Goal: Communication & Community: Share content

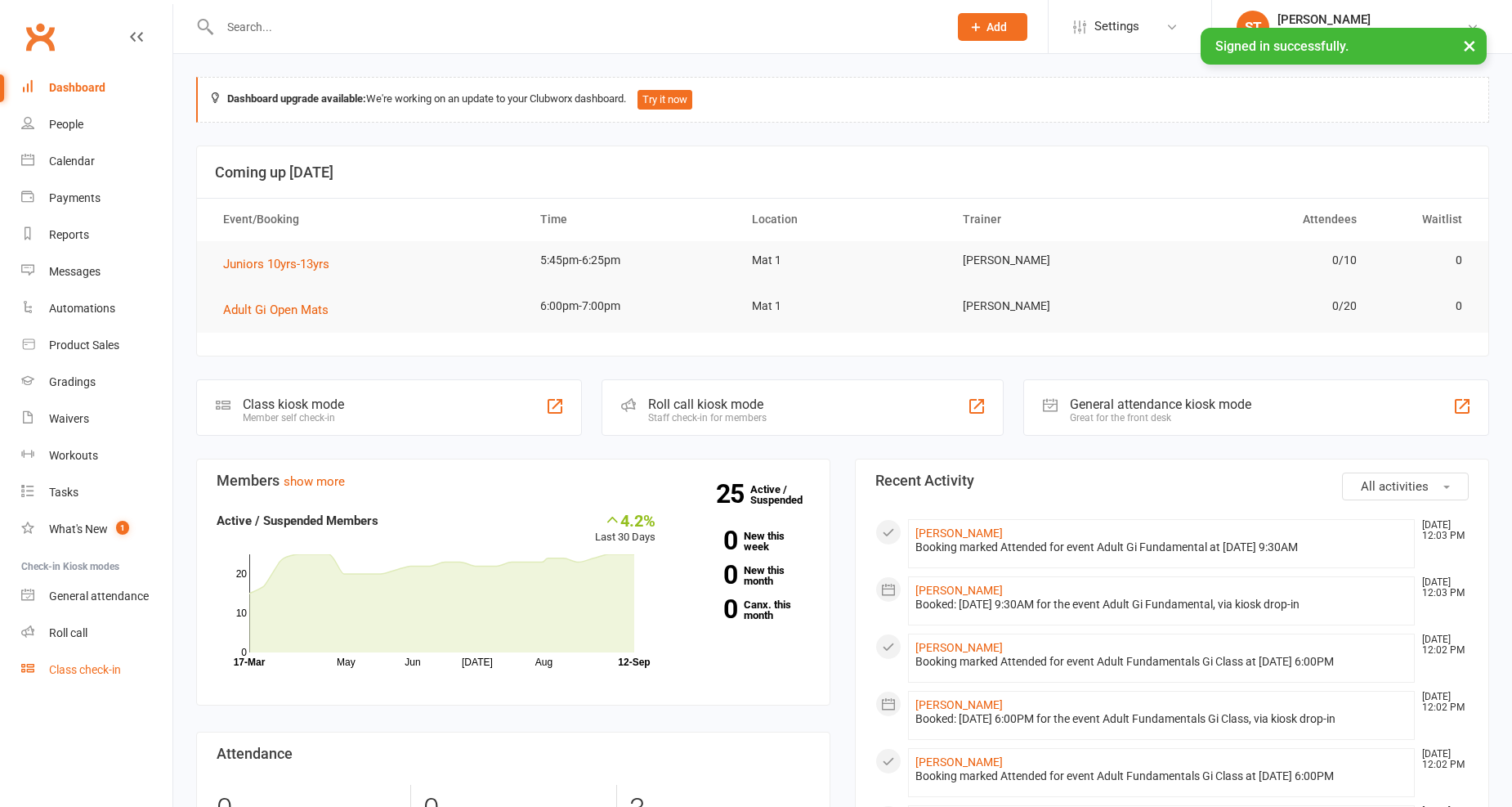
click at [90, 663] on div "Class check-in" at bounding box center [84, 669] width 72 height 13
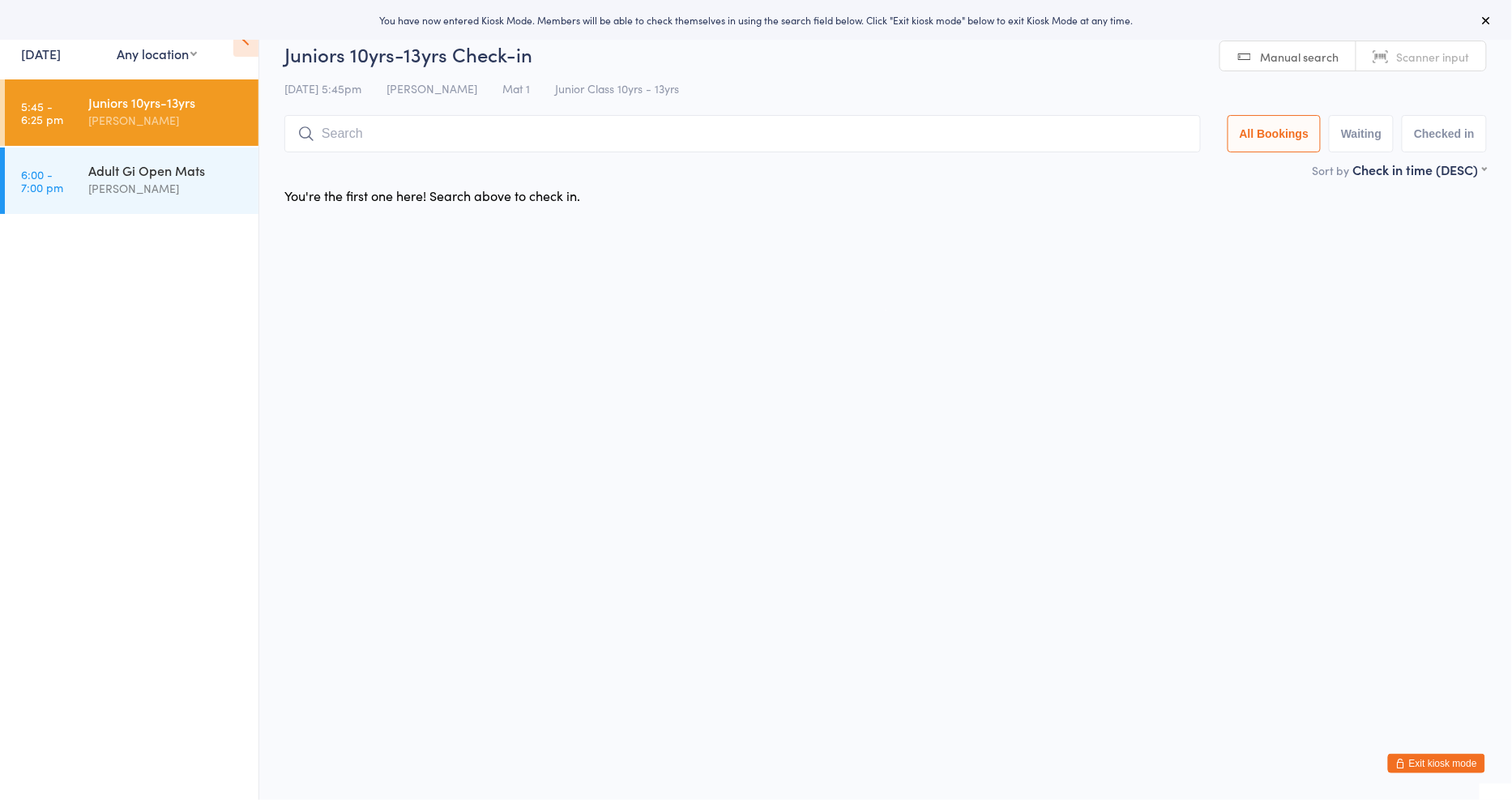
click at [60, 46] on link "[DATE]" at bounding box center [41, 54] width 40 height 18
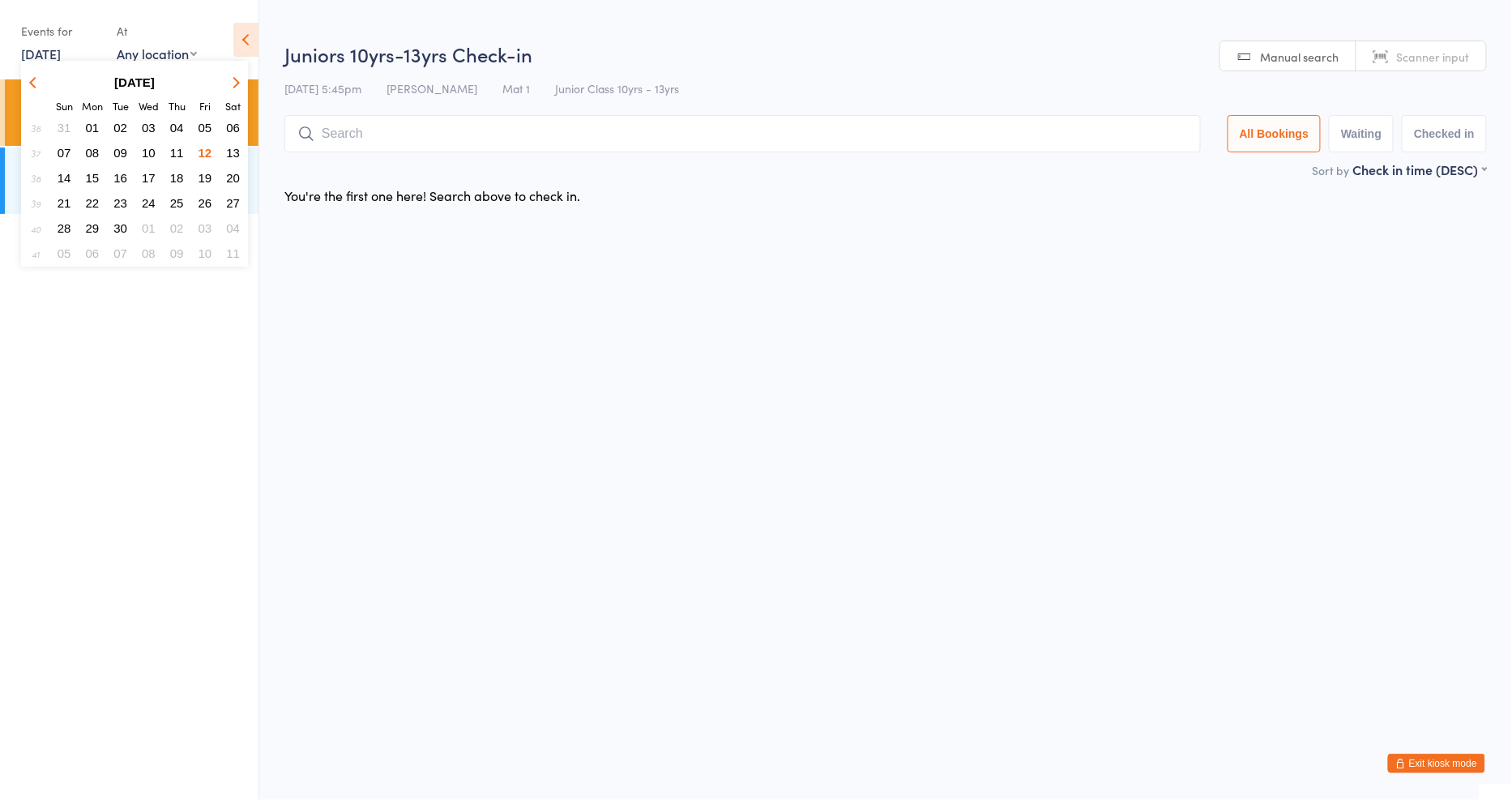
click at [176, 147] on span "11" at bounding box center [177, 153] width 14 height 14
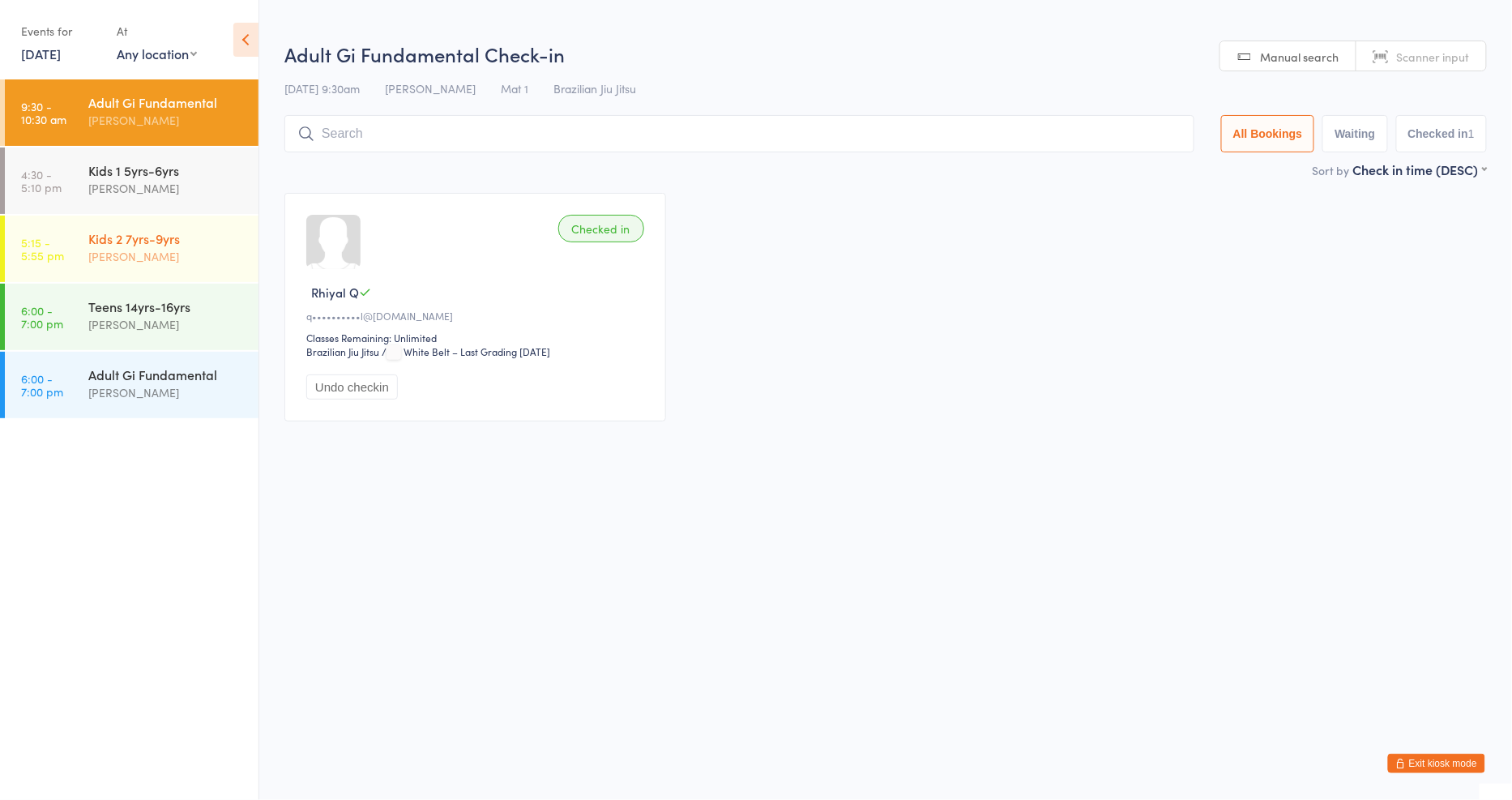
click at [173, 242] on div "Kids 2 7yrs-9yrs" at bounding box center [167, 238] width 157 height 18
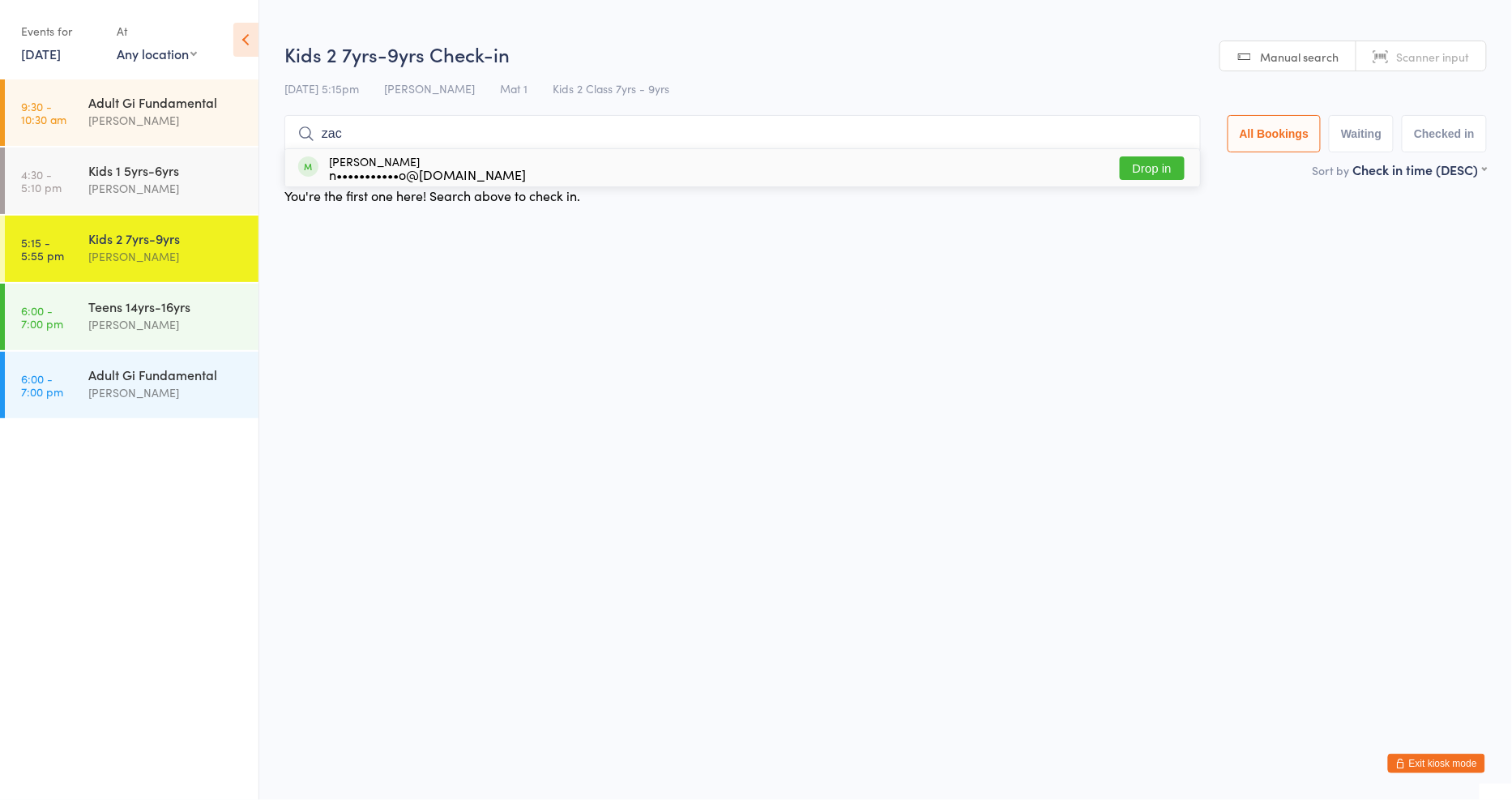
type input "zac"
click at [1154, 166] on button "Drop in" at bounding box center [1152, 169] width 65 height 23
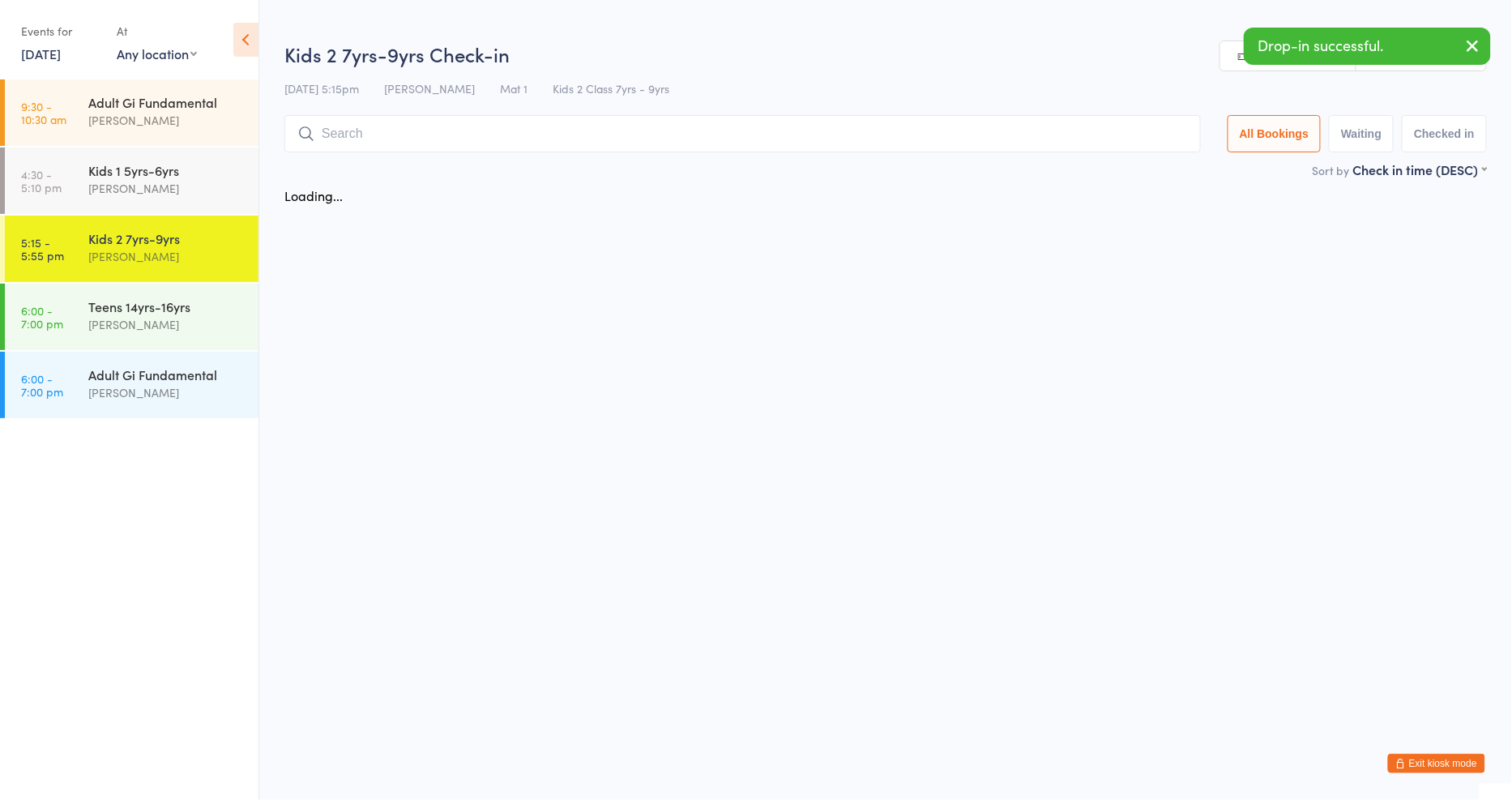
click at [857, 134] on input "search" at bounding box center [742, 133] width 917 height 37
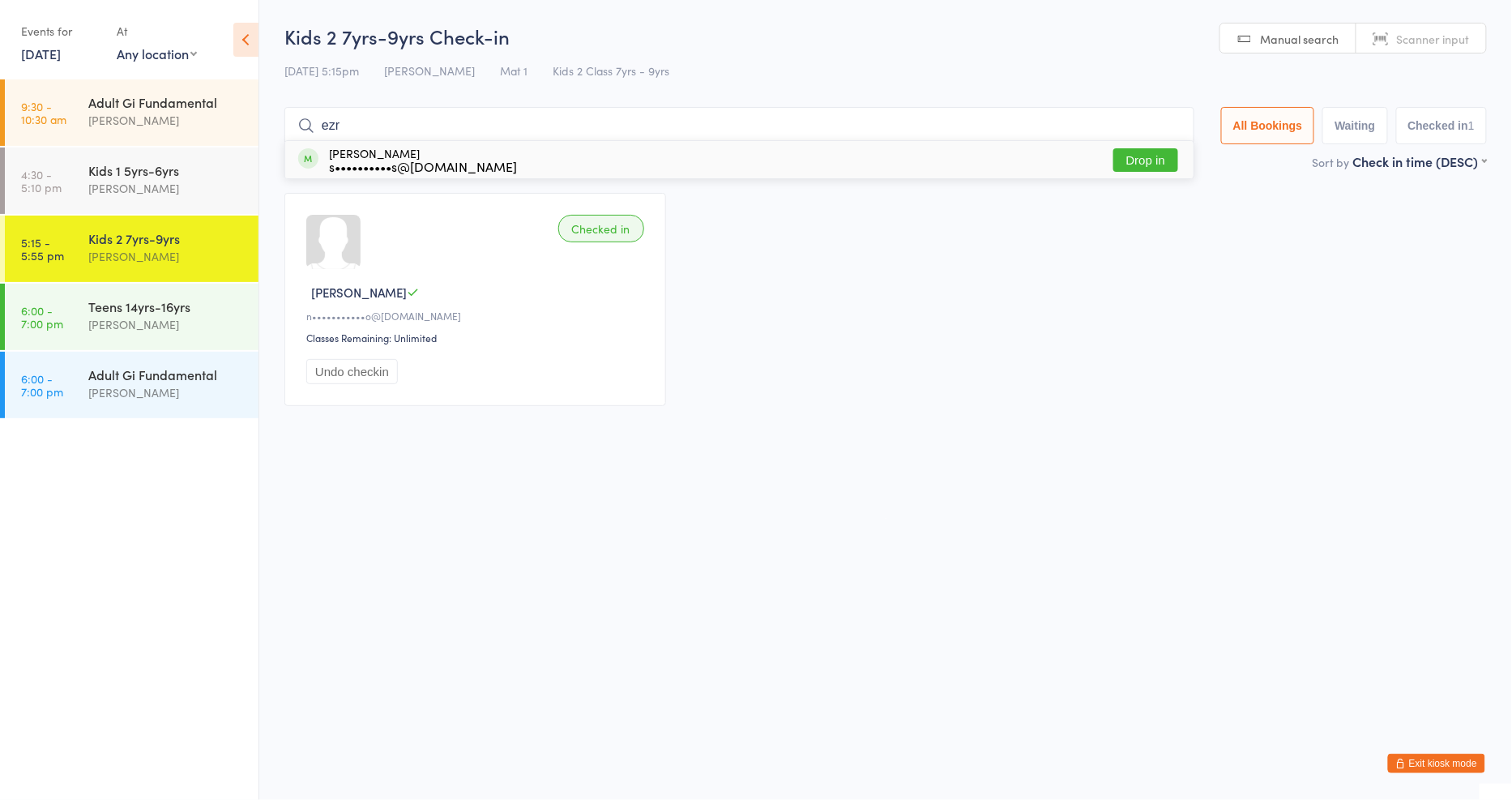
type input "ezr"
click at [1156, 157] on button "Drop in" at bounding box center [1146, 160] width 65 height 23
click at [957, 99] on div "Kids 2 7yrs-9yrs Check-in [DATE] 5:15pm [PERSON_NAME] Mat 1 Kids 2 Class 7yrs -…" at bounding box center [886, 87] width 1202 height 130
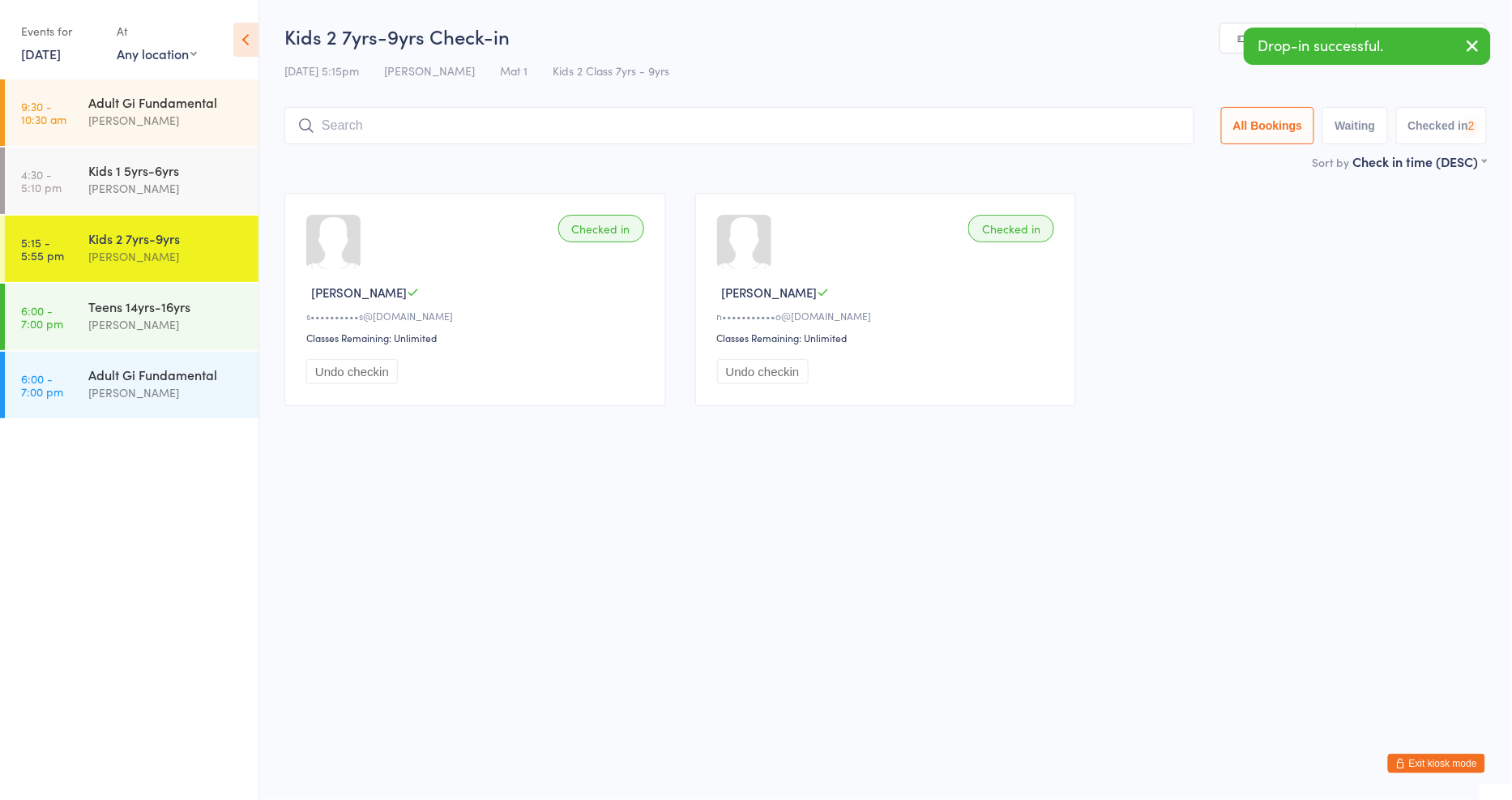
click at [952, 116] on input "search" at bounding box center [739, 126] width 910 height 37
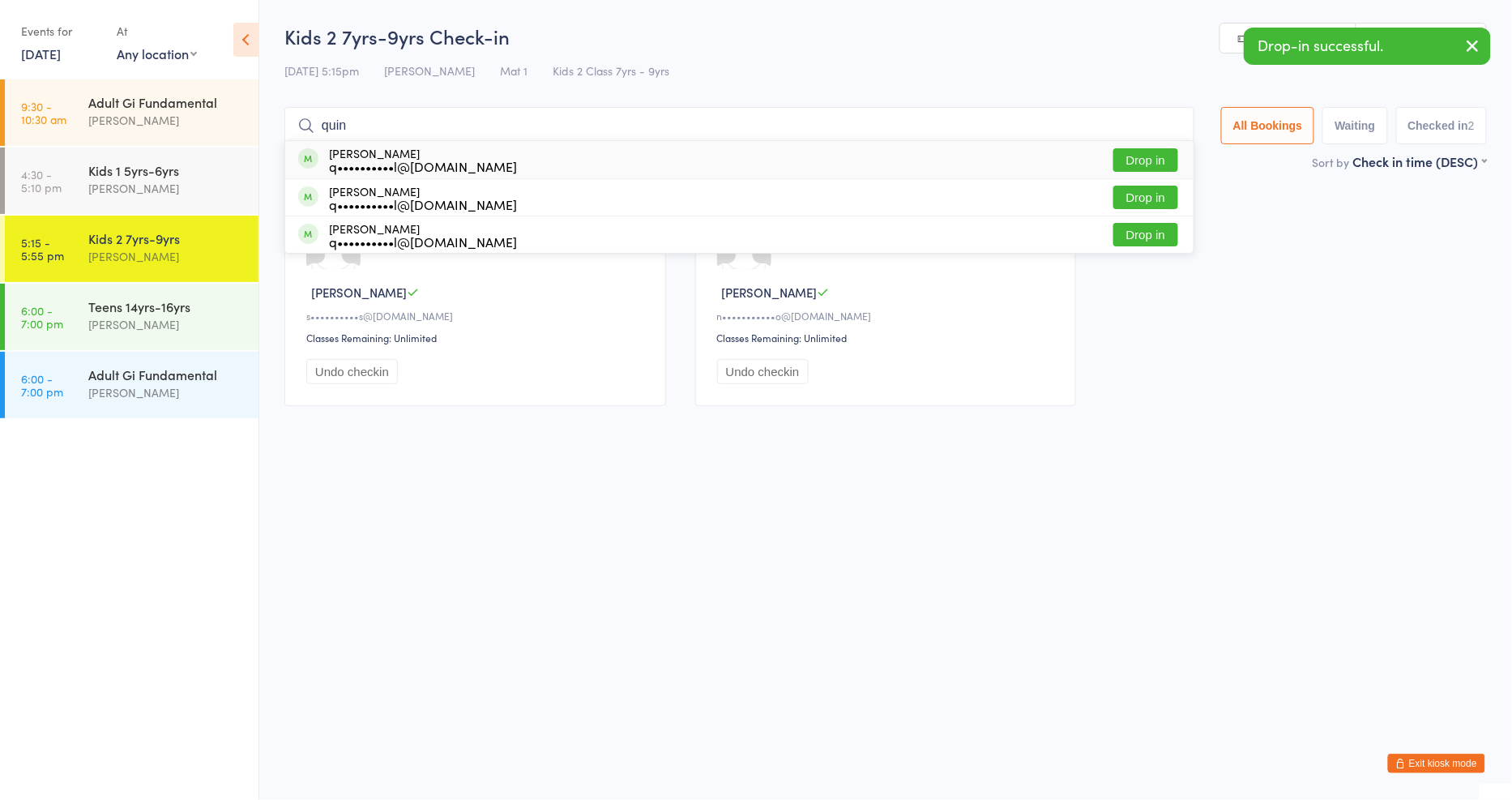
type input "quin"
drag, startPoint x: 1124, startPoint y: 157, endPoint x: 1091, endPoint y: 154, distance: 33.1
click at [1124, 157] on button "Drop in" at bounding box center [1146, 160] width 65 height 23
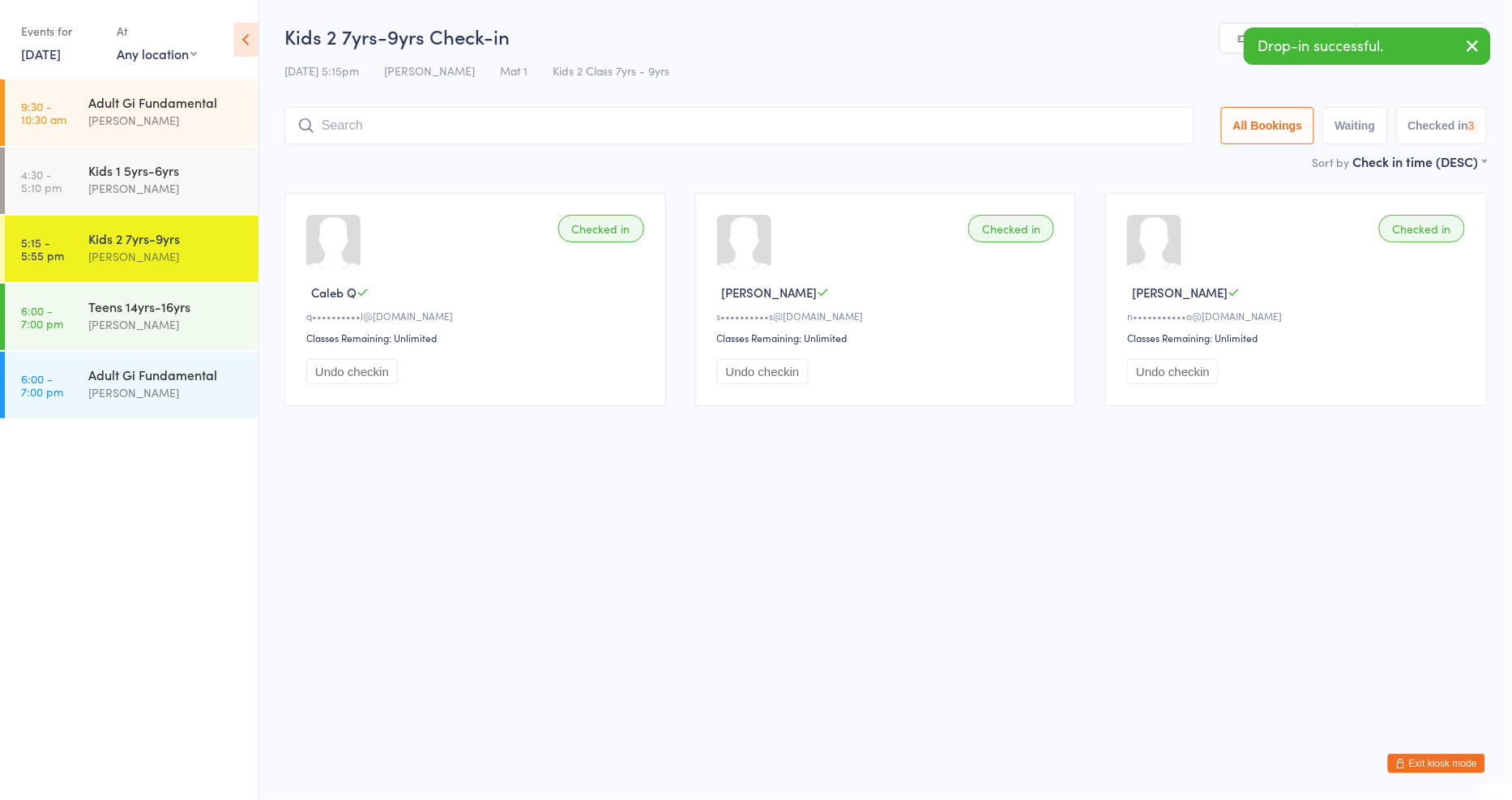
click at [992, 133] on input "search" at bounding box center [739, 126] width 910 height 37
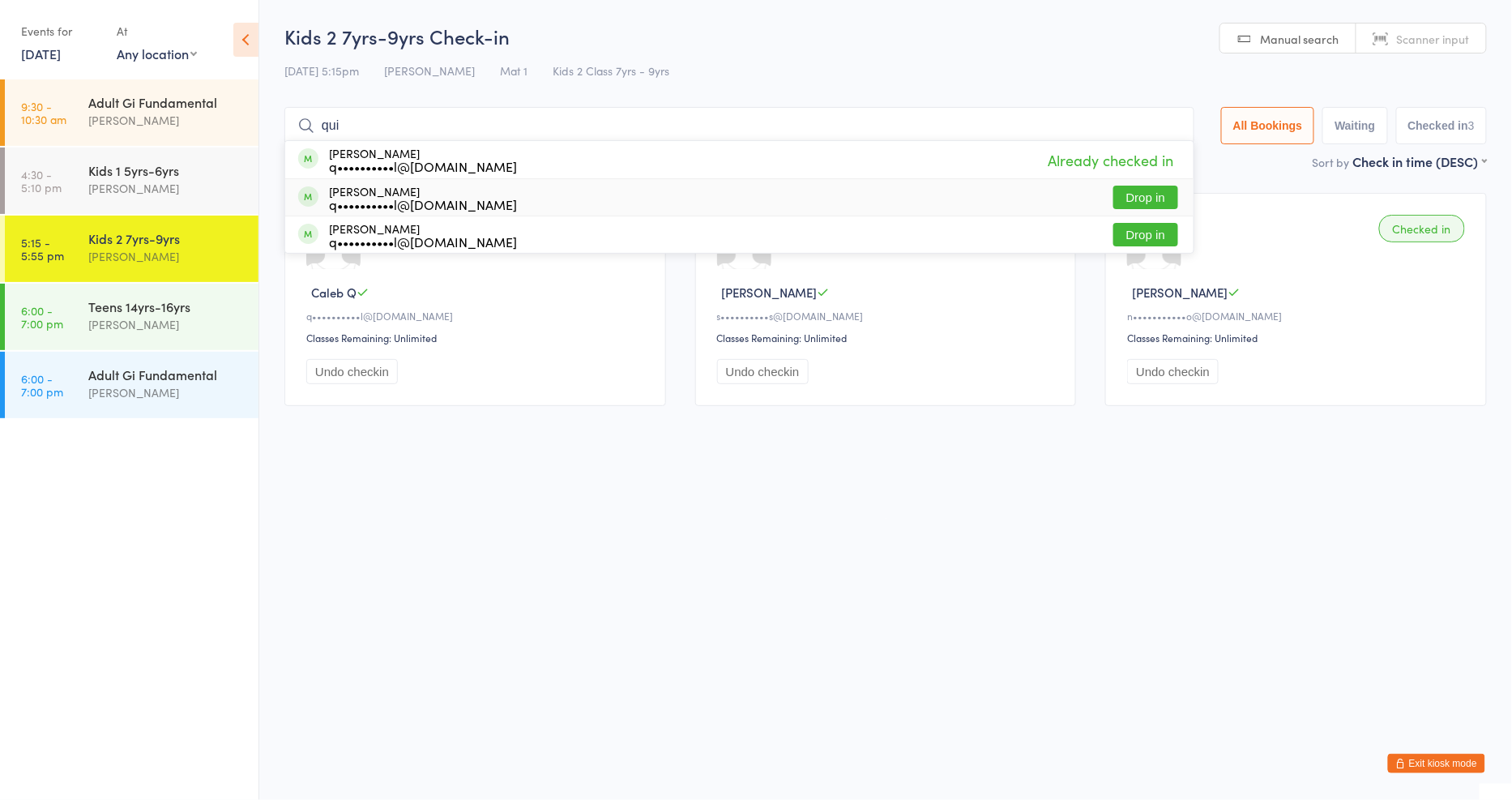
type input "qui"
click at [1146, 193] on button "Drop in" at bounding box center [1146, 197] width 65 height 23
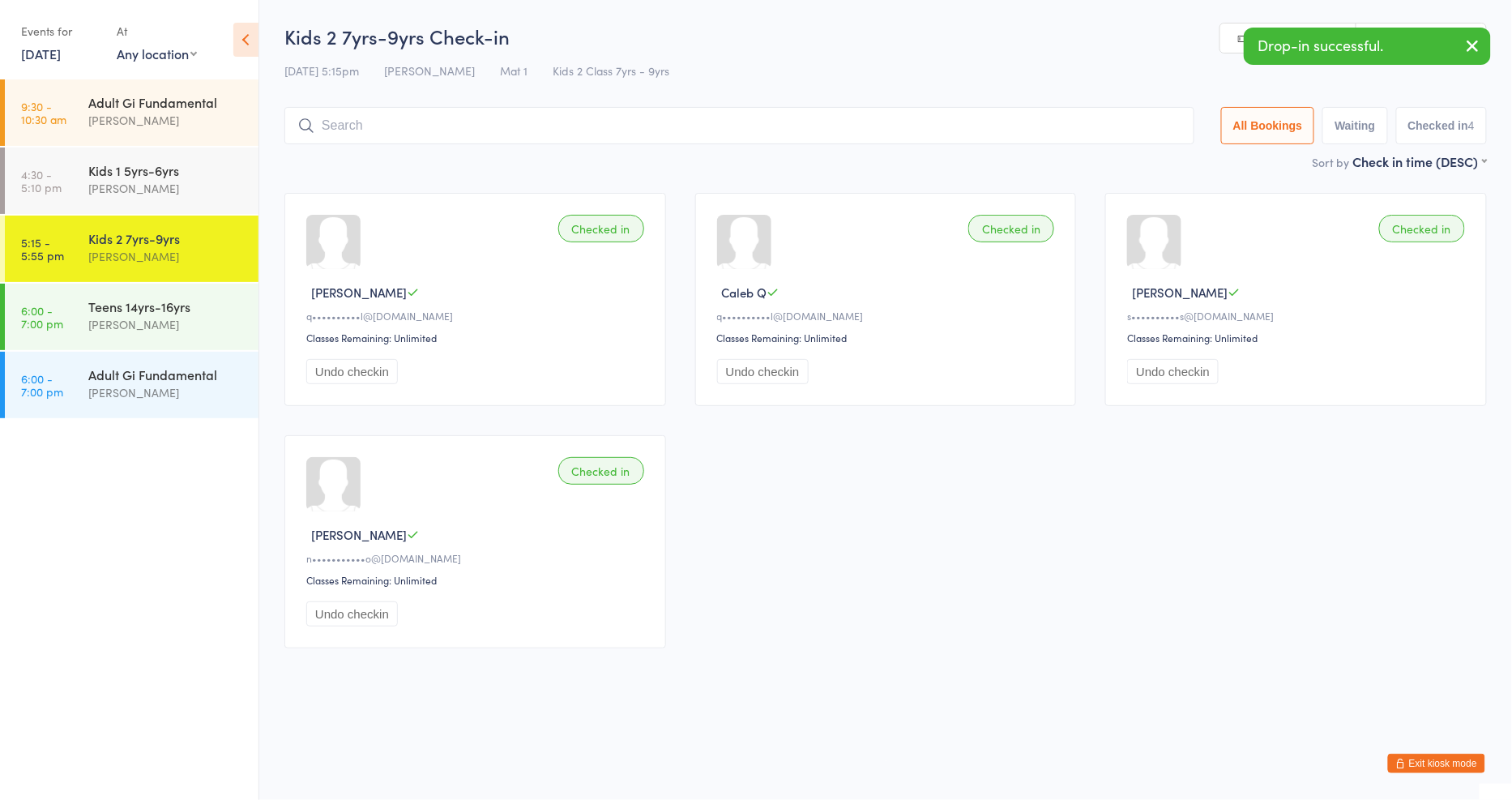
click at [888, 126] on input "search" at bounding box center [739, 126] width 910 height 37
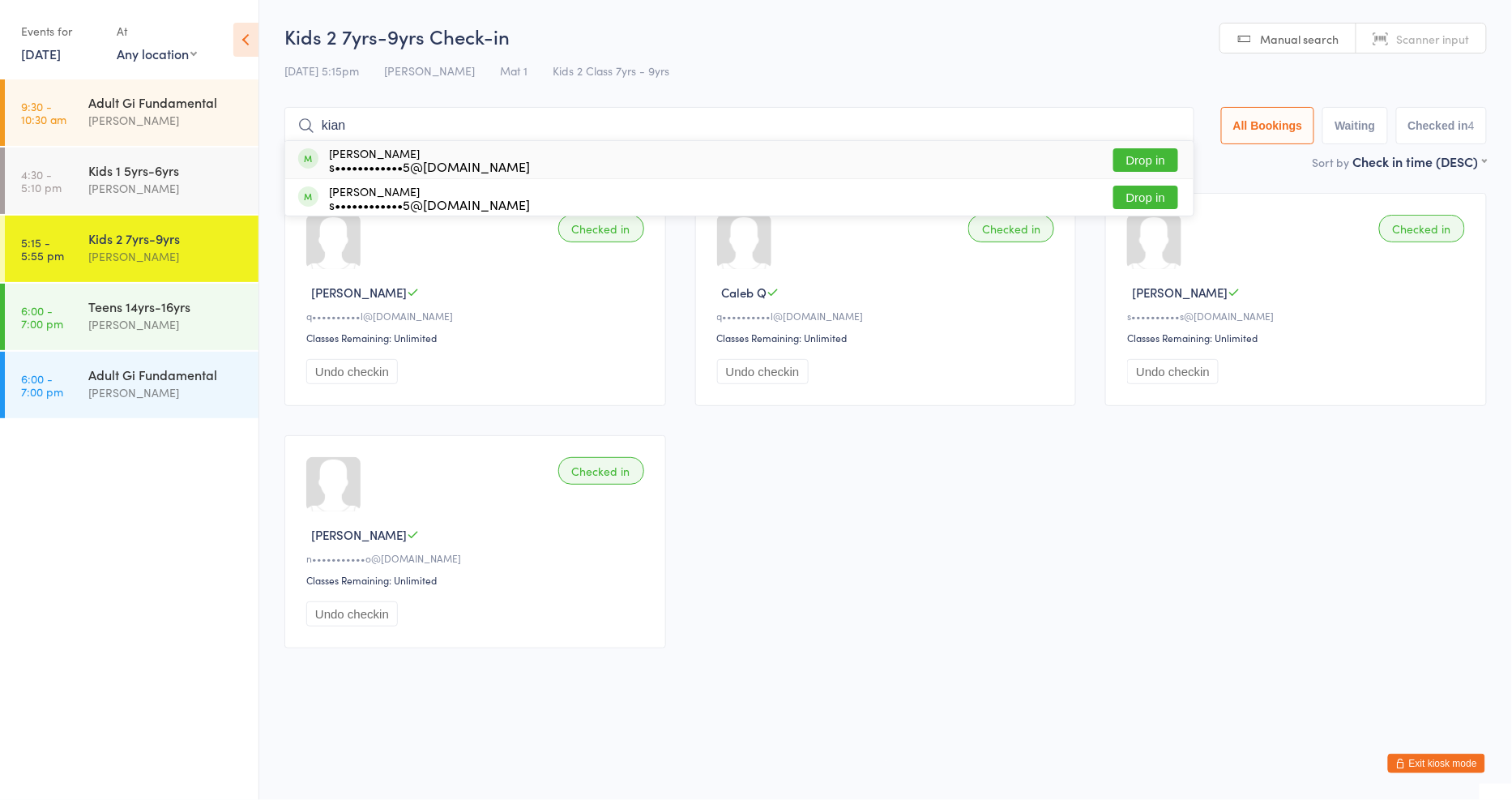
type input "kian"
click at [1132, 165] on button "Drop in" at bounding box center [1146, 160] width 65 height 23
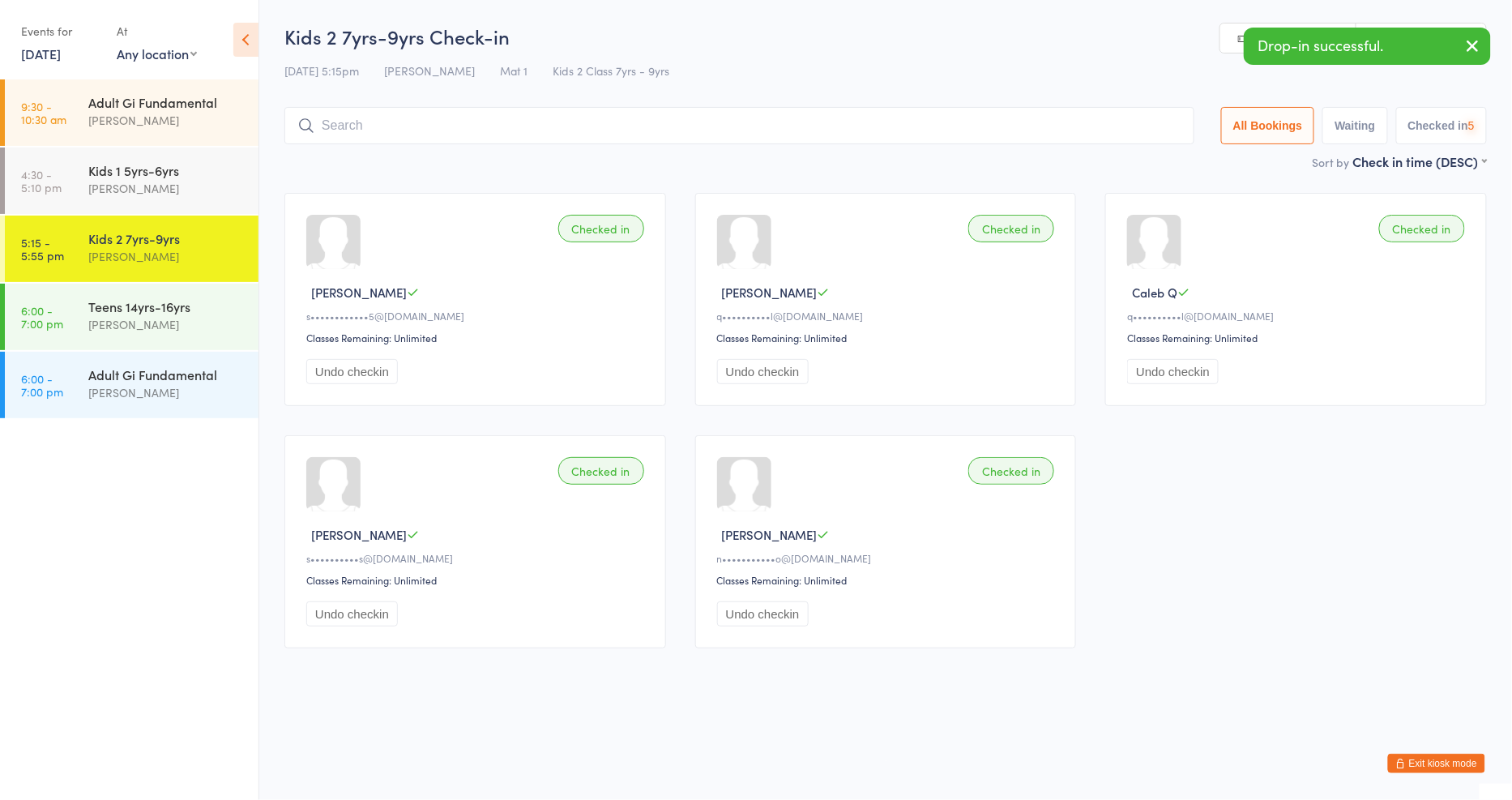
click at [990, 130] on input "search" at bounding box center [739, 126] width 910 height 37
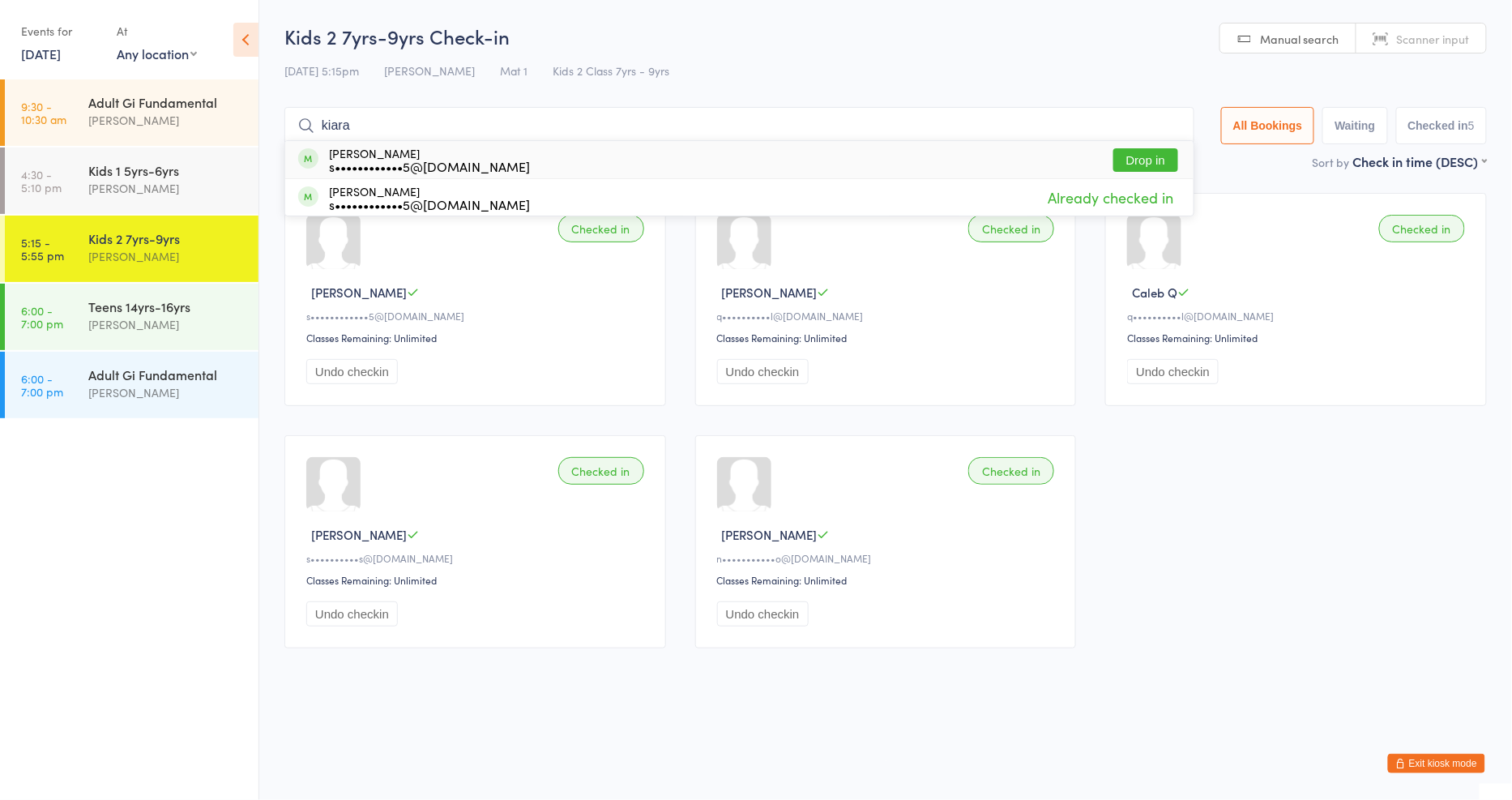
click at [1076, 128] on input "kiara" at bounding box center [739, 126] width 910 height 37
type input "kiara"
click at [1124, 152] on button "Drop in" at bounding box center [1146, 160] width 65 height 23
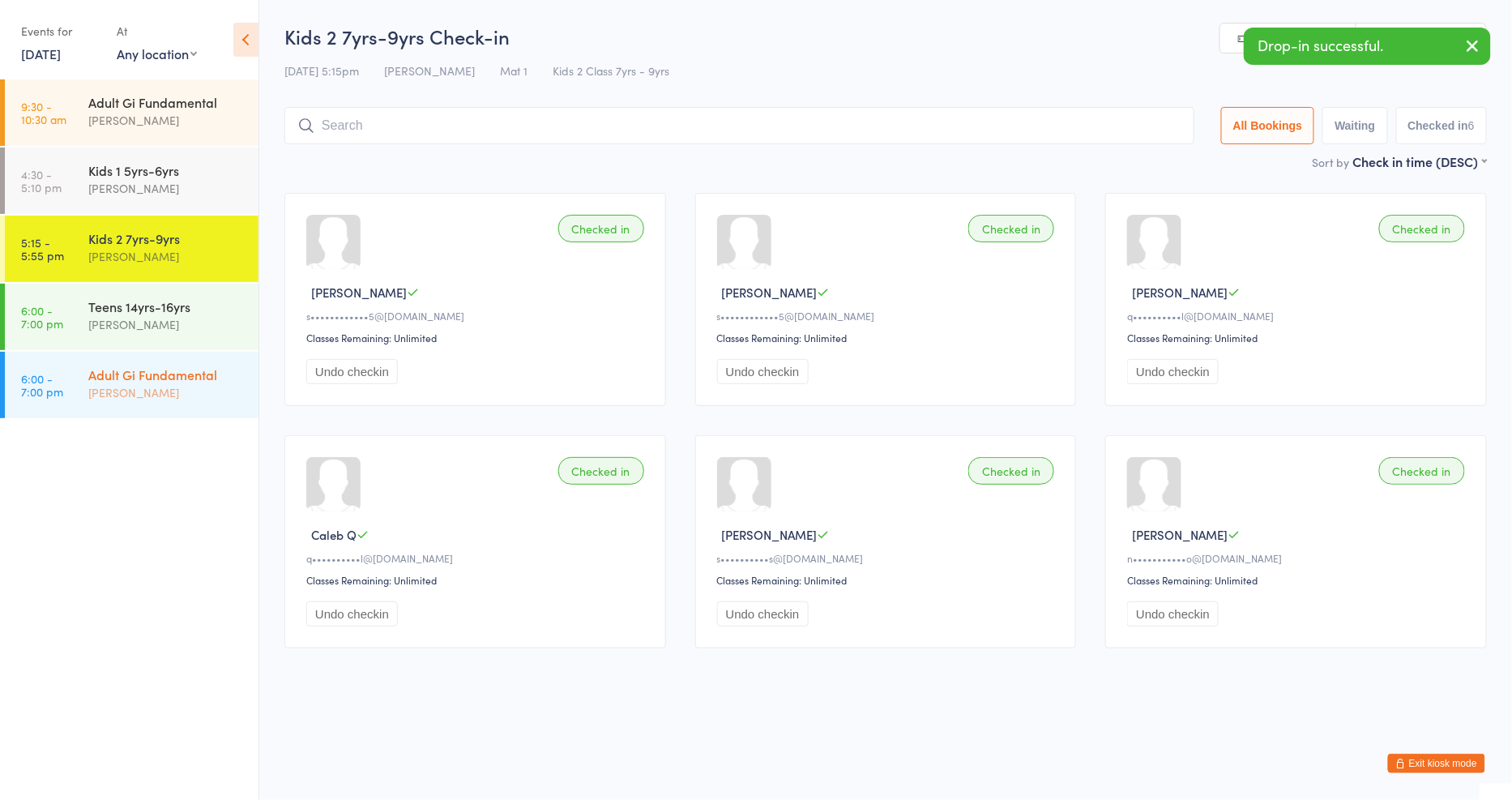
click at [123, 366] on div "Adult Gi Fundamental" at bounding box center [167, 374] width 157 height 18
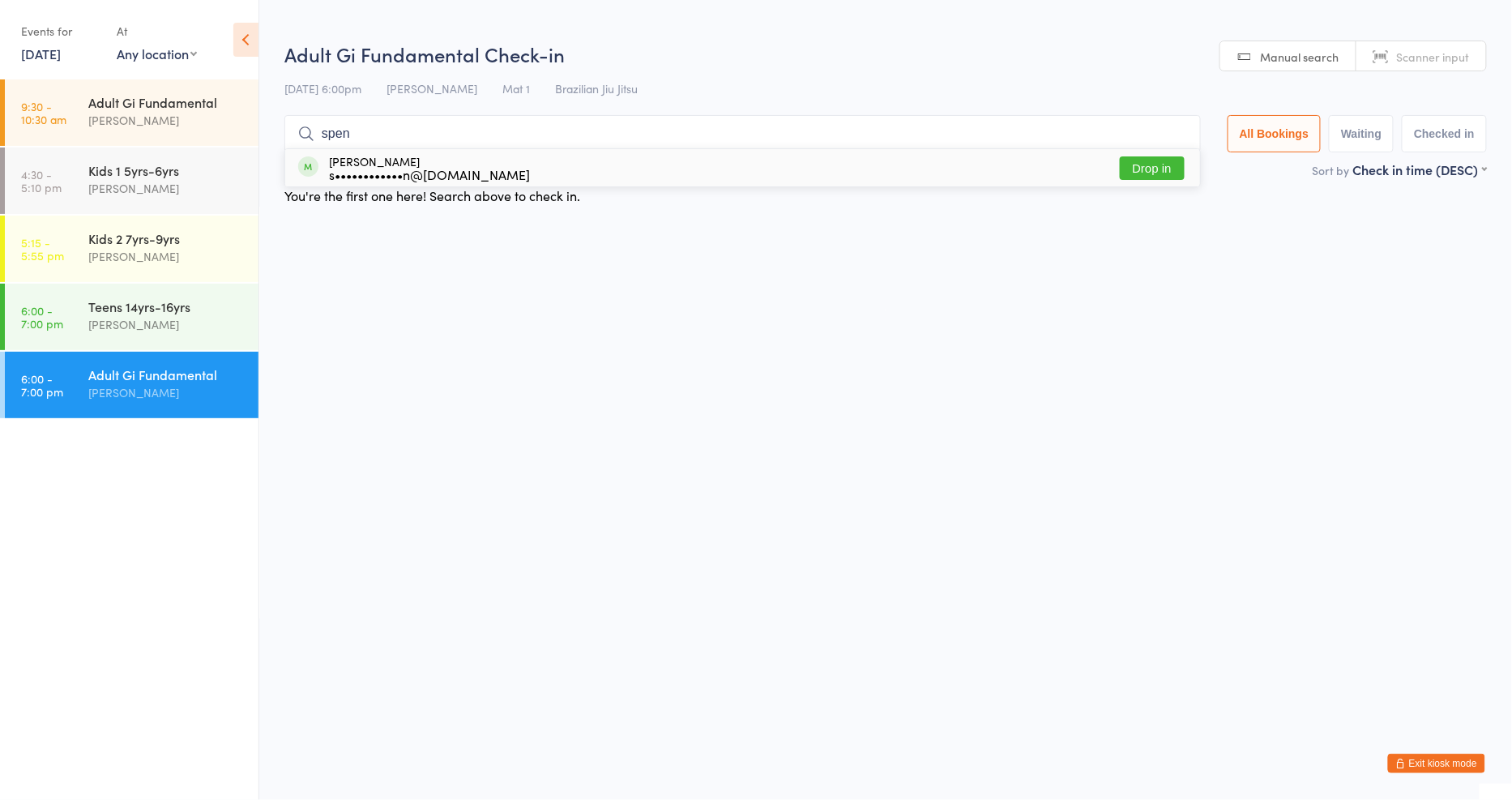
type input "spen"
click at [1149, 171] on button "Drop in" at bounding box center [1152, 169] width 65 height 23
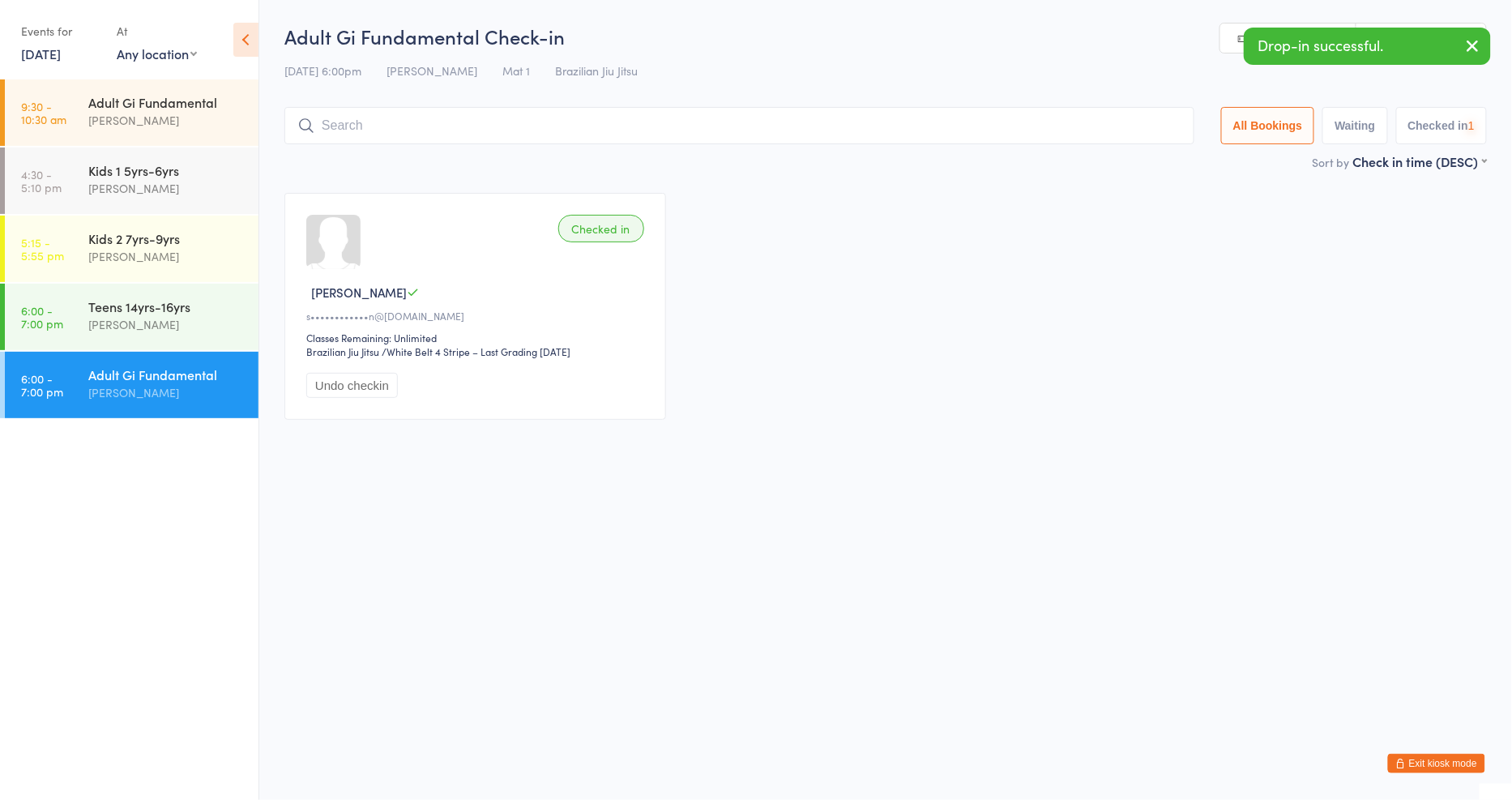
click at [1087, 134] on input "search" at bounding box center [739, 126] width 910 height 37
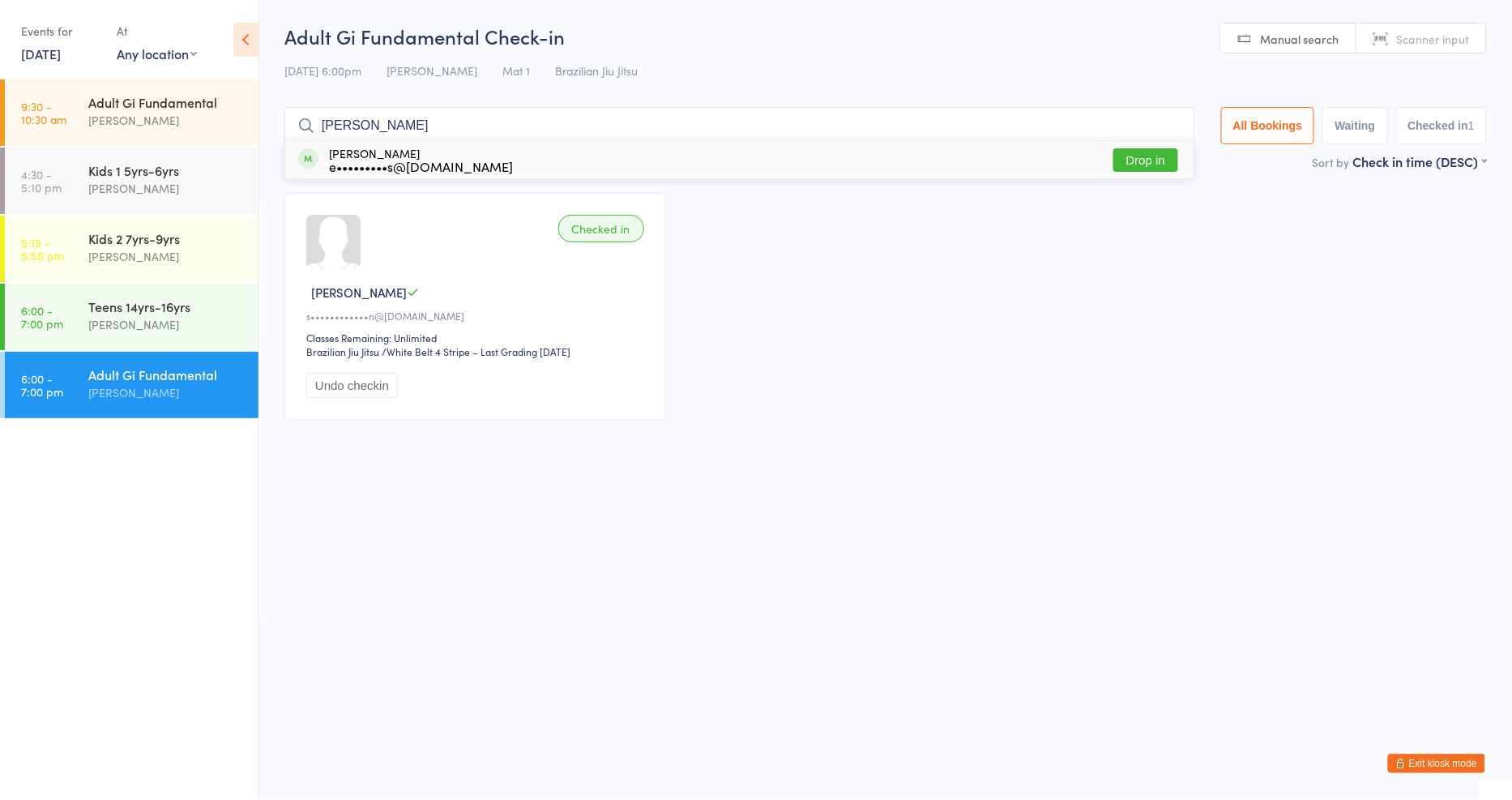
type input "[PERSON_NAME]"
click at [1135, 163] on button "Drop in" at bounding box center [1146, 160] width 65 height 23
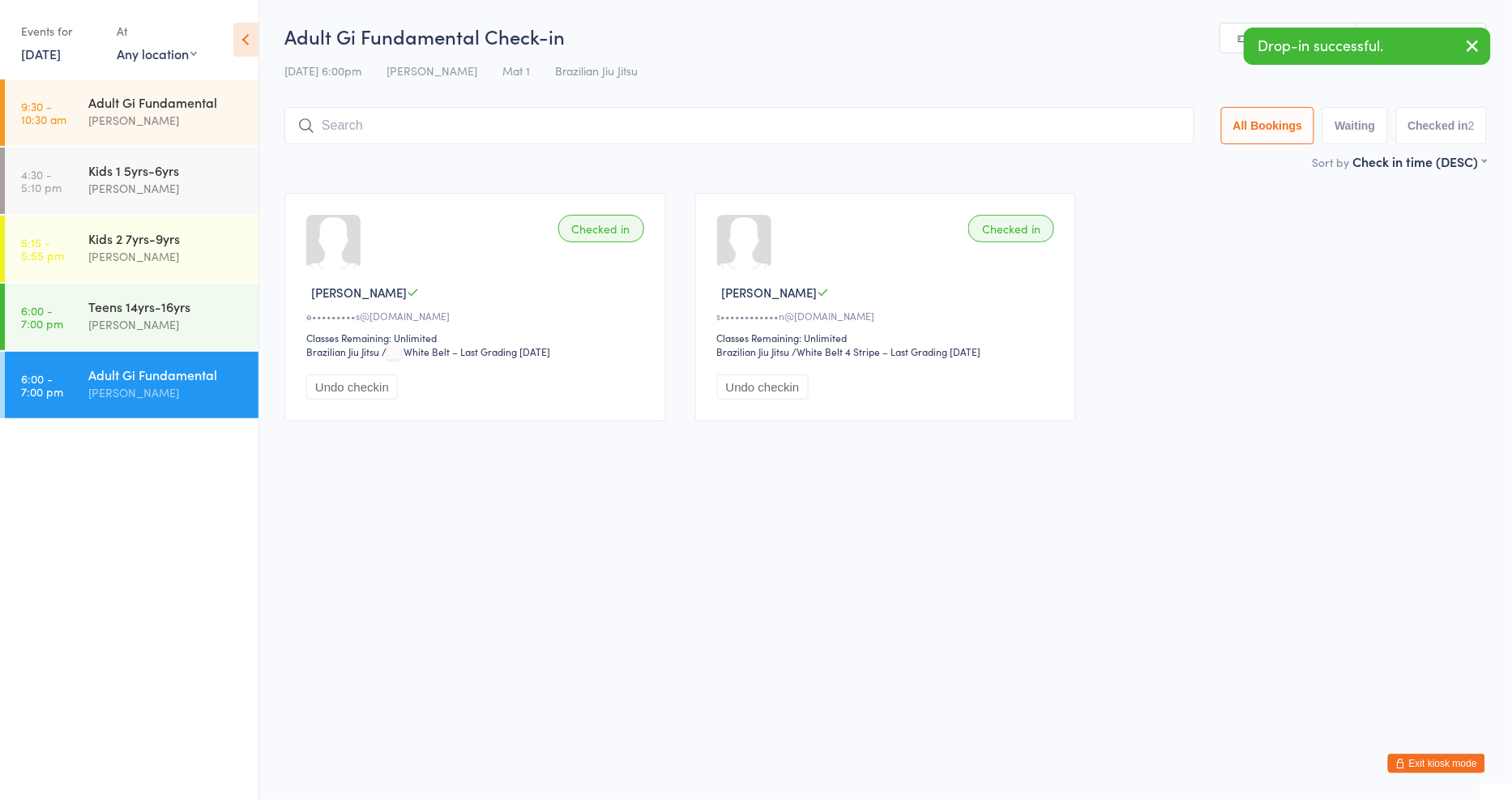
click at [1440, 767] on button "Exit kiosk mode" at bounding box center [1437, 763] width 97 height 19
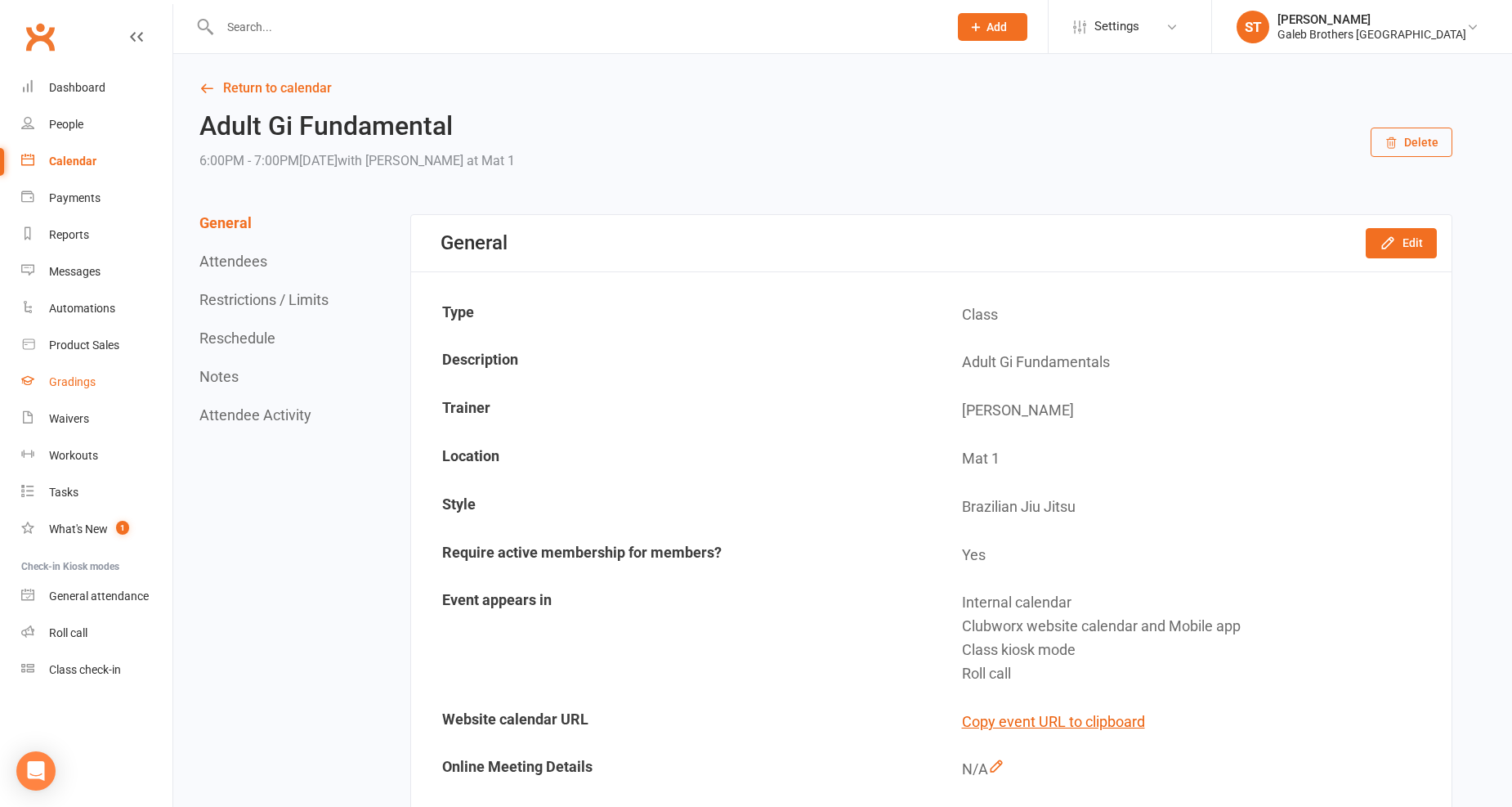
click at [71, 375] on div "Gradings" at bounding box center [72, 381] width 46 height 13
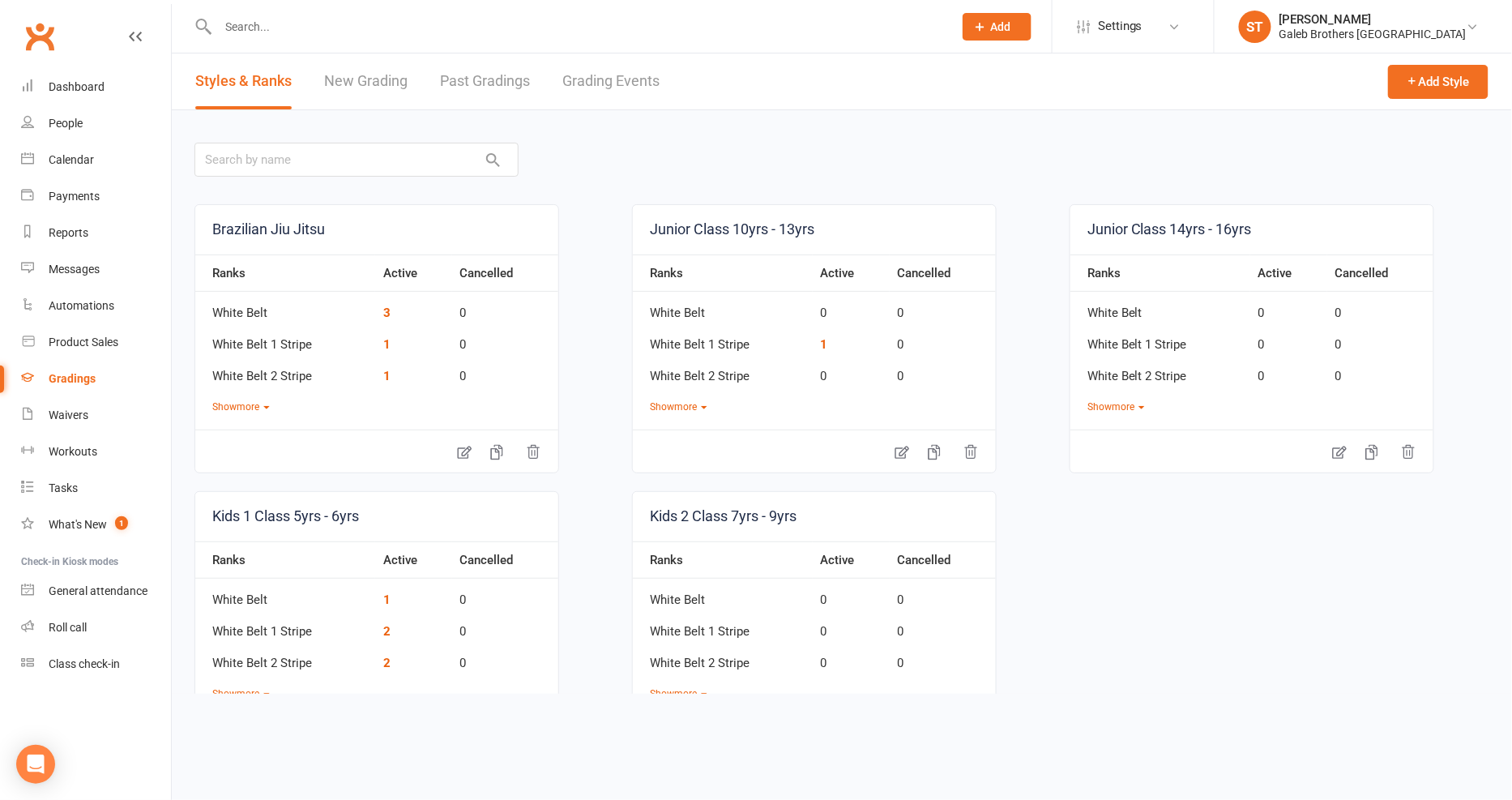
click at [363, 84] on link "New Grading" at bounding box center [366, 81] width 84 height 56
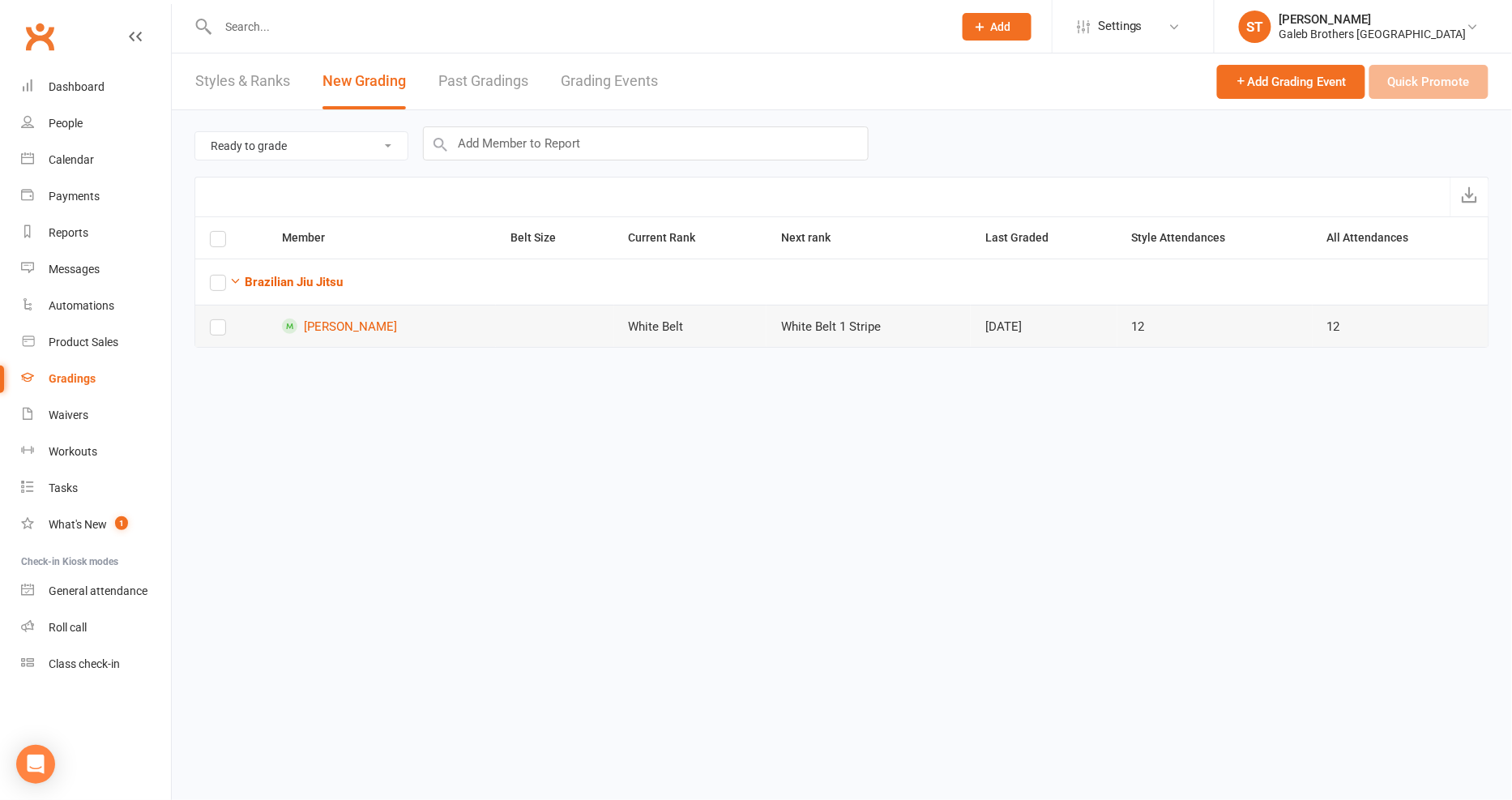
click at [216, 330] on label at bounding box center [217, 330] width 17 height 0
click at [216, 321] on input "checkbox" at bounding box center [217, 321] width 17 height 0
click at [1439, 78] on button "Quick Promote" at bounding box center [1429, 82] width 119 height 34
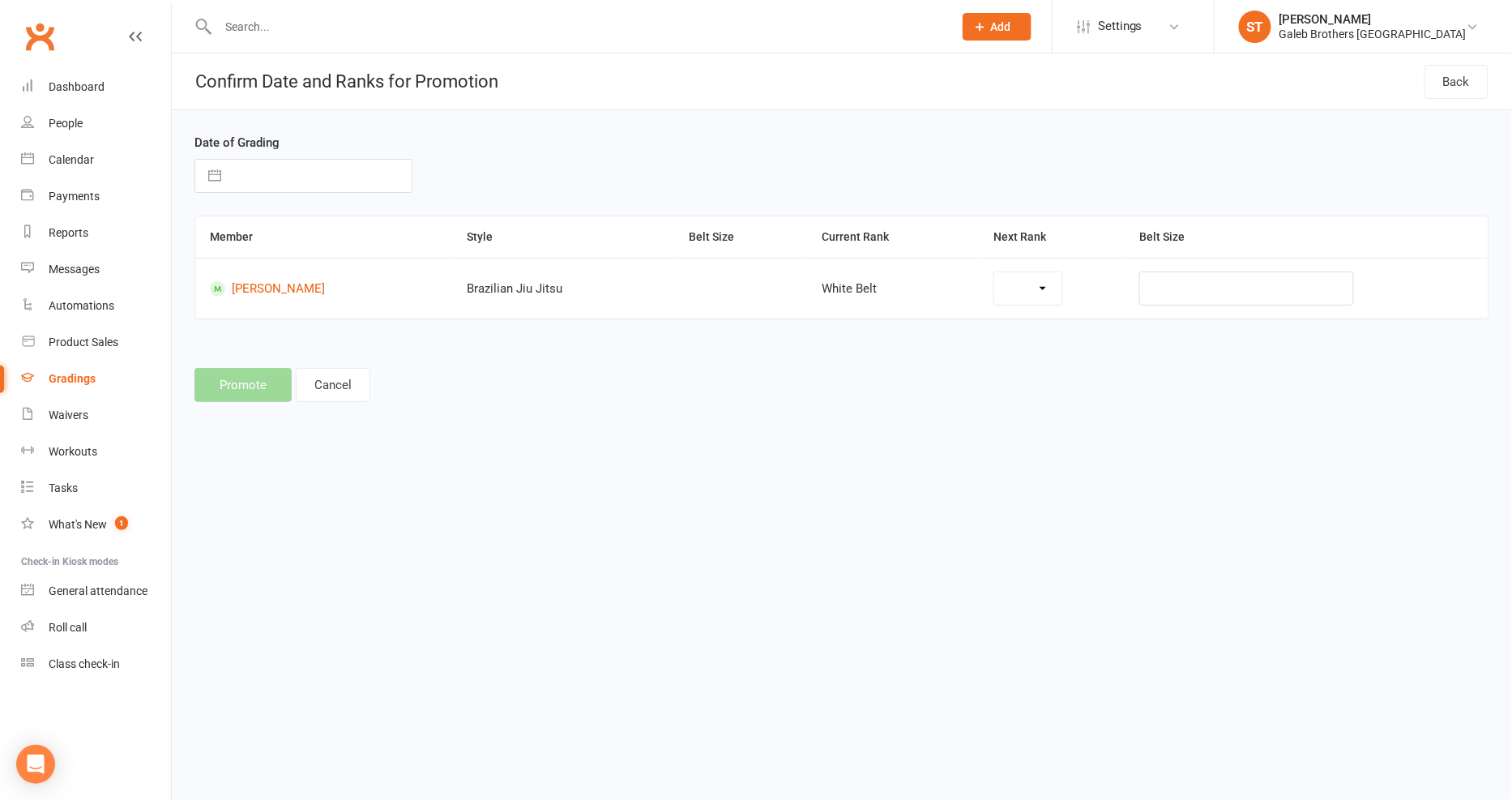
select select "38716"
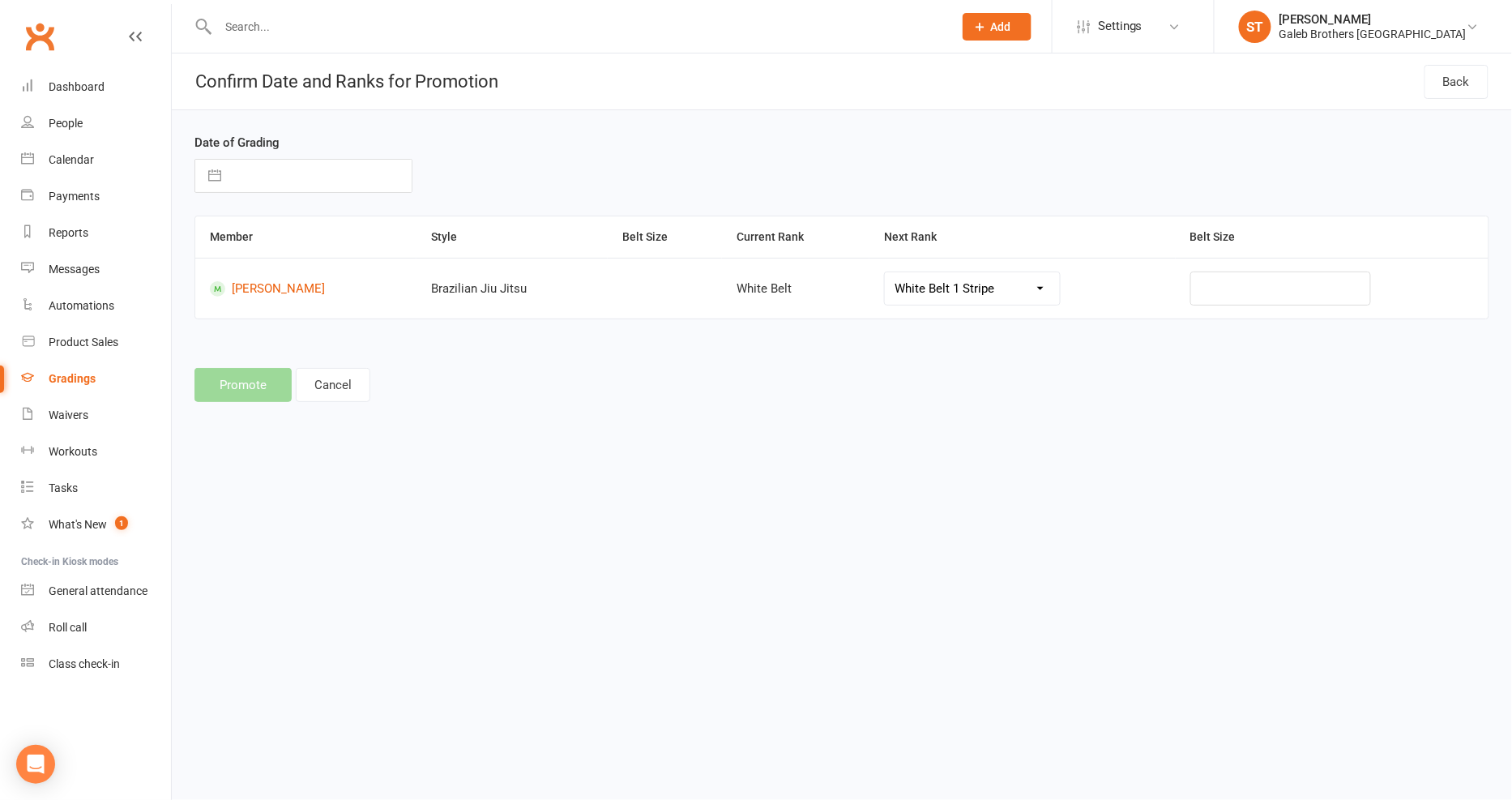
click at [313, 175] on input "text" at bounding box center [320, 175] width 182 height 32
select select "7"
select select "2025"
select select "8"
select select "2025"
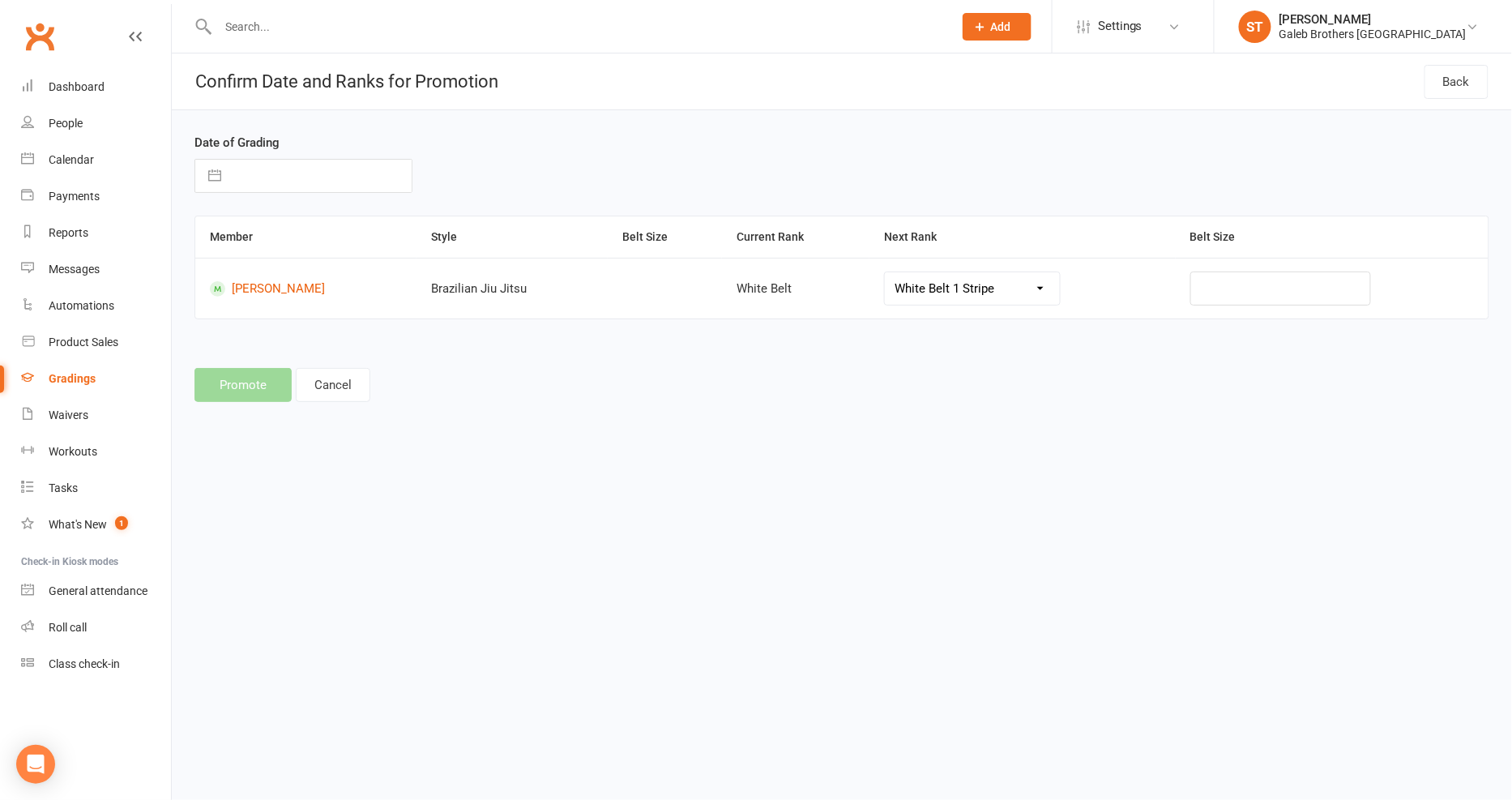
select select "9"
select select "2025"
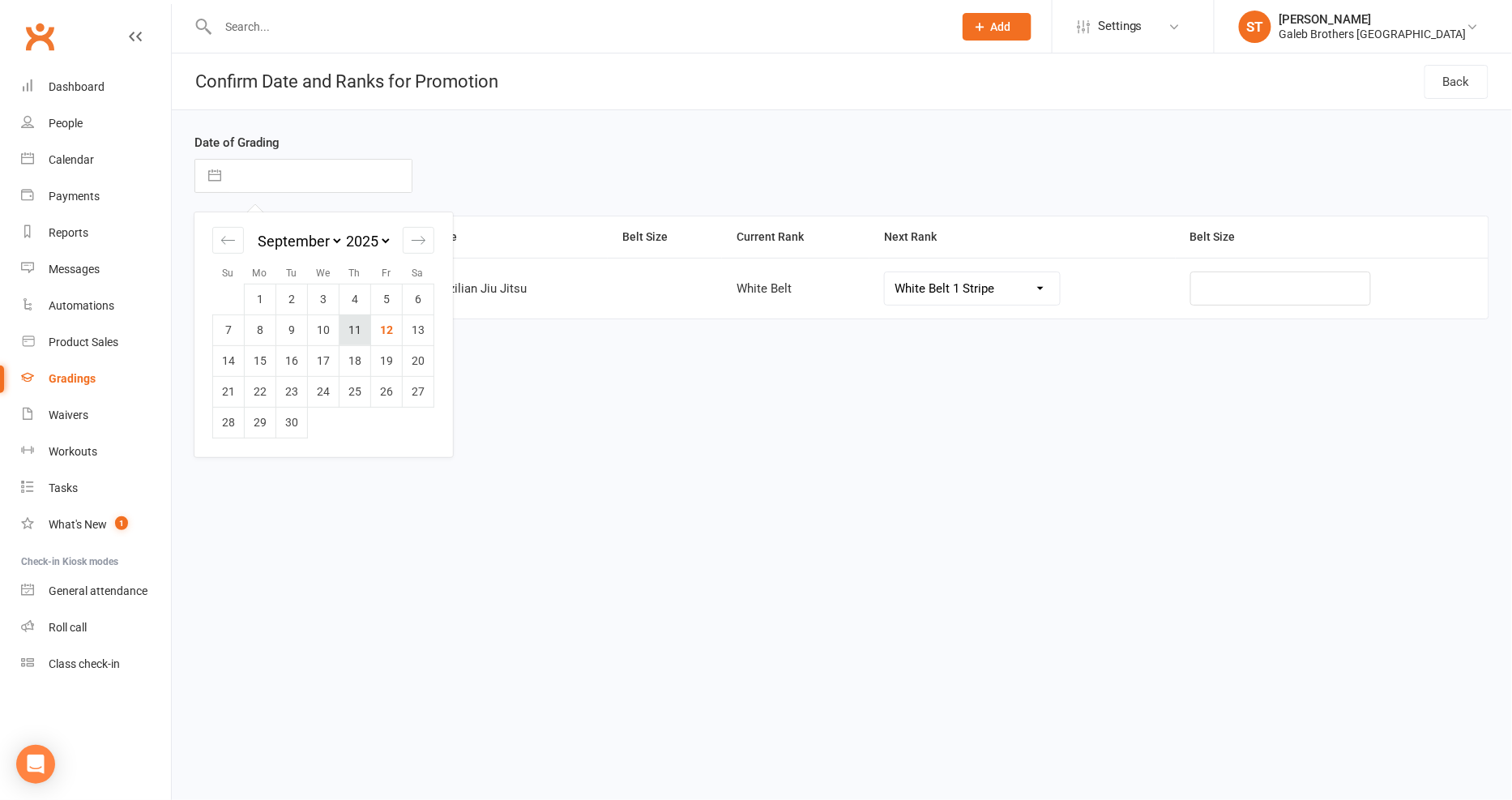
click at [353, 330] on td "11" at bounding box center [355, 330] width 31 height 31
type input "11 Sep 2025"
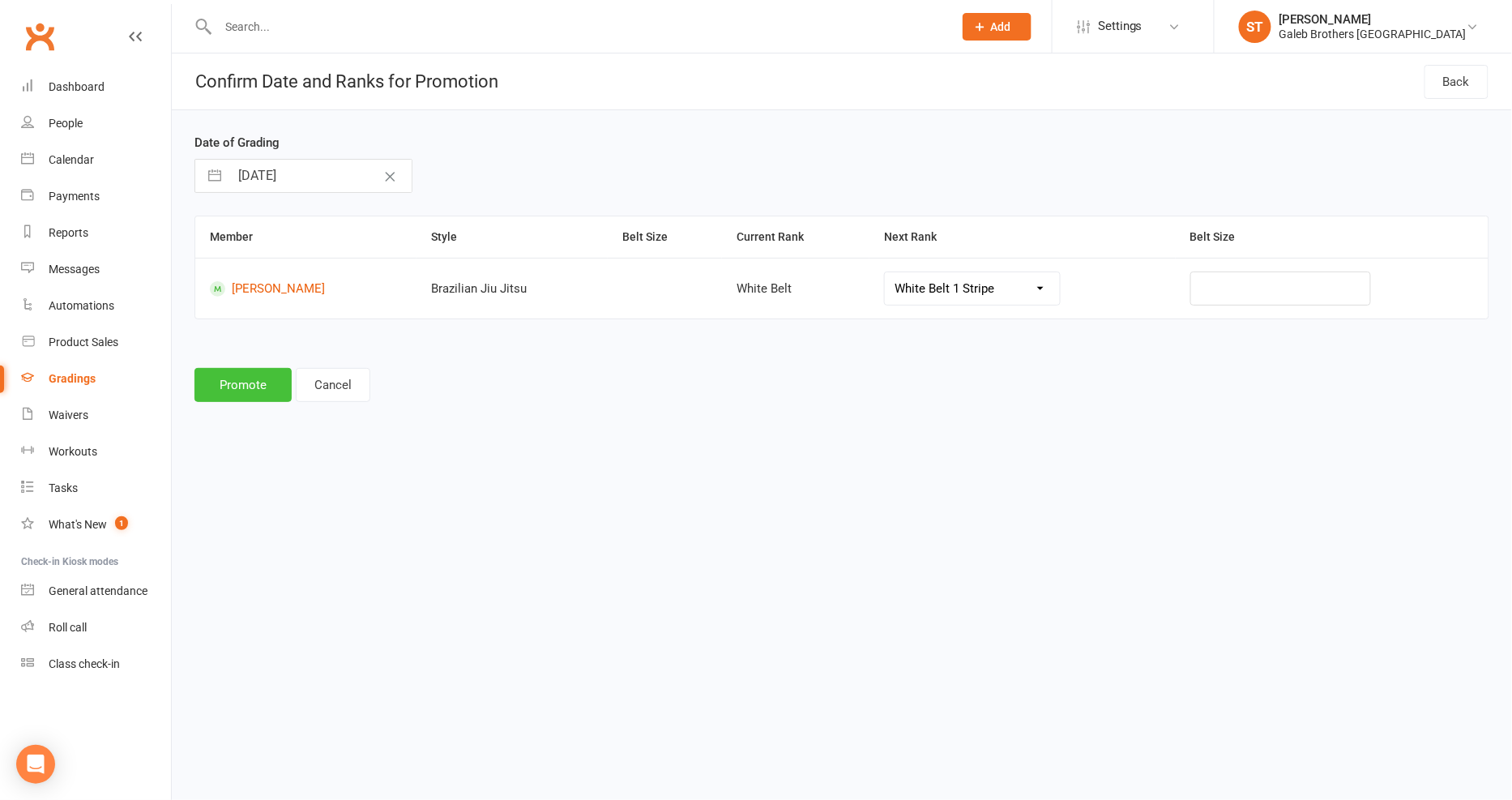
click at [230, 378] on button "Promote" at bounding box center [244, 385] width 97 height 34
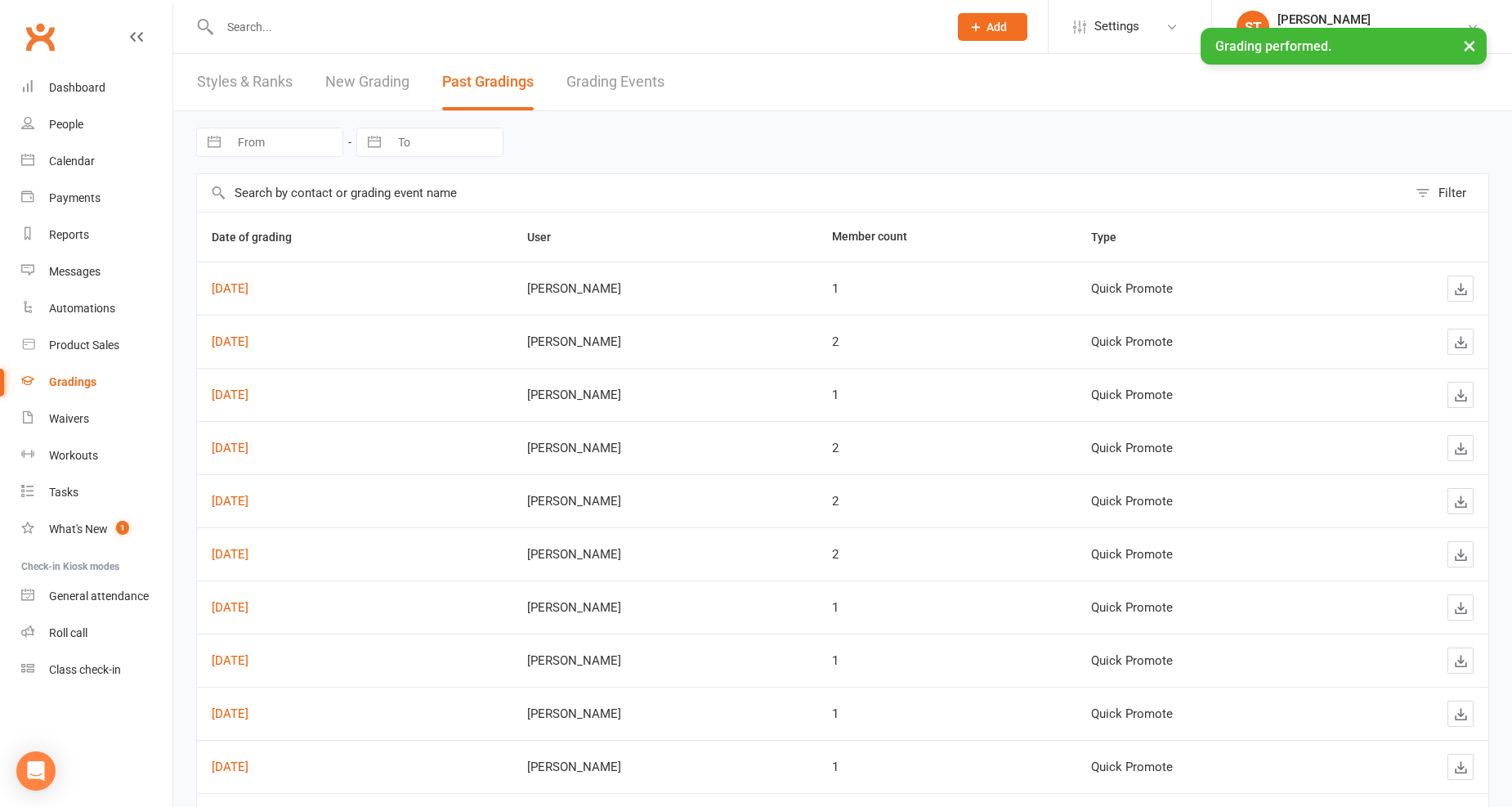
click at [242, 80] on link "Styles & Ranks" at bounding box center [244, 82] width 95 height 56
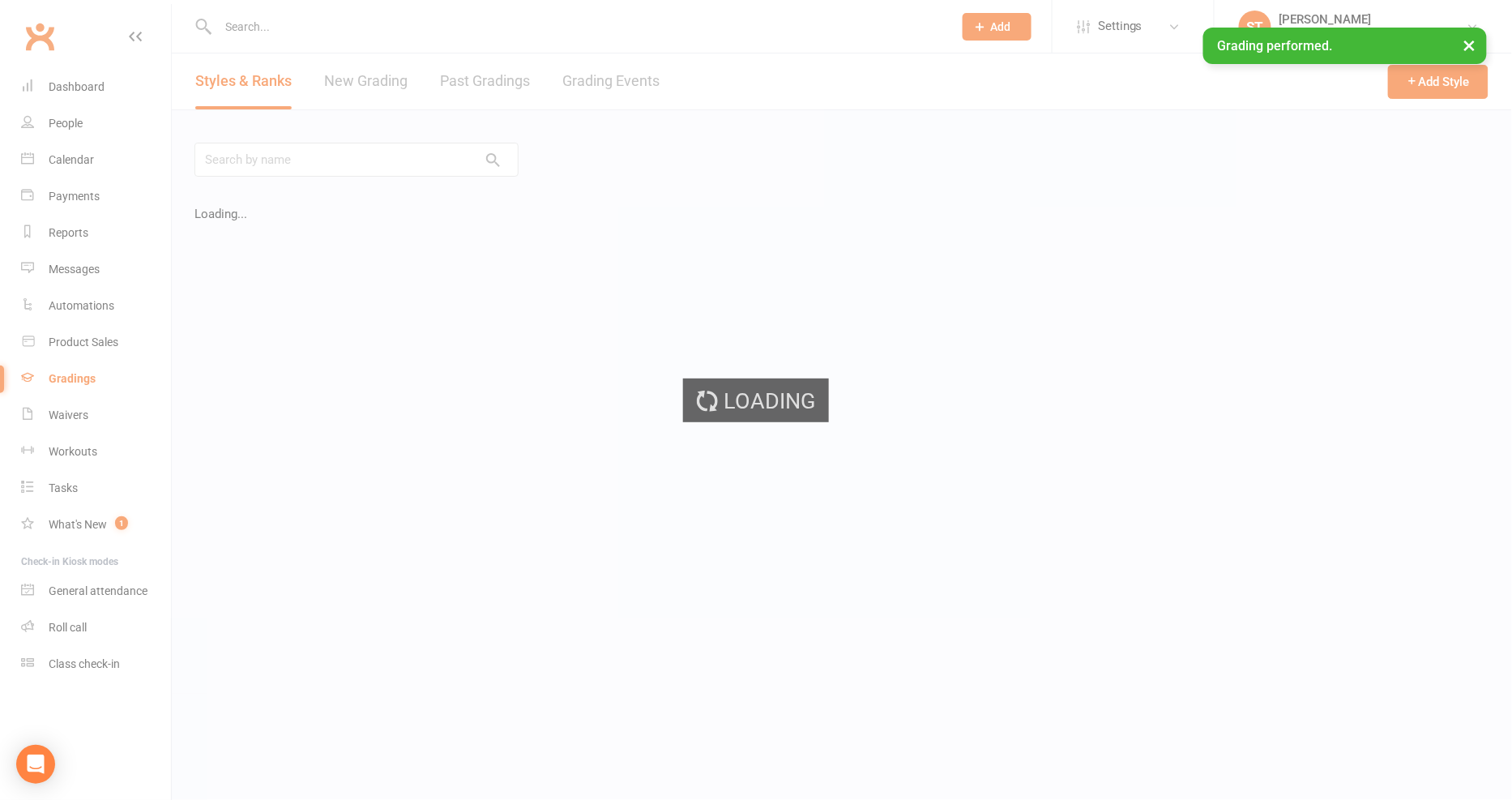
click at [364, 87] on div "Loading" at bounding box center [756, 400] width 1512 height 800
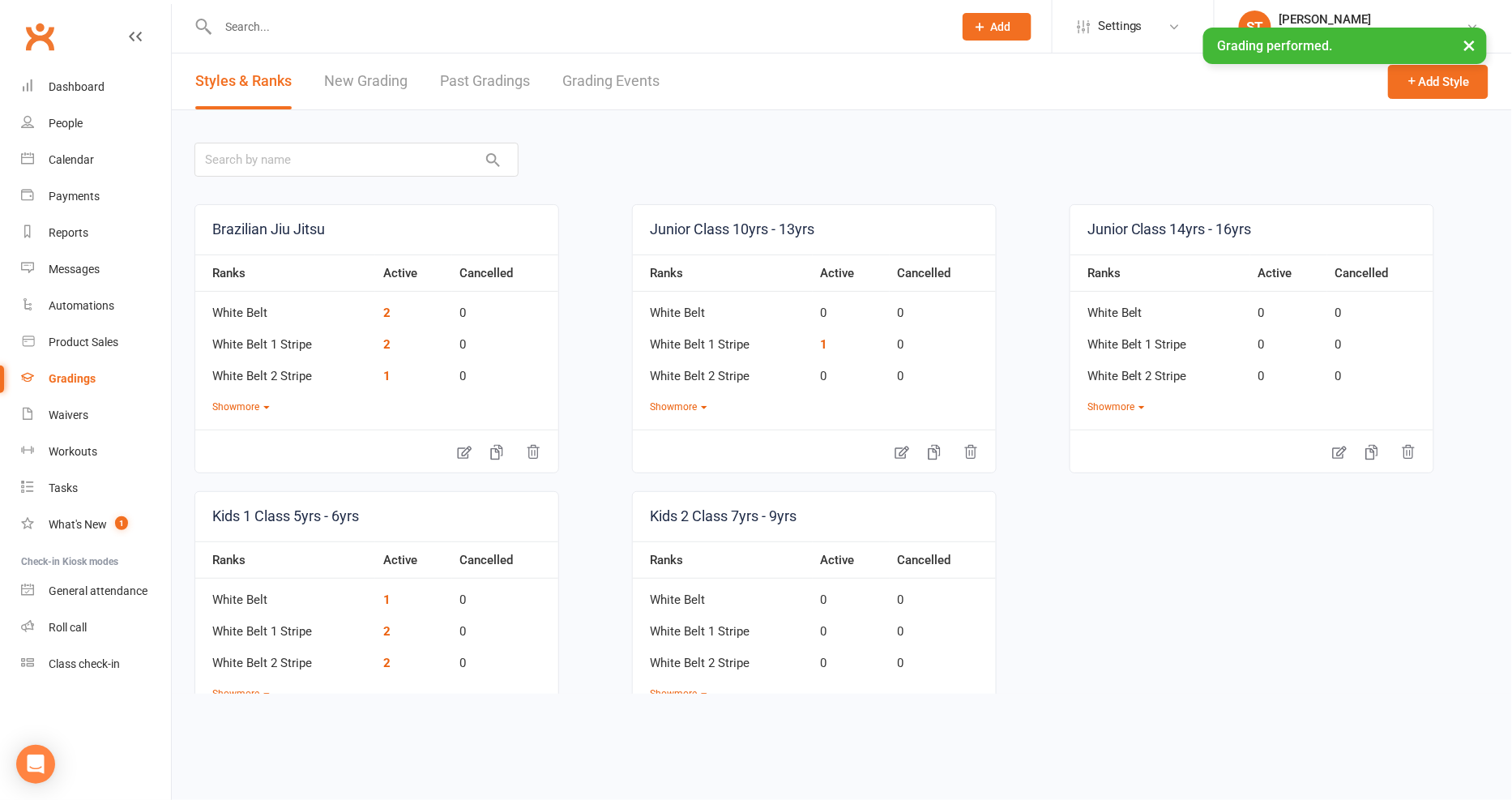
click at [367, 80] on link "New Grading" at bounding box center [366, 81] width 84 height 56
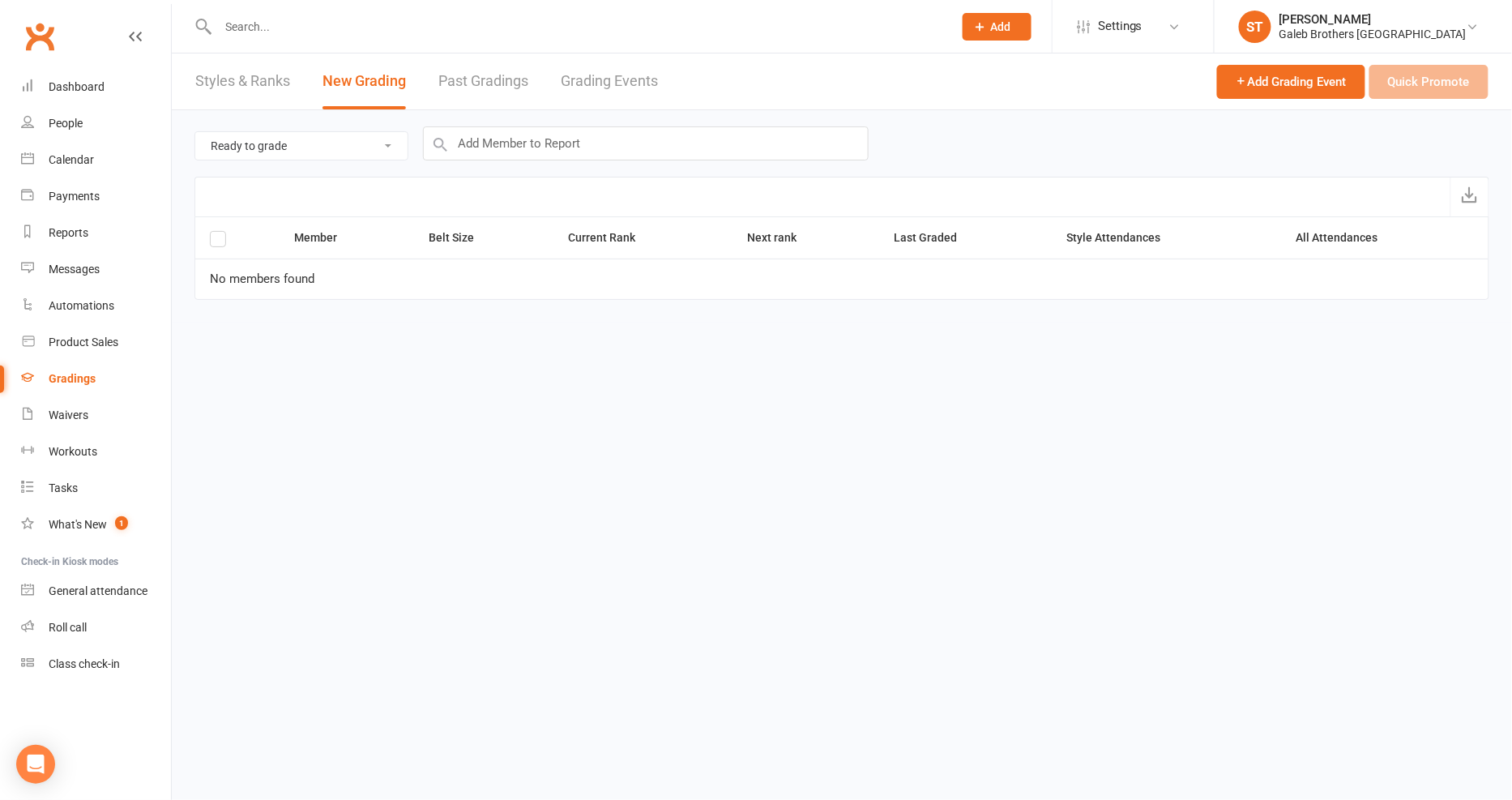
click at [306, 147] on select "Ready to grade All members enrolled in a style Active members enrolled in a sty…" at bounding box center [301, 146] width 212 height 27
click at [328, 138] on select "Ready to grade All members enrolled in a style Active members enrolled in a sty…" at bounding box center [301, 146] width 212 height 27
click at [328, 139] on select "Ready to grade All members enrolled in a style Active members enrolled in a sty…" at bounding box center [301, 146] width 212 height 27
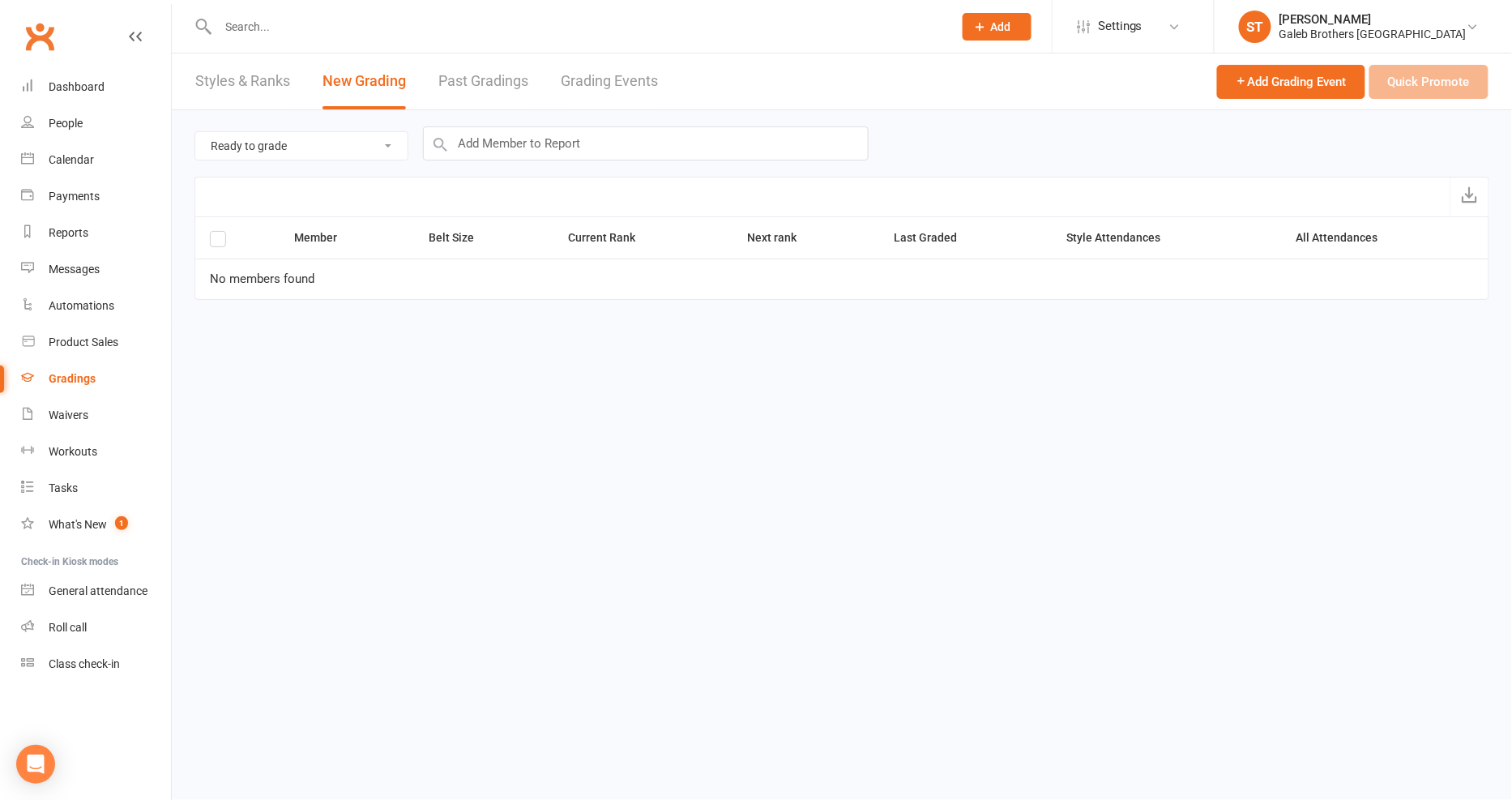
select select "all_members_in_style"
click at [195, 133] on select "Ready to grade All members enrolled in a style Active members enrolled in a sty…" at bounding box center [301, 146] width 212 height 27
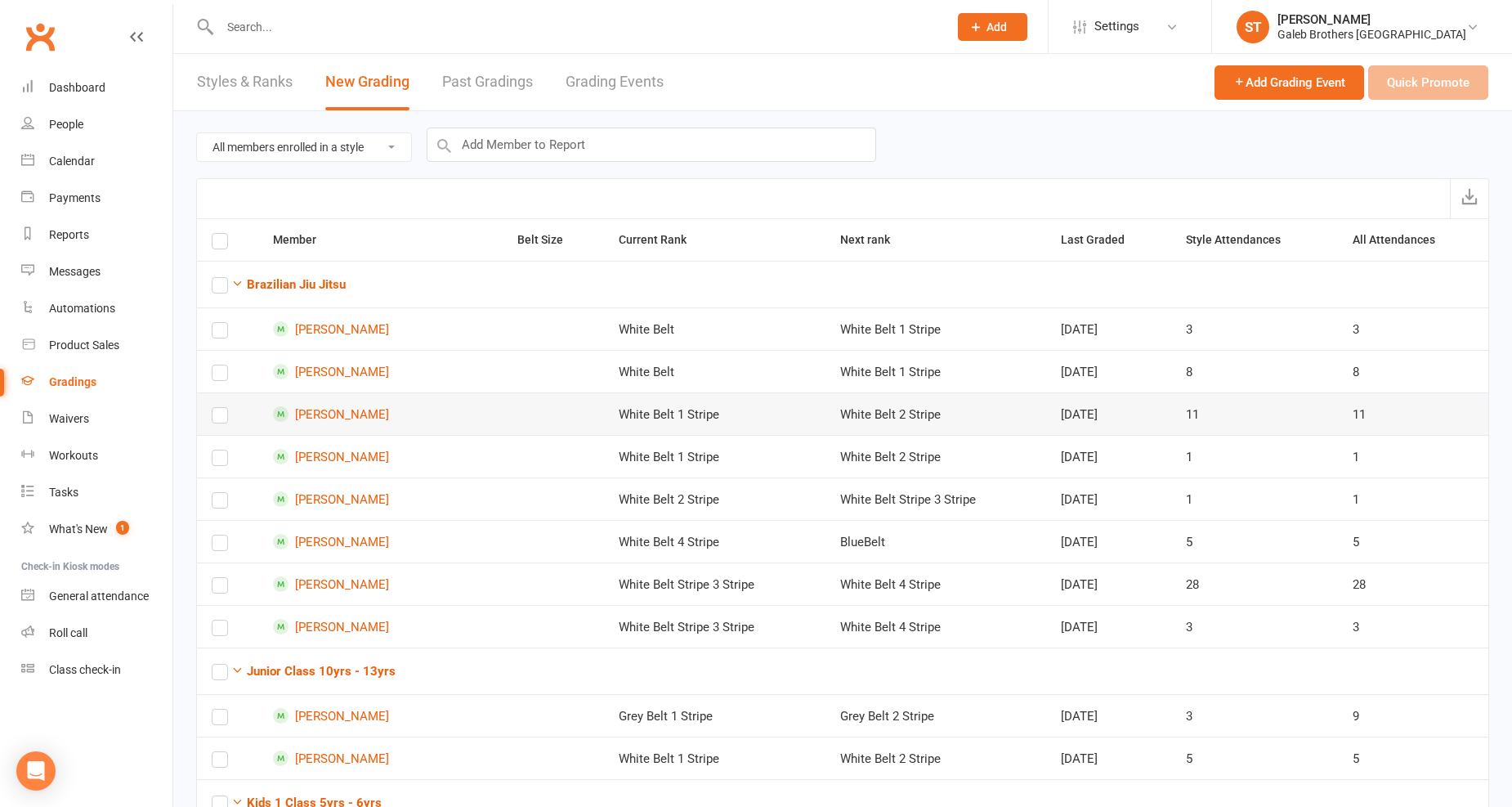
click at [214, 419] on label at bounding box center [219, 419] width 17 height 0
click at [214, 408] on input "checkbox" at bounding box center [219, 408] width 17 height 0
click at [76, 124] on div "People" at bounding box center [66, 124] width 34 height 13
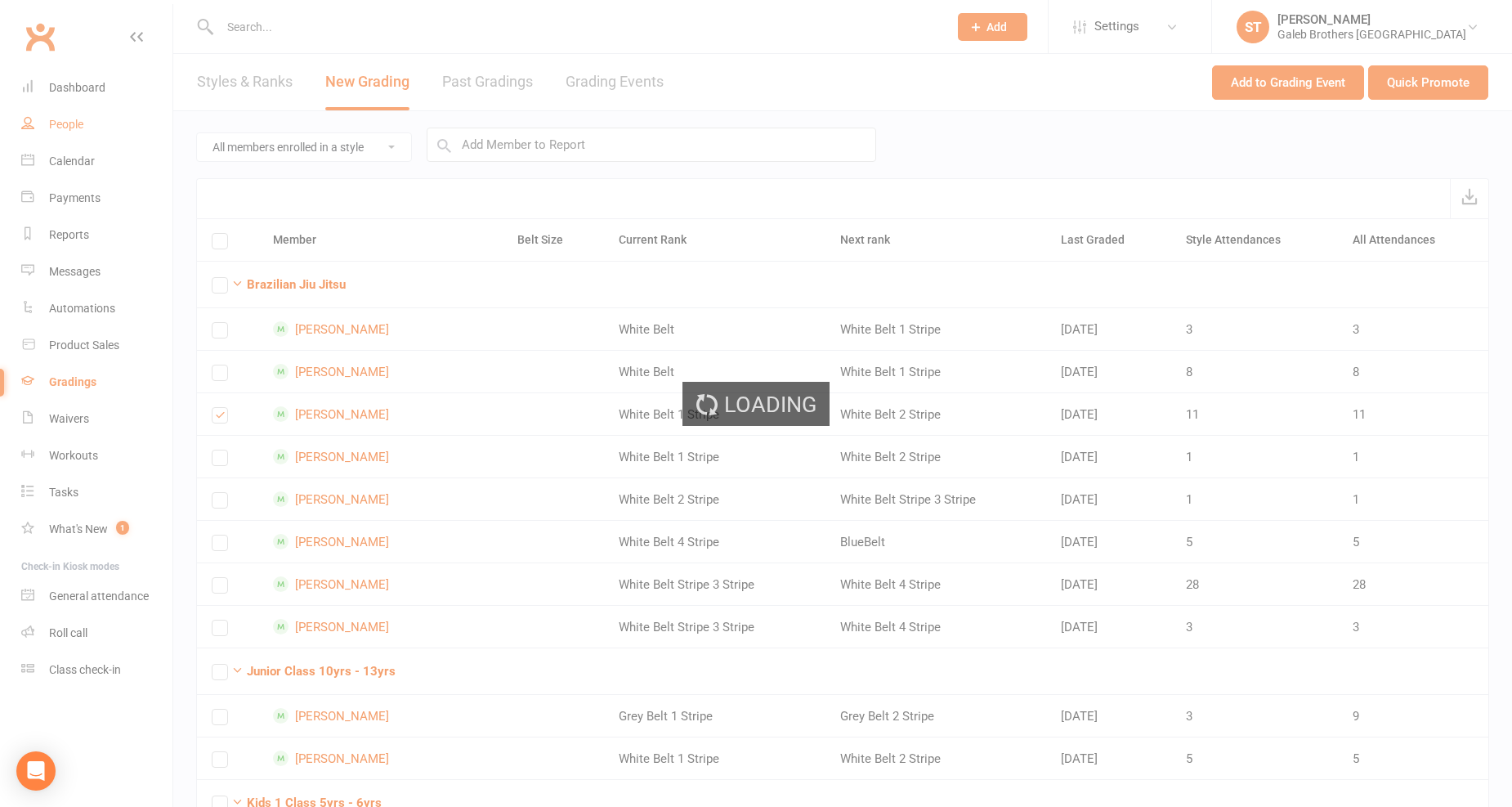
select select "100"
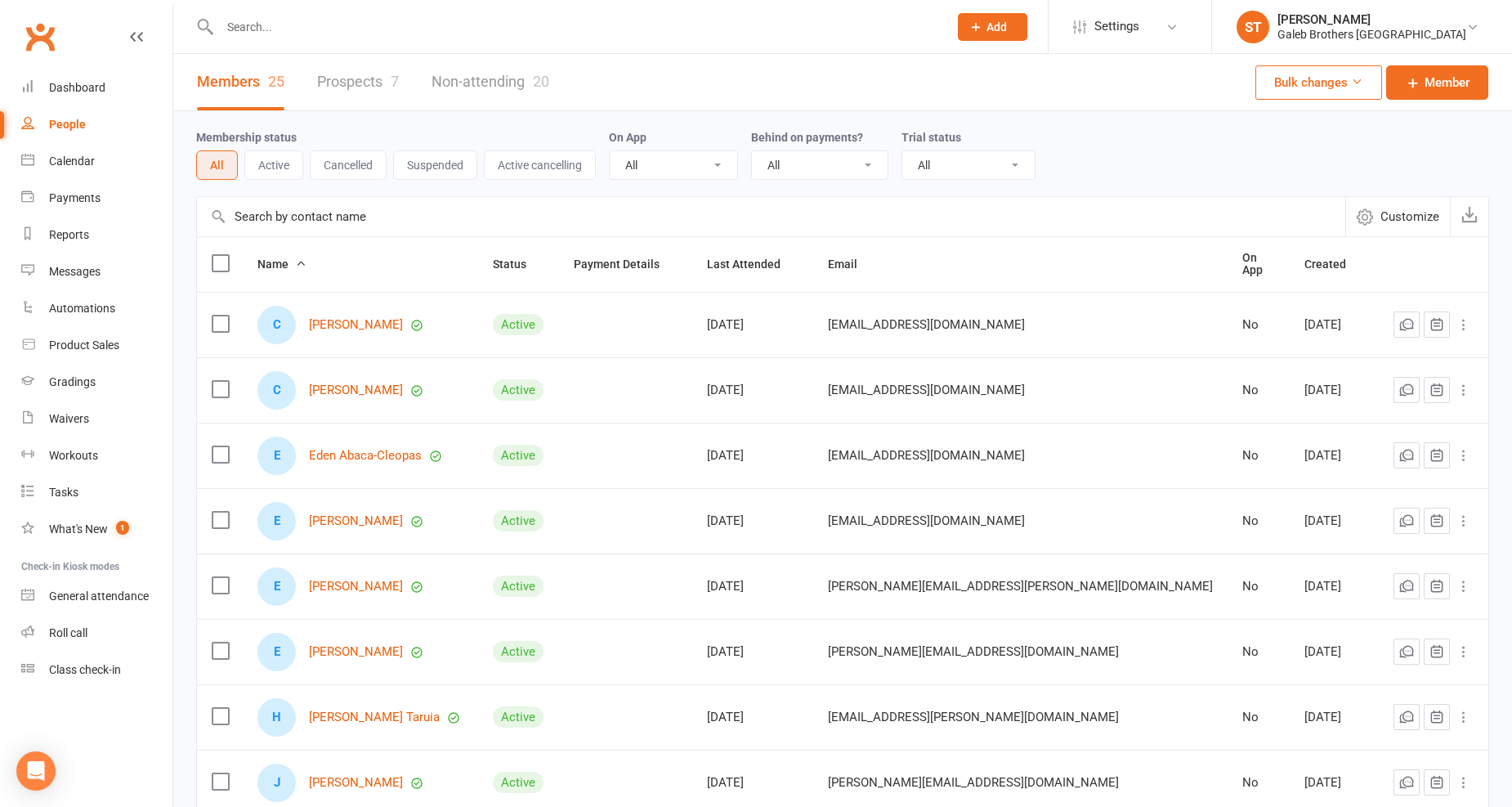
click at [381, 76] on link "Prospects 7" at bounding box center [358, 82] width 82 height 56
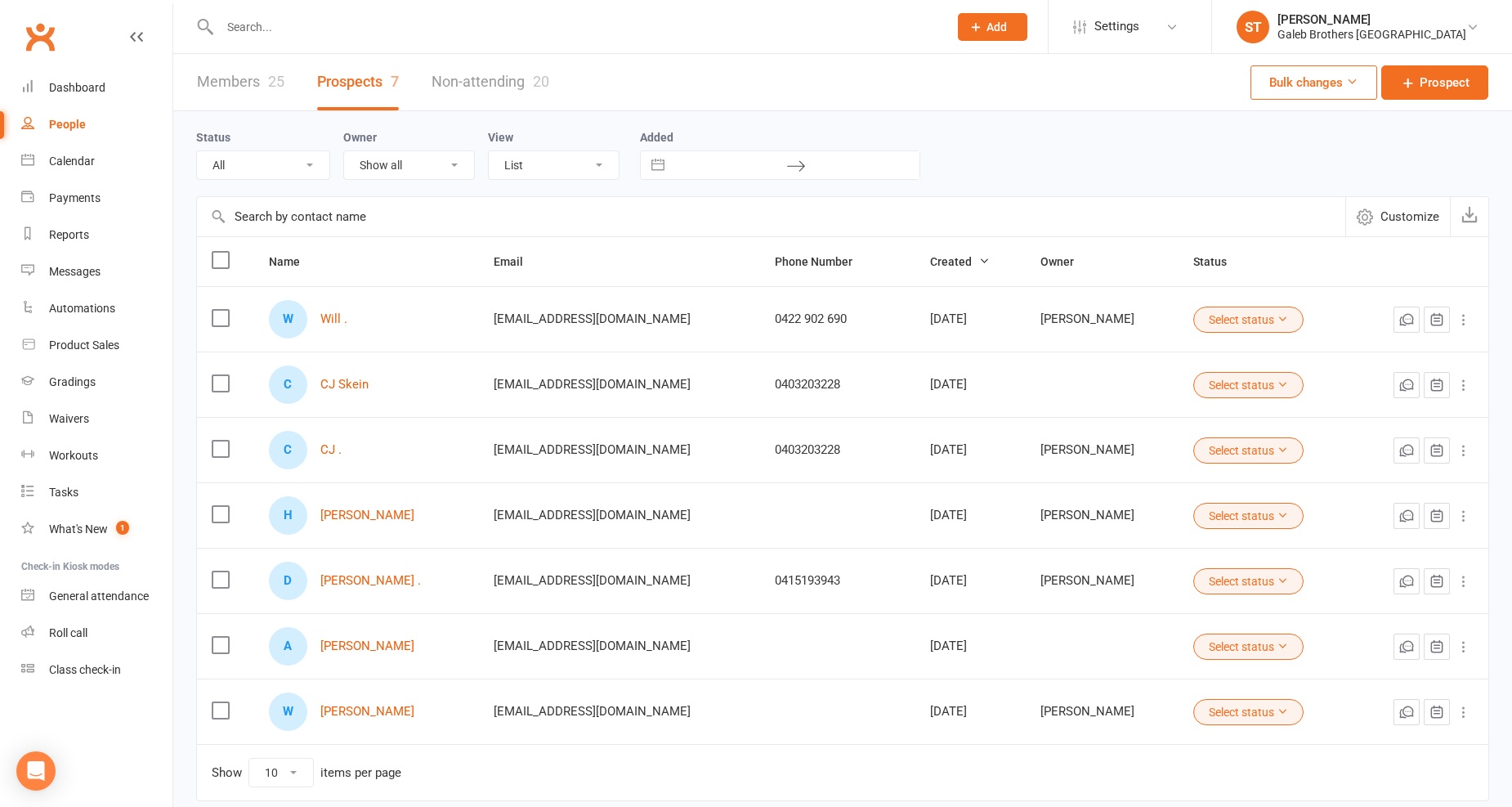
click at [216, 324] on label at bounding box center [219, 317] width 17 height 17
click at [216, 310] on input "checkbox" at bounding box center [219, 310] width 17 height 0
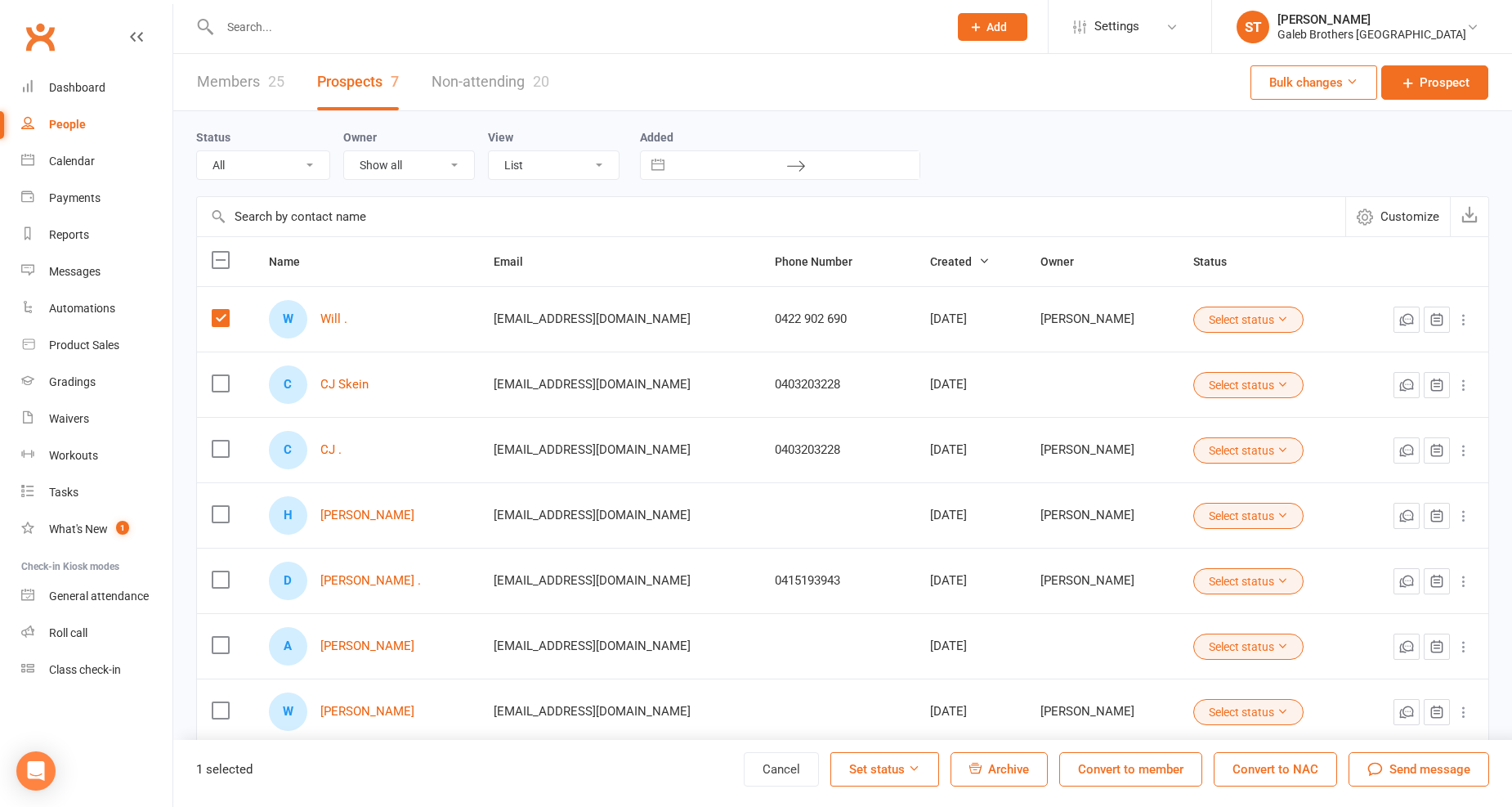
click at [999, 750] on div "1 selected Cancel Set status Archive Convert to member Convert to NAC Send mess…" at bounding box center [842, 774] width 1338 height 67
click at [1000, 761] on button "Archive" at bounding box center [998, 769] width 97 height 34
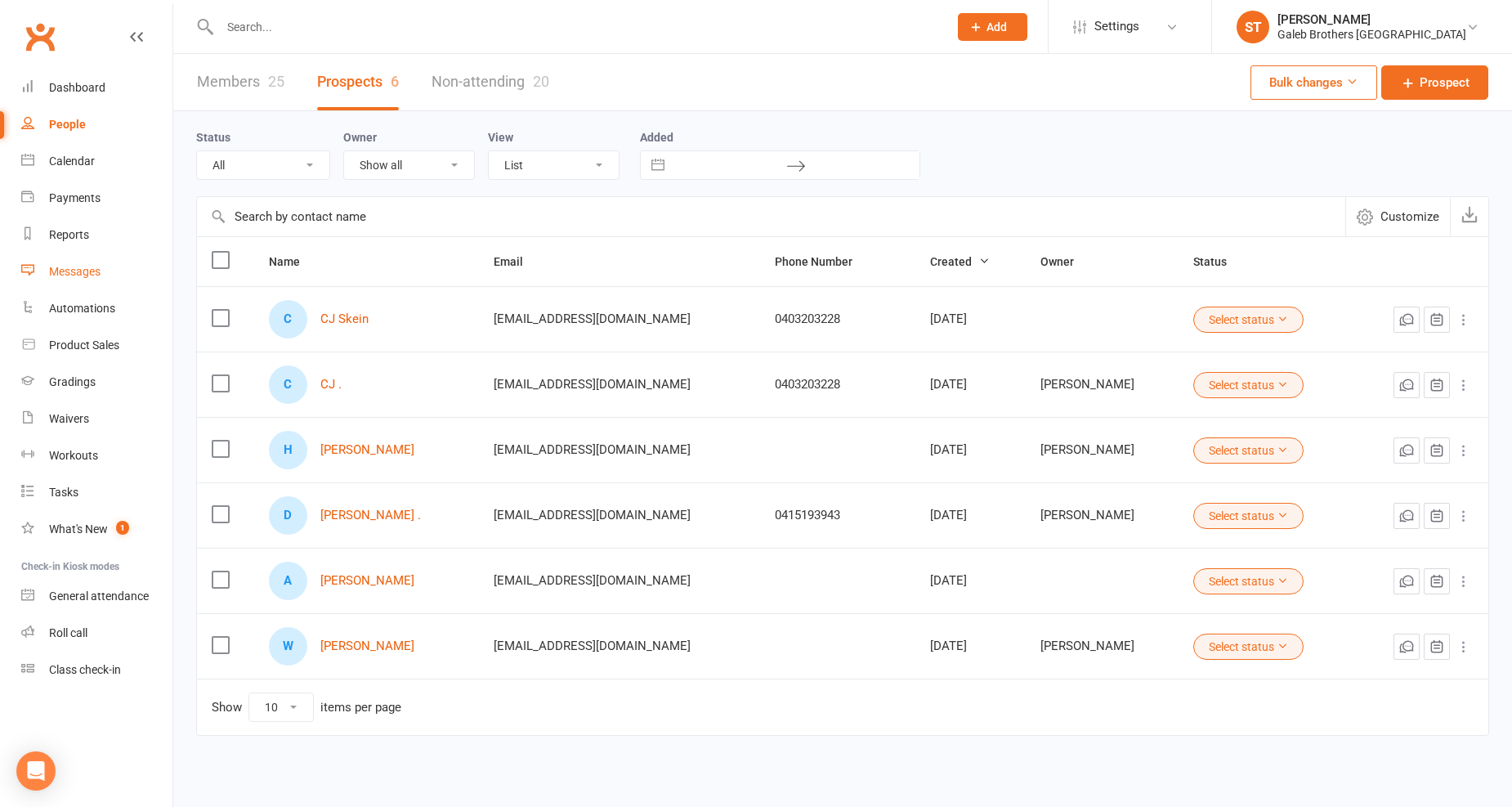
click at [94, 268] on div "Messages" at bounding box center [75, 270] width 51 height 13
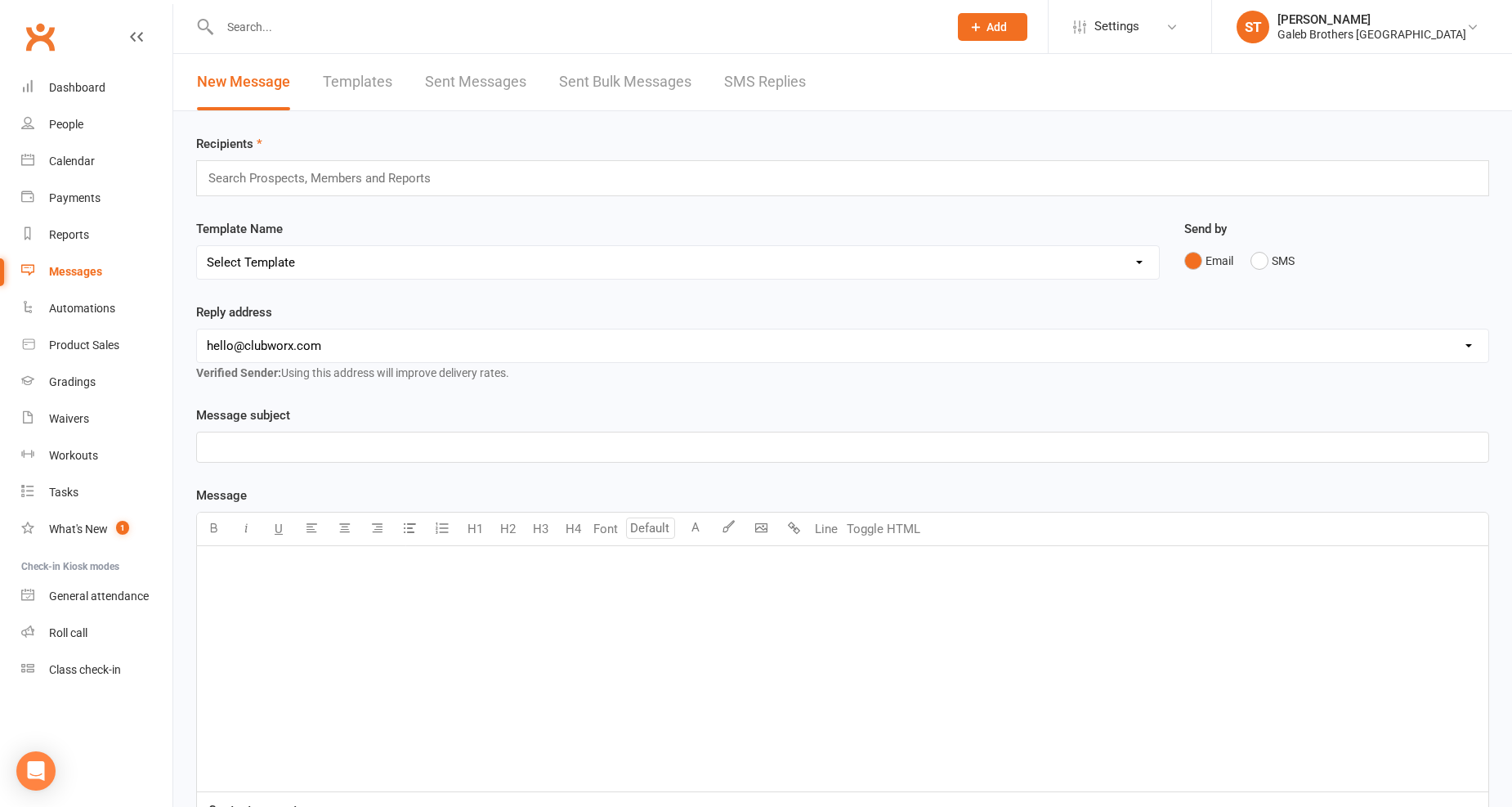
click at [294, 190] on div "Search Prospects, Members and Reports" at bounding box center [843, 178] width 1293 height 36
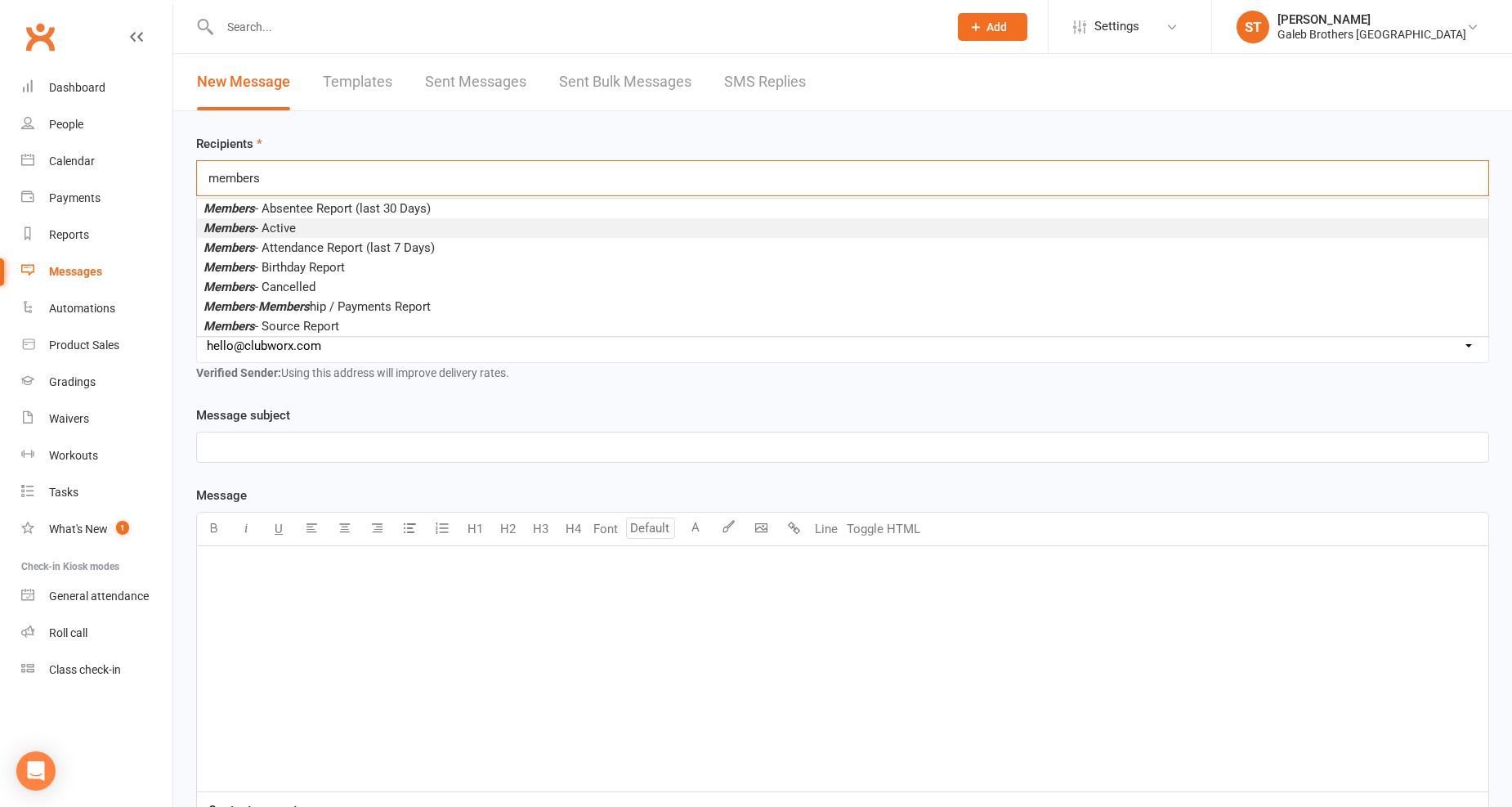
type input "members"
click at [304, 221] on li "Members - Active" at bounding box center [842, 228] width 1291 height 20
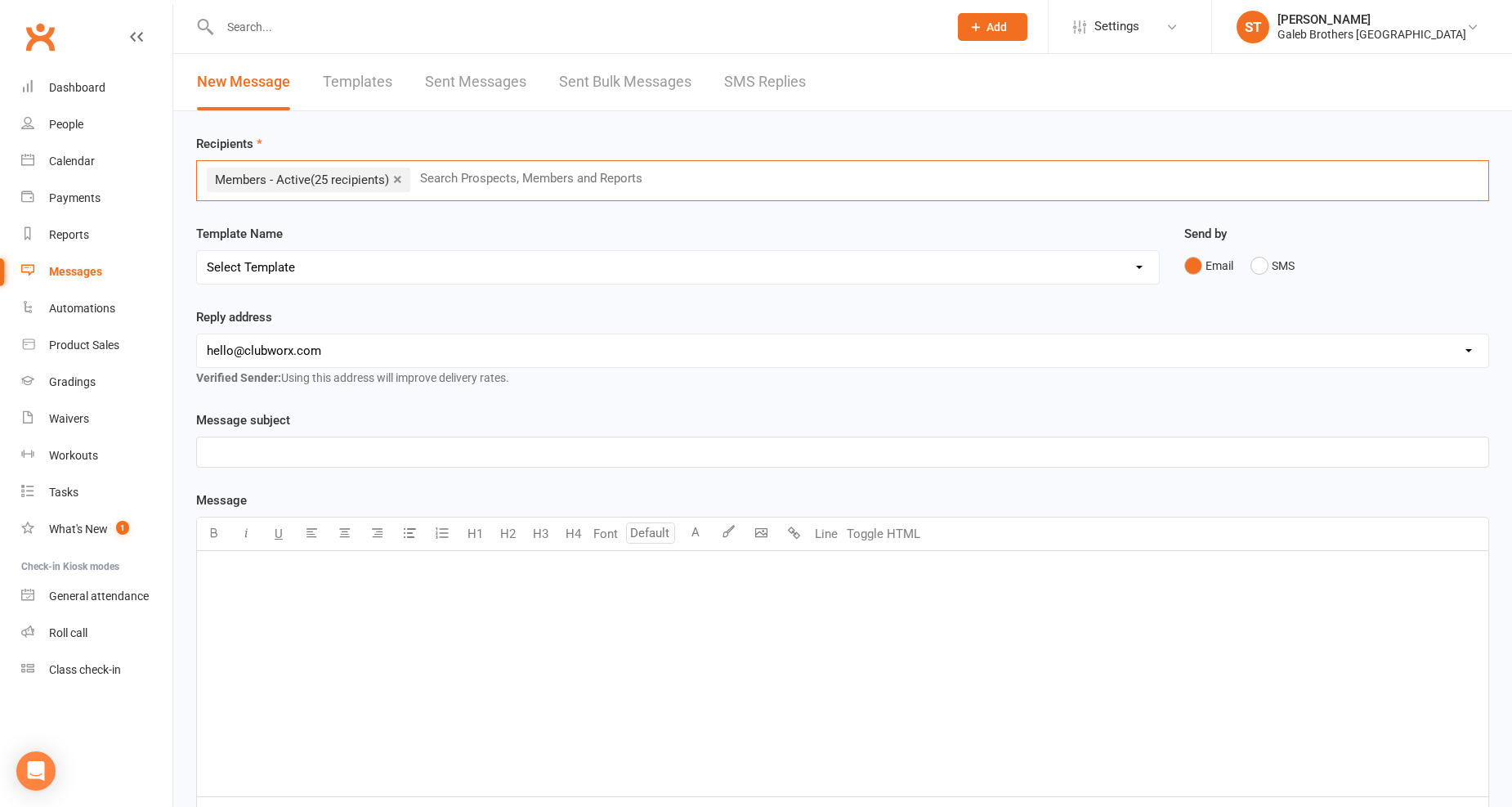
click at [323, 448] on p "﻿" at bounding box center [842, 452] width 1271 height 20
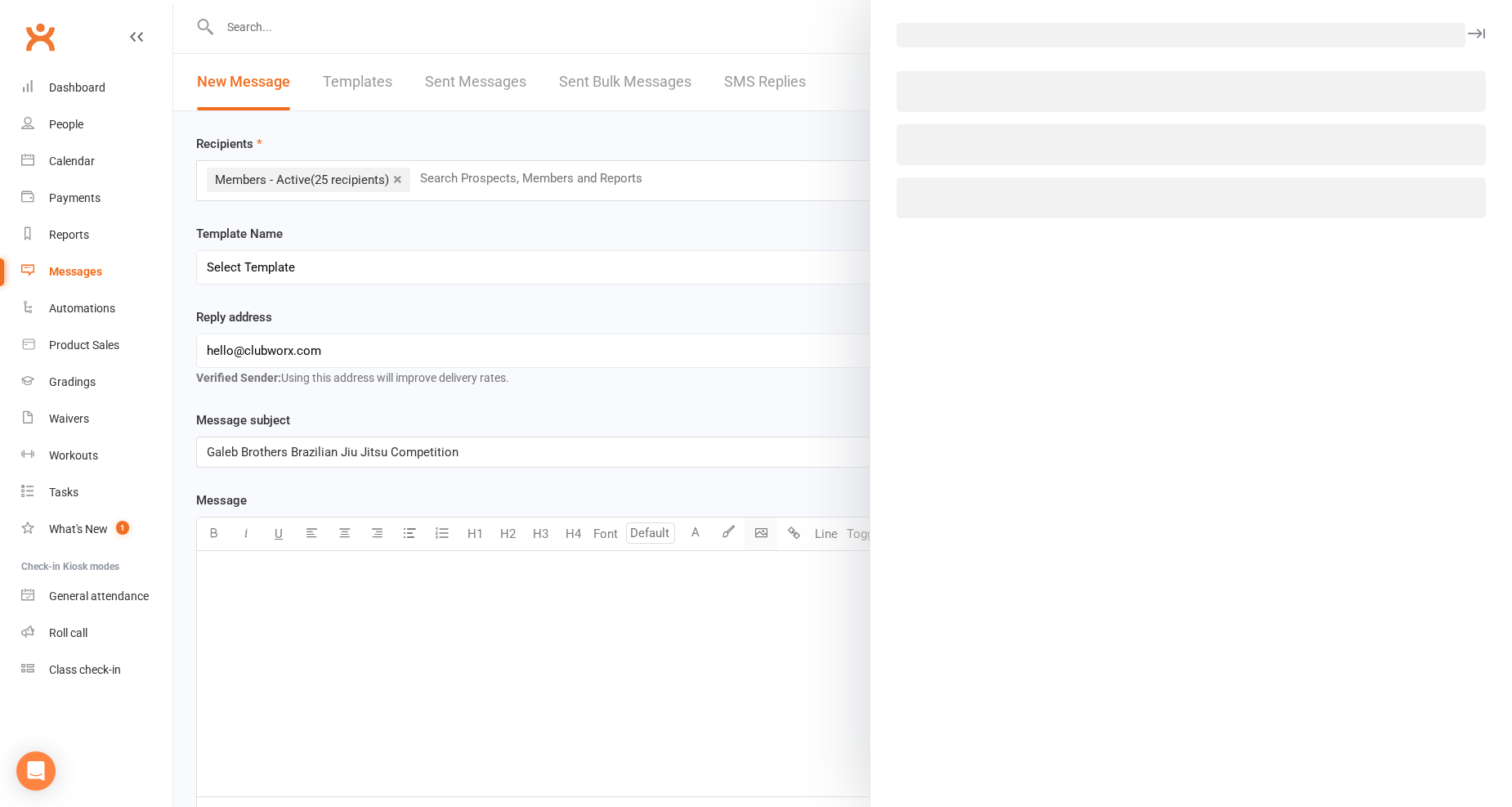
click at [754, 537] on body "Prospect Member Non-attending contact Class / event Appointment Grading event T…" at bounding box center [756, 510] width 1512 height 1013
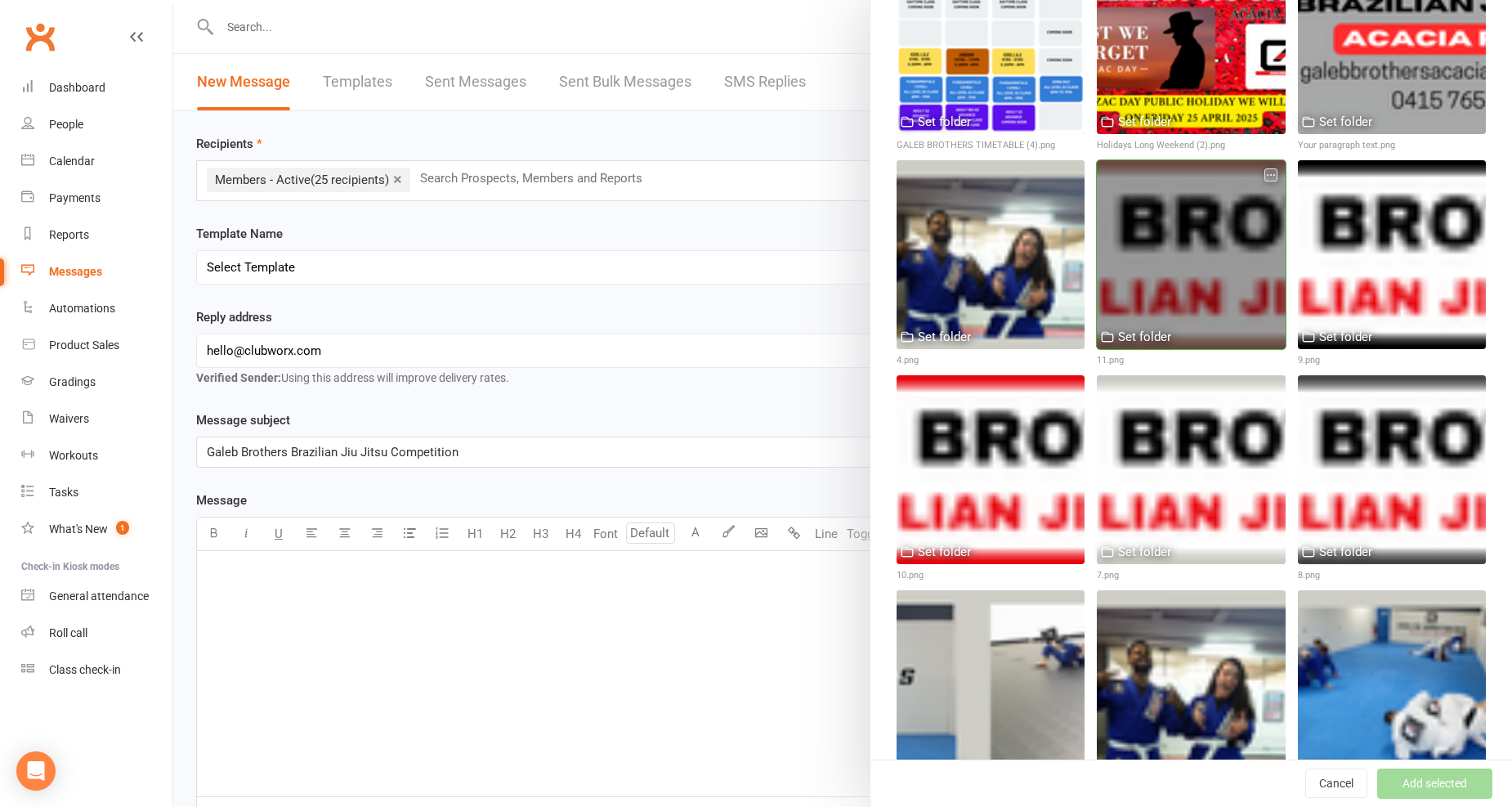
scroll to position [545, 0]
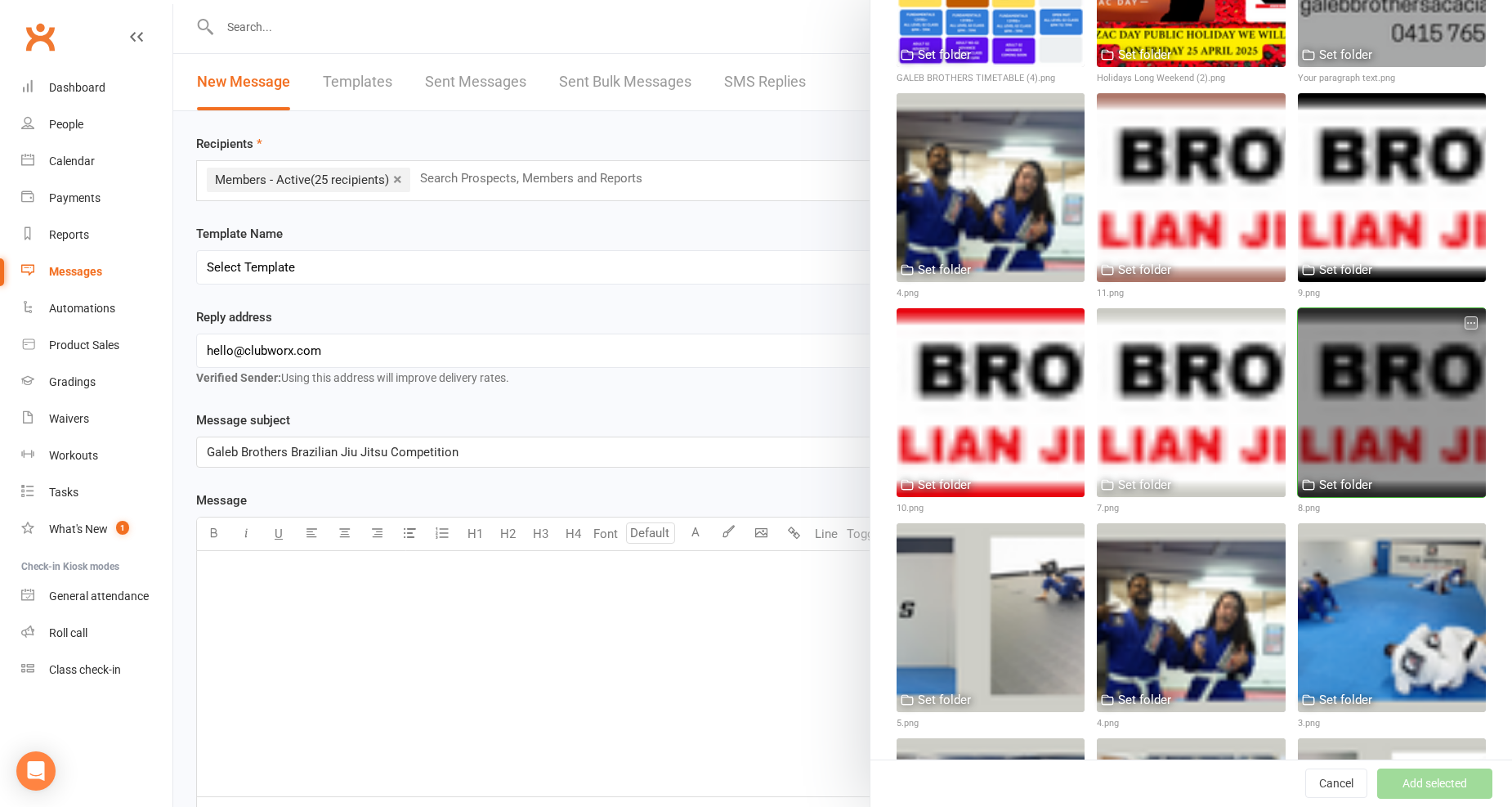
click at [1362, 379] on div at bounding box center [1391, 402] width 188 height 188
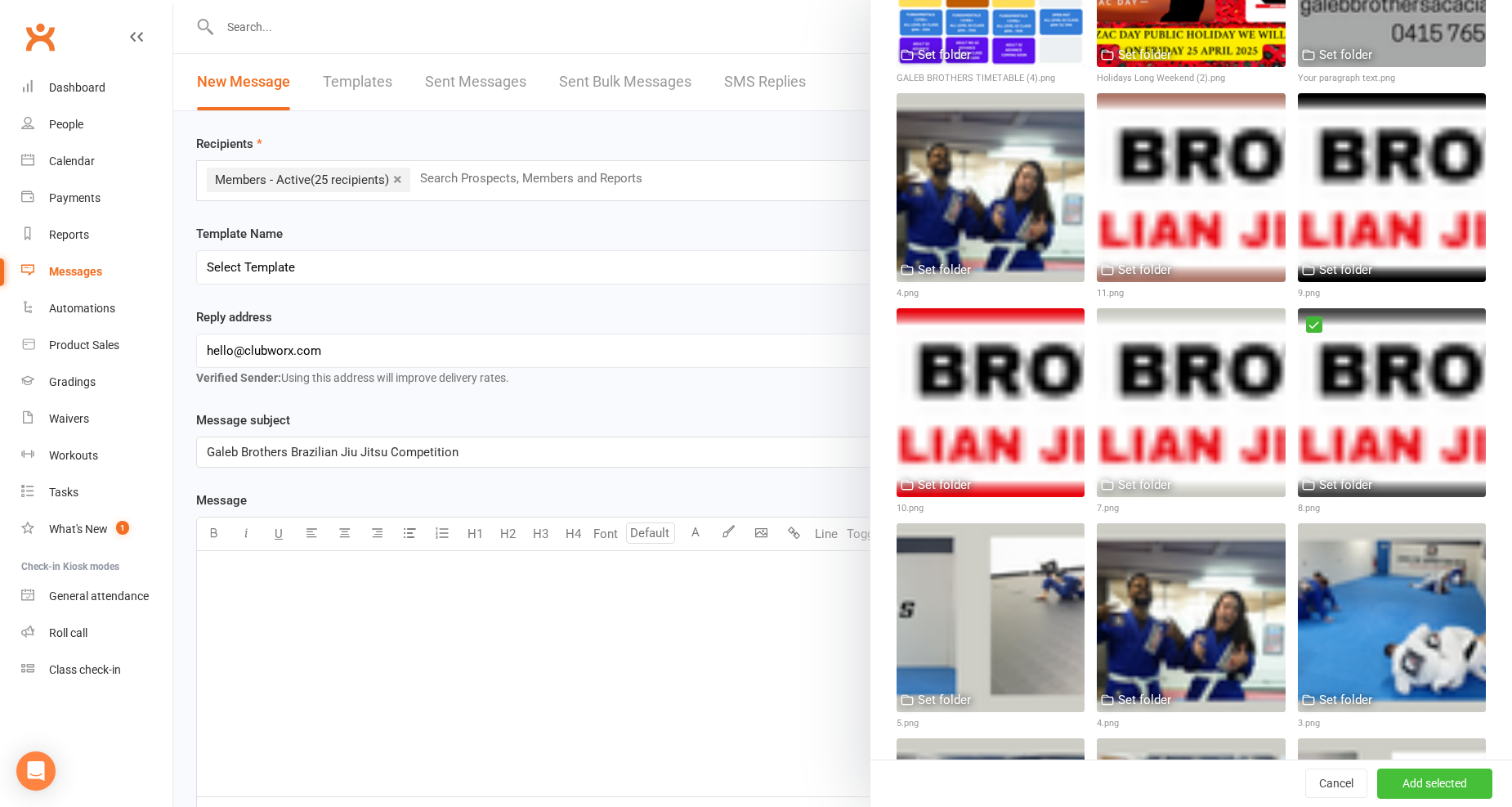
click at [1430, 778] on button "Add selected" at bounding box center [1433, 784] width 115 height 29
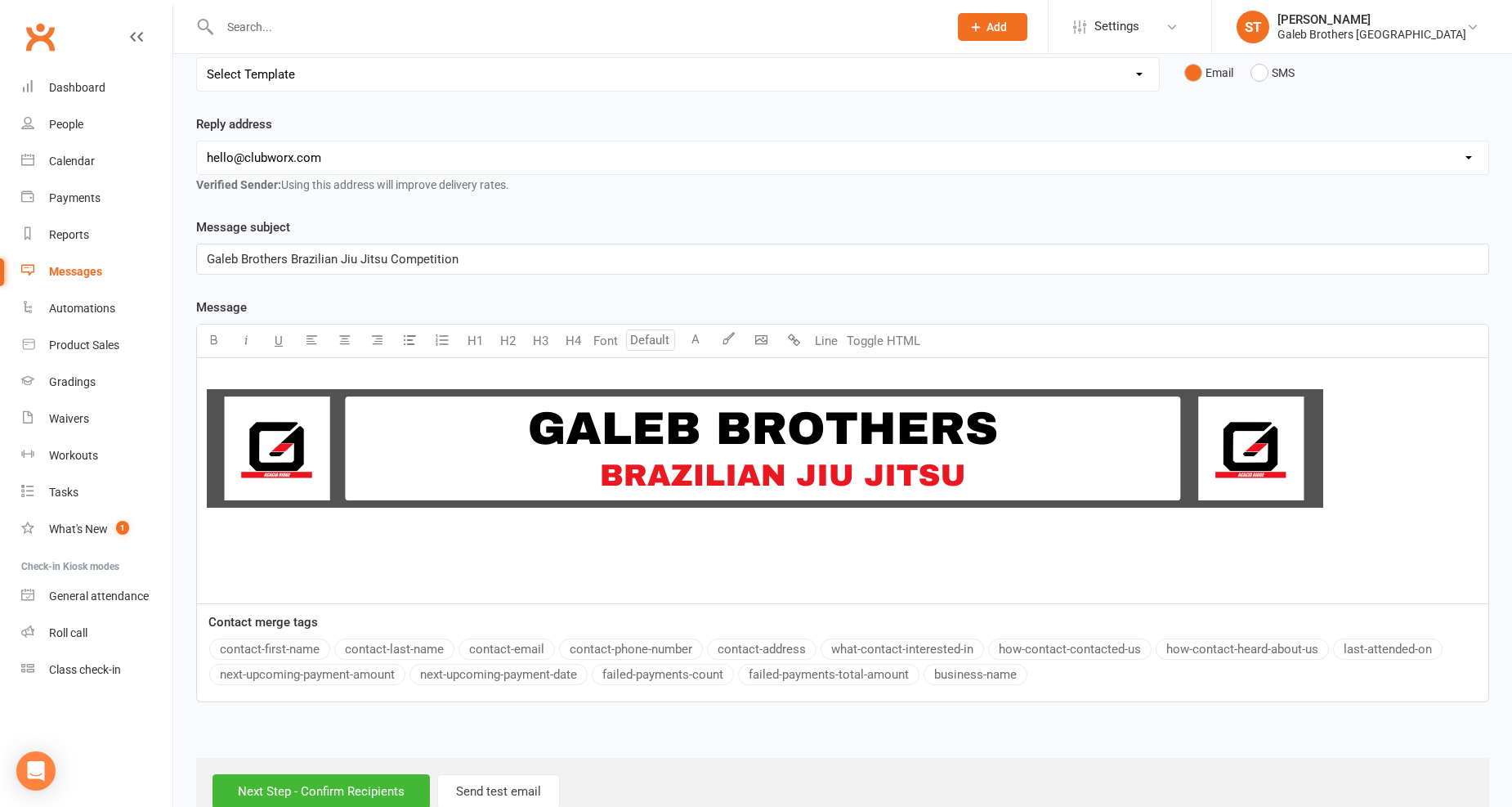
scroll to position [235, 0]
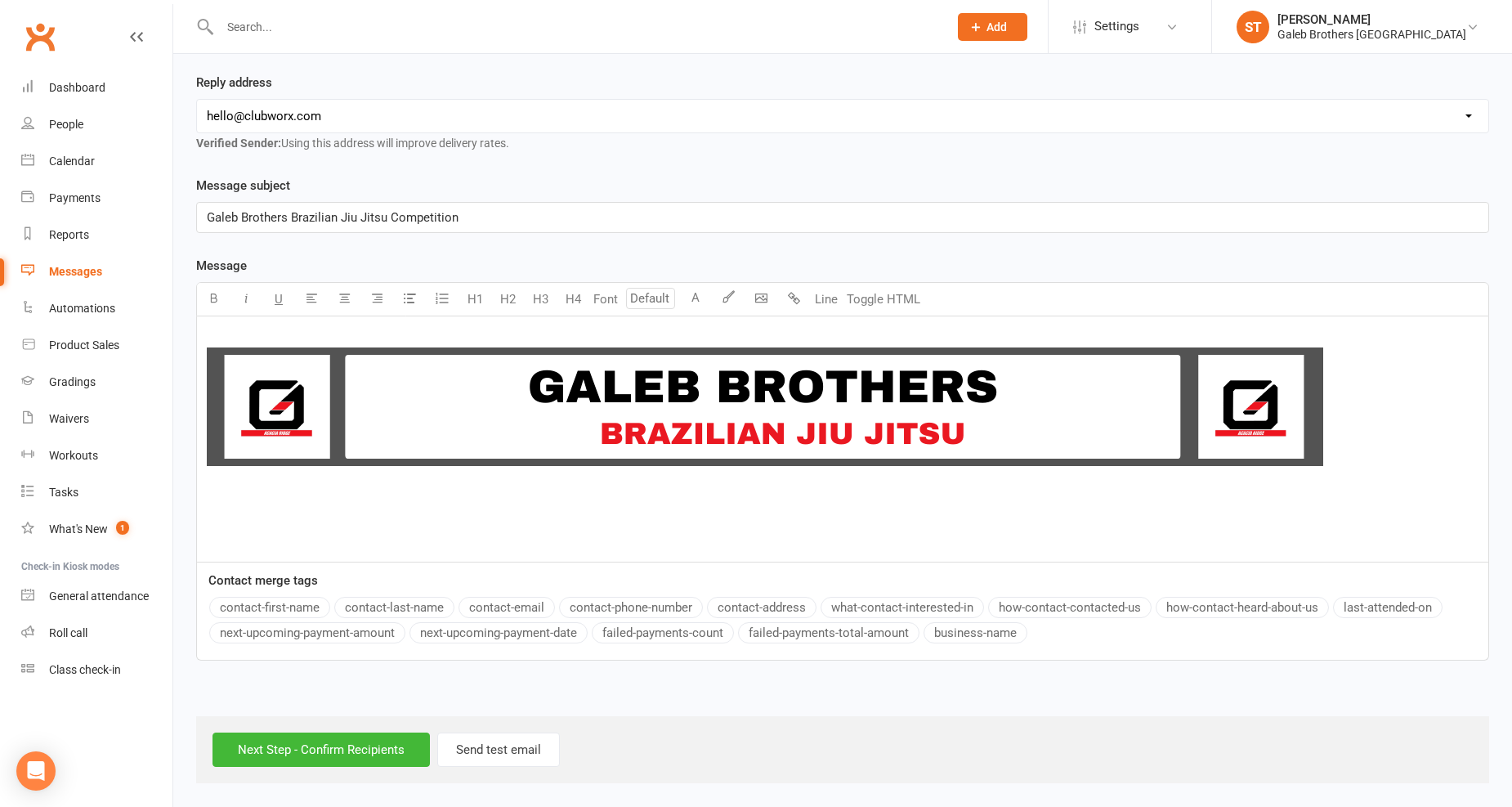
click at [542, 504] on div "﻿ ﻿ ﻿" at bounding box center [842, 439] width 1291 height 246
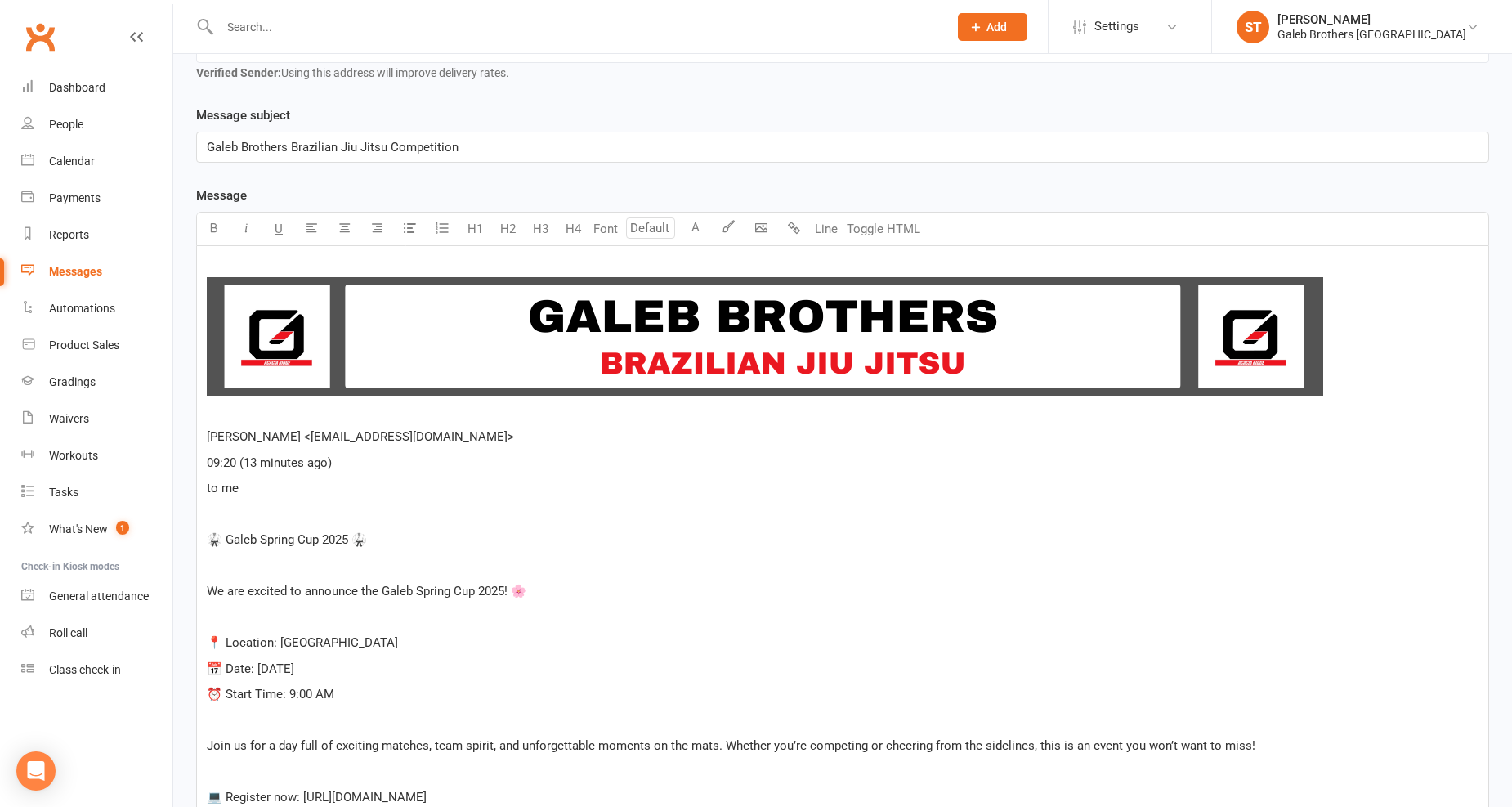
scroll to position [301, 0]
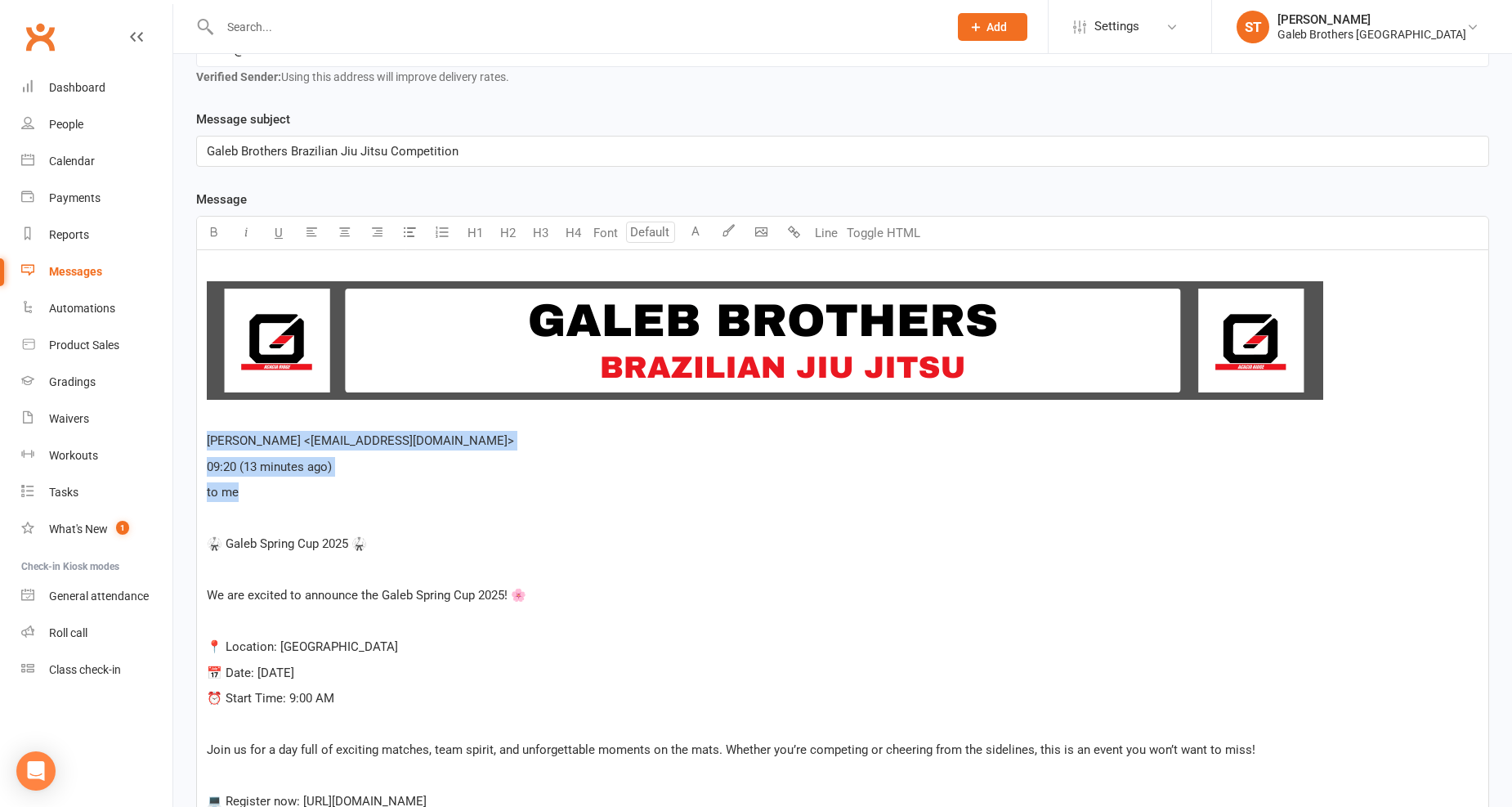
drag, startPoint x: 231, startPoint y: 479, endPoint x: 257, endPoint y: 493, distance: 29.5
click at [257, 493] on div "﻿ ﻿ ﻿ Severino Taruia <severinotaruia@gmail.com> 09:20 (13 minutes ago) to me ﻿…" at bounding box center [842, 588] width 1291 height 675
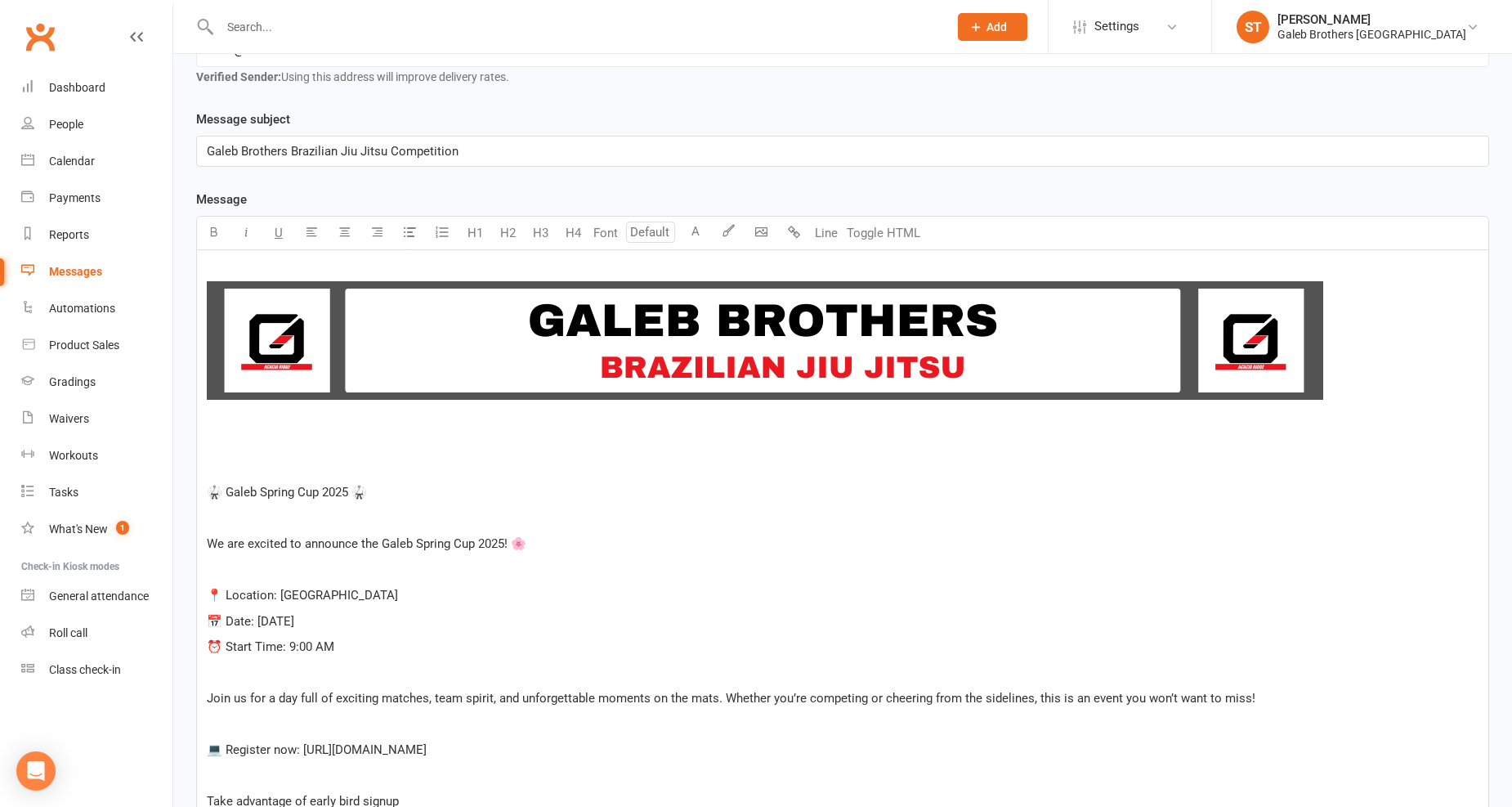
click at [263, 464] on p "﻿" at bounding box center [842, 467] width 1271 height 20
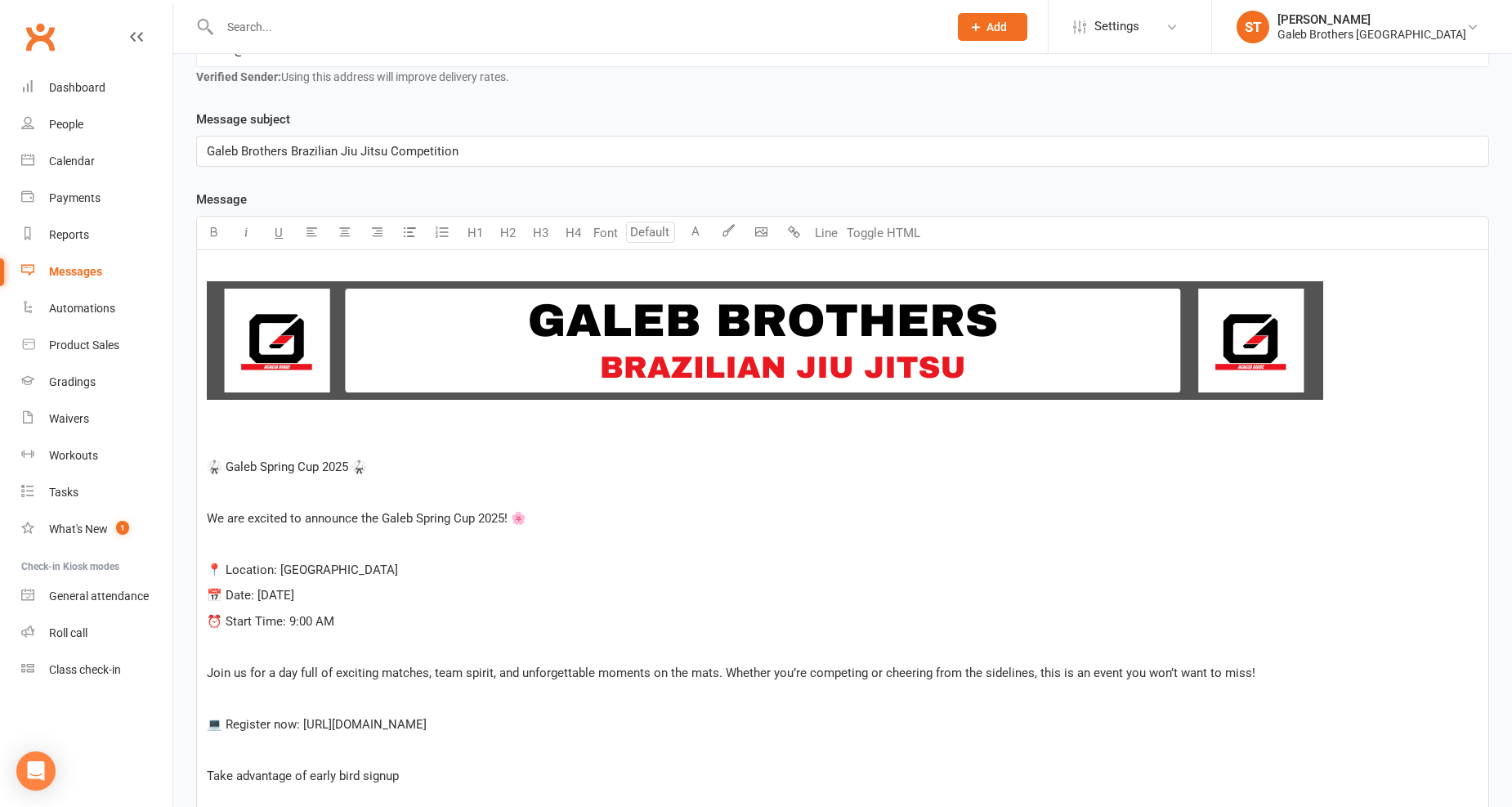
click at [257, 429] on div "﻿ ﻿ ﻿ ﻿ 🥋 Galeb Spring Cup 2025 🥋 ﻿ We are excited to announce the Galeb Spring…" at bounding box center [842, 549] width 1291 height 598
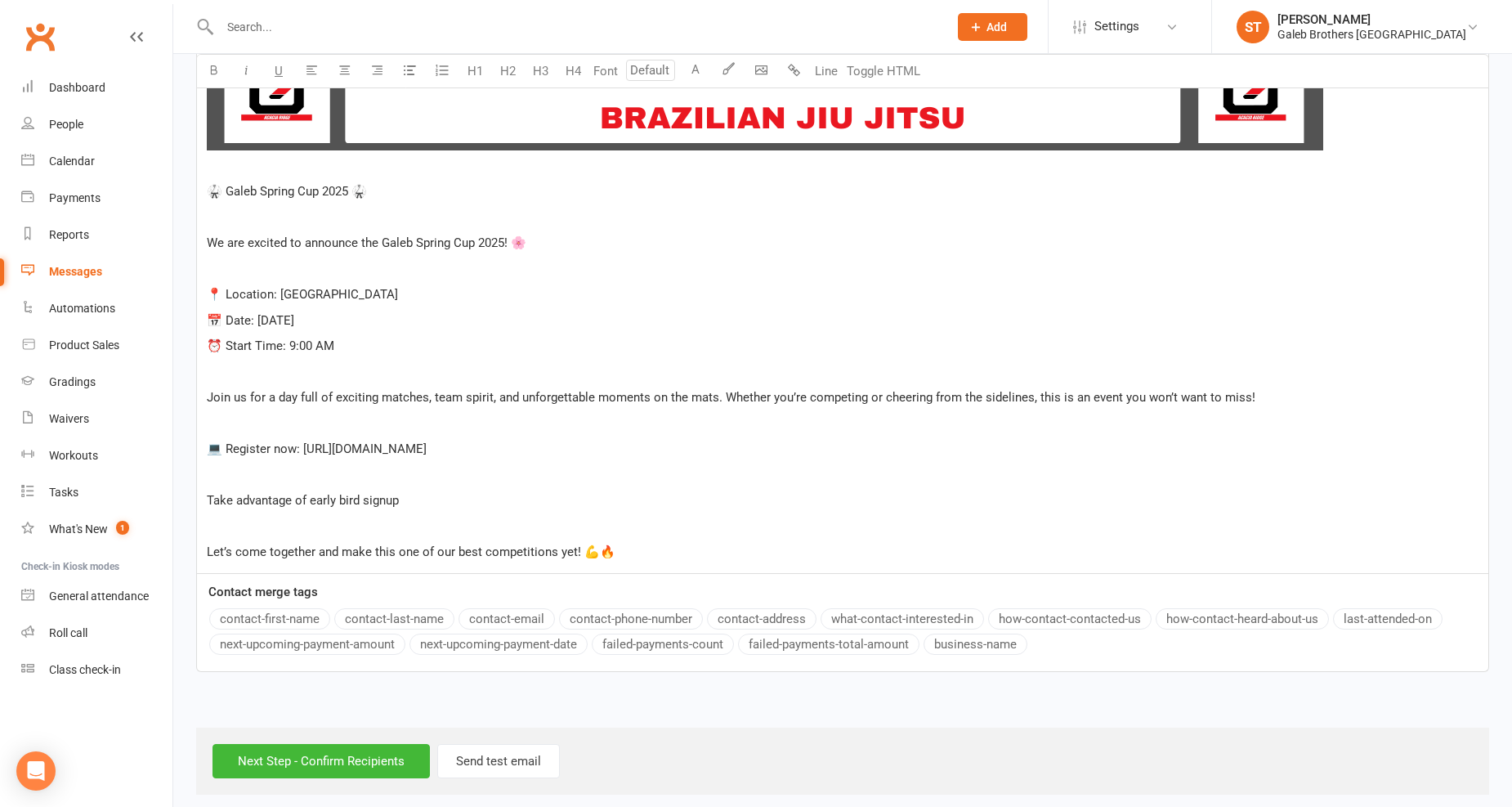
scroll to position [561, 0]
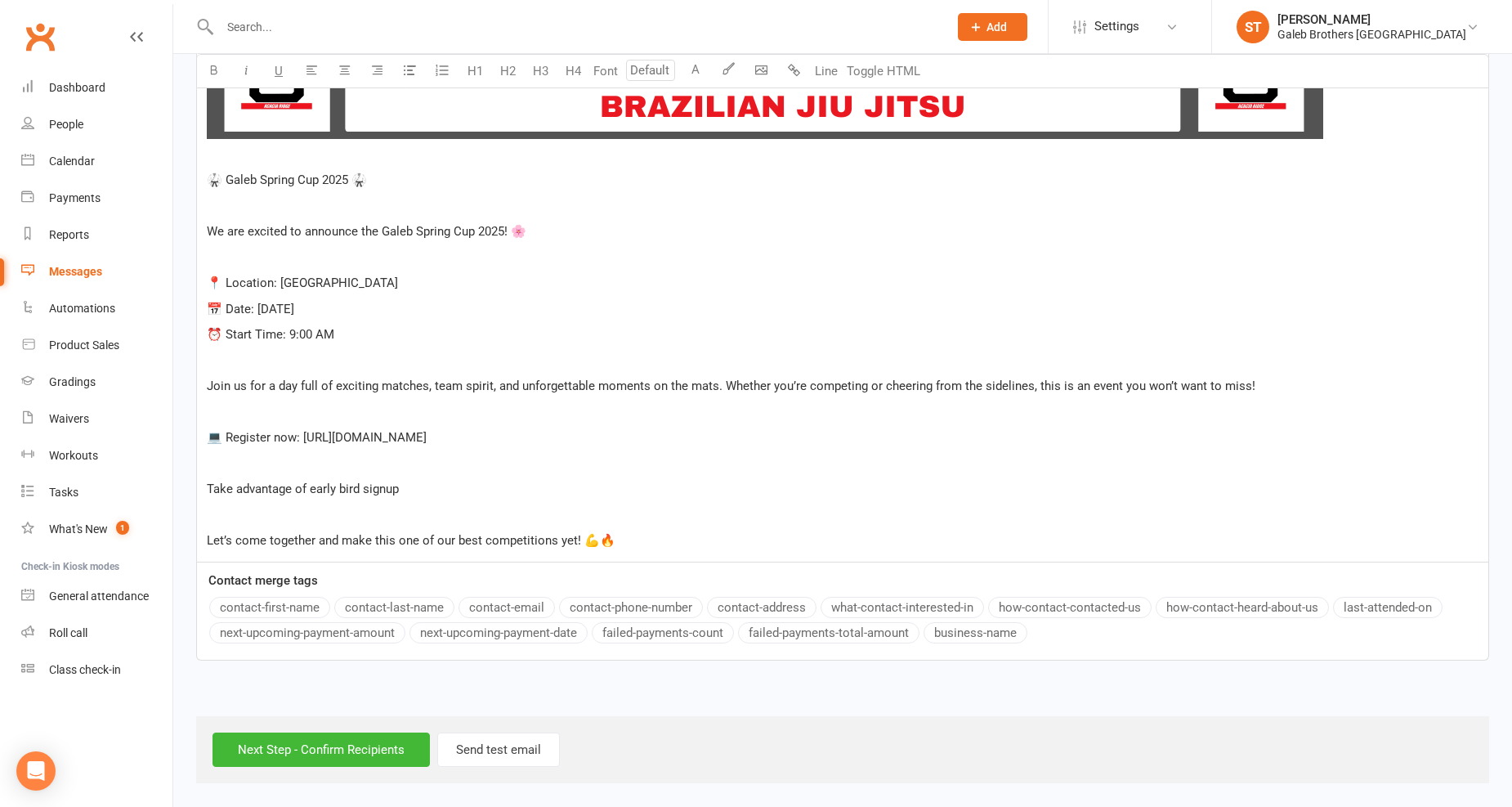
drag, startPoint x: 199, startPoint y: 175, endPoint x: 731, endPoint y: 541, distance: 645.7
click at [731, 541] on div "﻿ ﻿ ﻿ 🥋 Galeb Spring Cup 2025 🥋 ﻿ We are excited to announce the Galeb Spring C…" at bounding box center [842, 275] width 1291 height 572
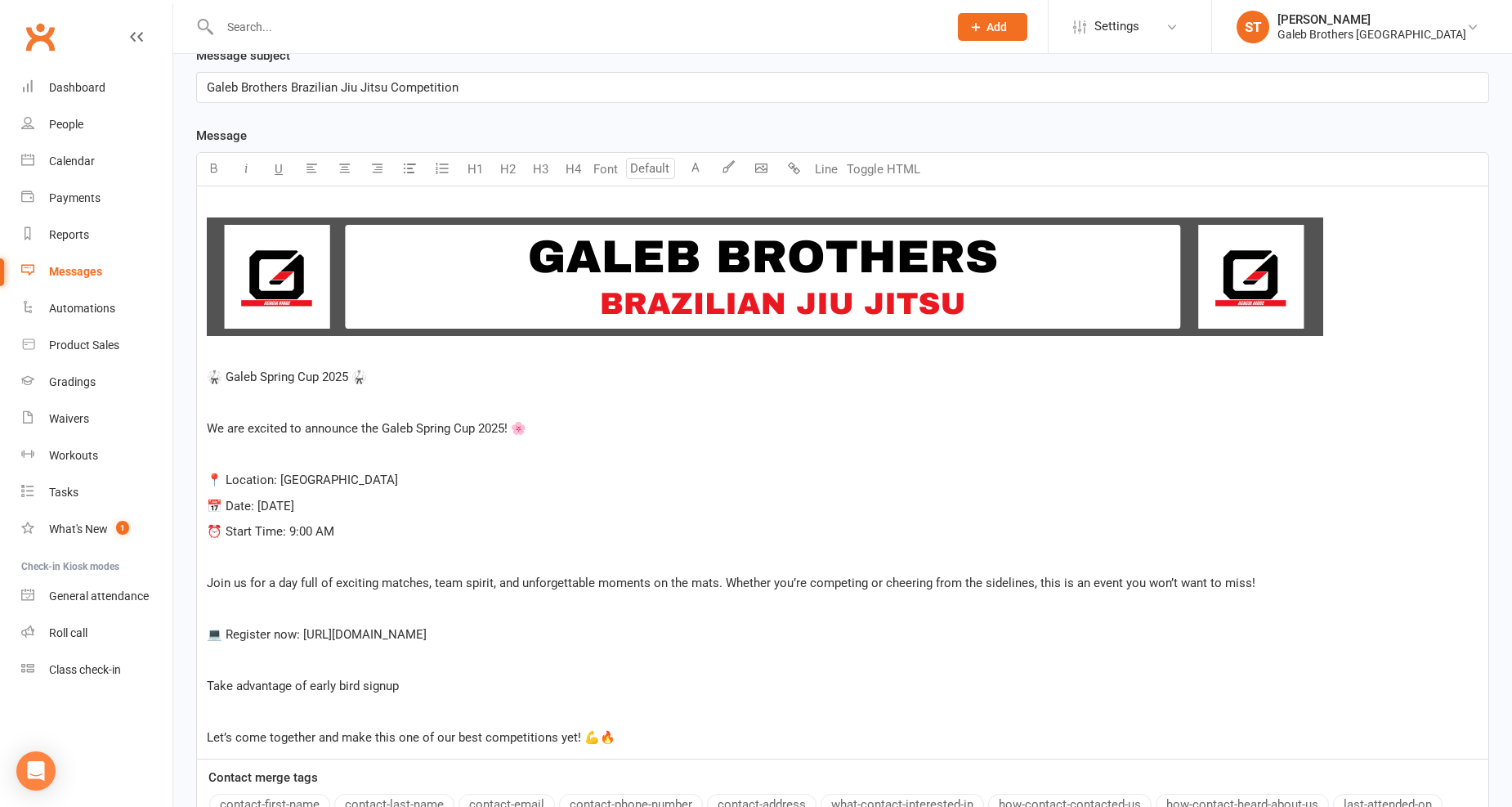
scroll to position [289, 0]
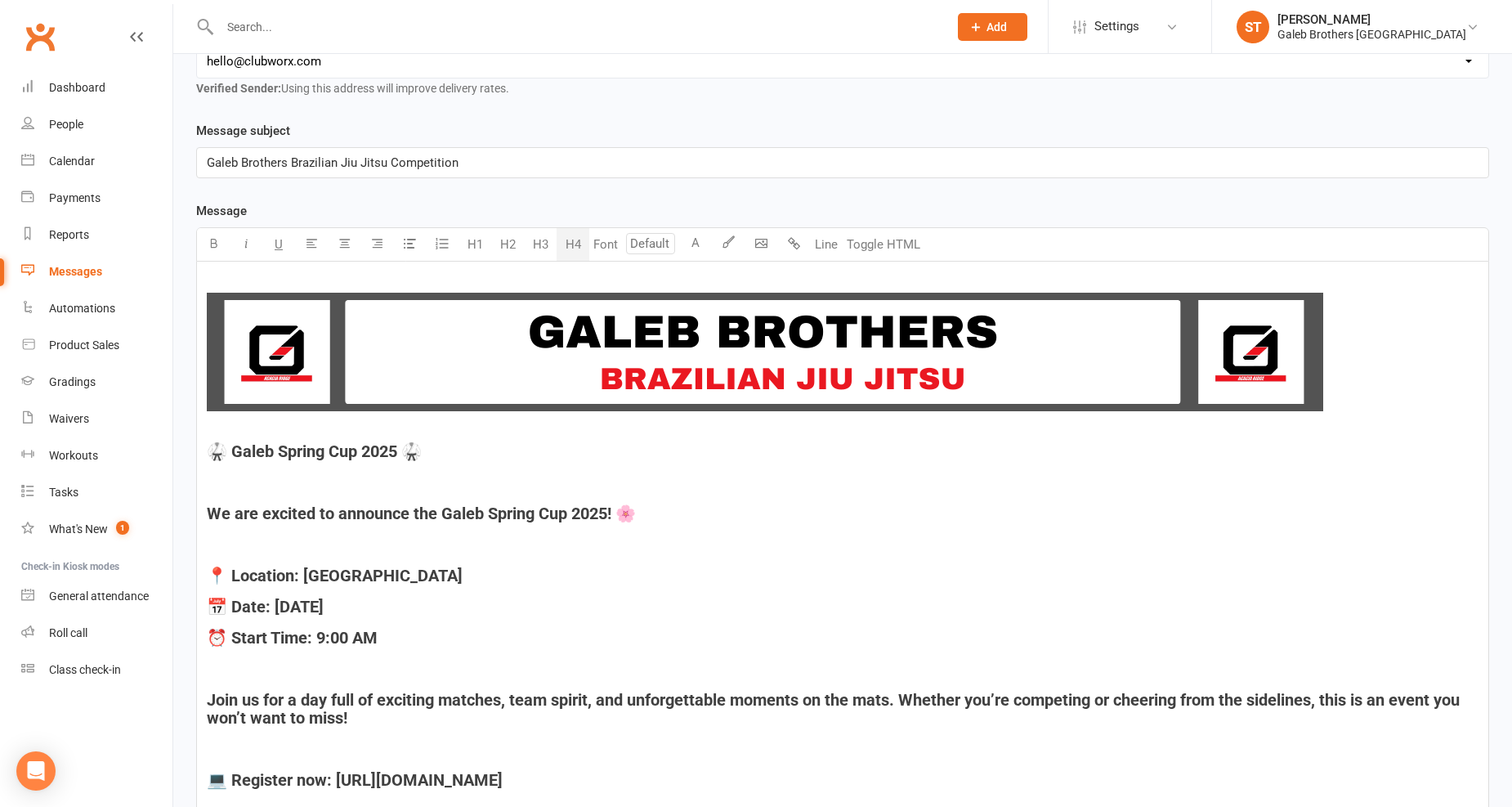
click at [576, 246] on button "H4" at bounding box center [572, 244] width 32 height 32
click at [703, 474] on h4 "﻿" at bounding box center [842, 483] width 1271 height 18
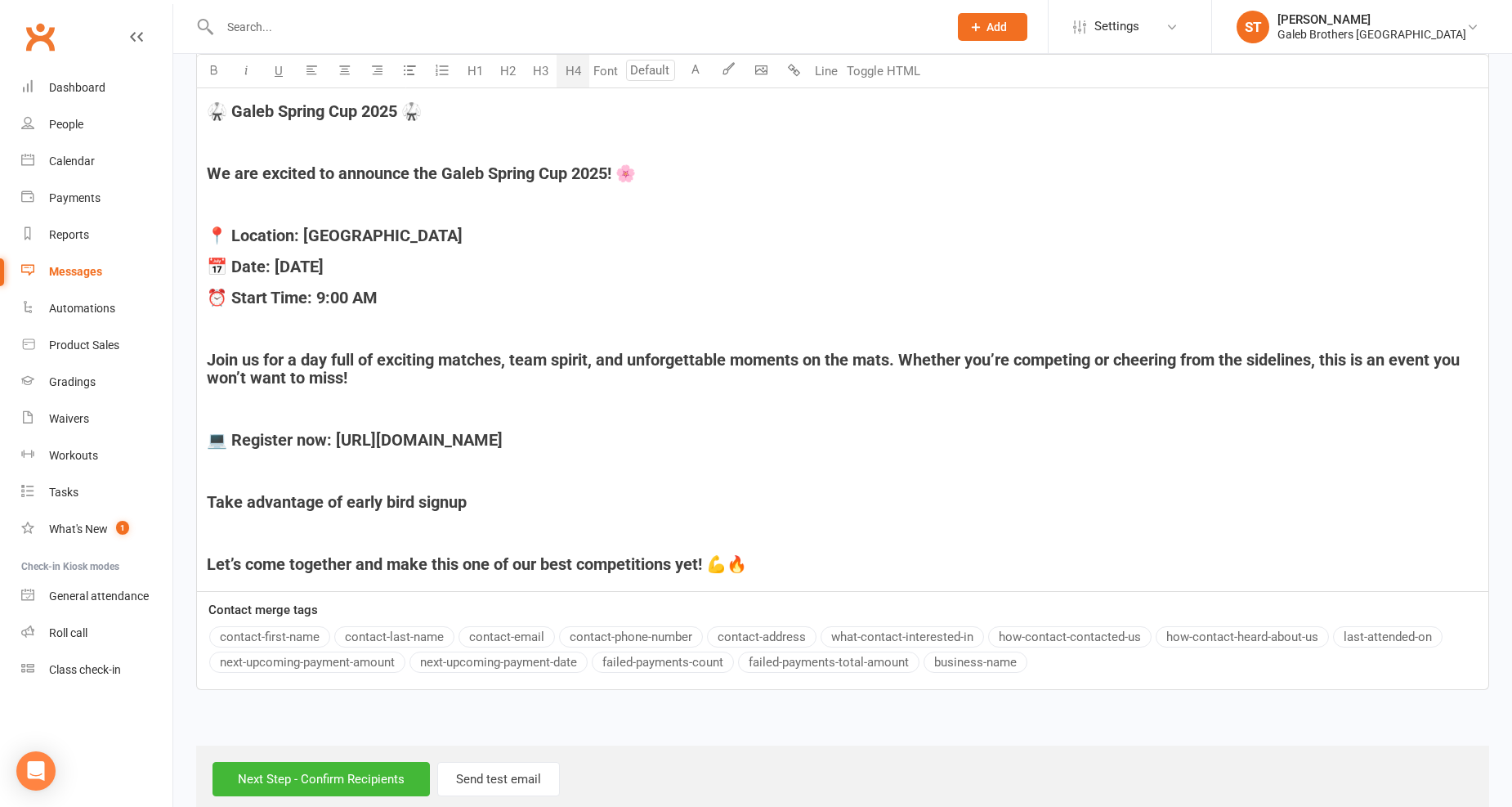
scroll to position [653, 0]
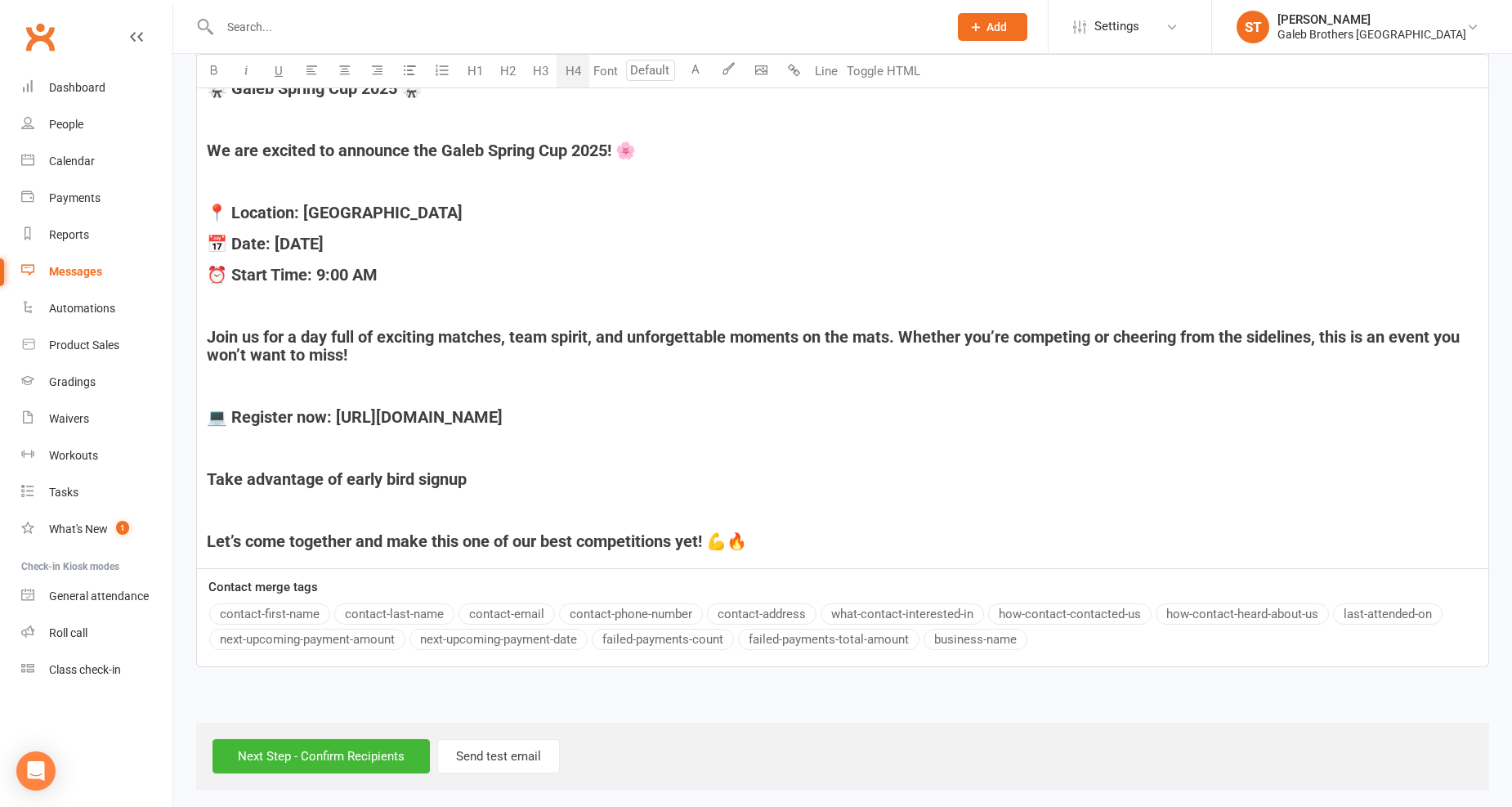
drag, startPoint x: 507, startPoint y: 419, endPoint x: 551, endPoint y: 419, distance: 44.0
click at [502, 419] on span "💻 Register now: https://smoothcomp.com/en/event/26637" at bounding box center [354, 417] width 296 height 20
drag, startPoint x: 551, startPoint y: 419, endPoint x: 609, endPoint y: 419, distance: 58.0
click at [502, 419] on span "💻 Register now: https://smoothcomp.com/en/event/26637" at bounding box center [354, 417] width 296 height 20
drag, startPoint x: 656, startPoint y: 415, endPoint x: 385, endPoint y: 416, distance: 271.0
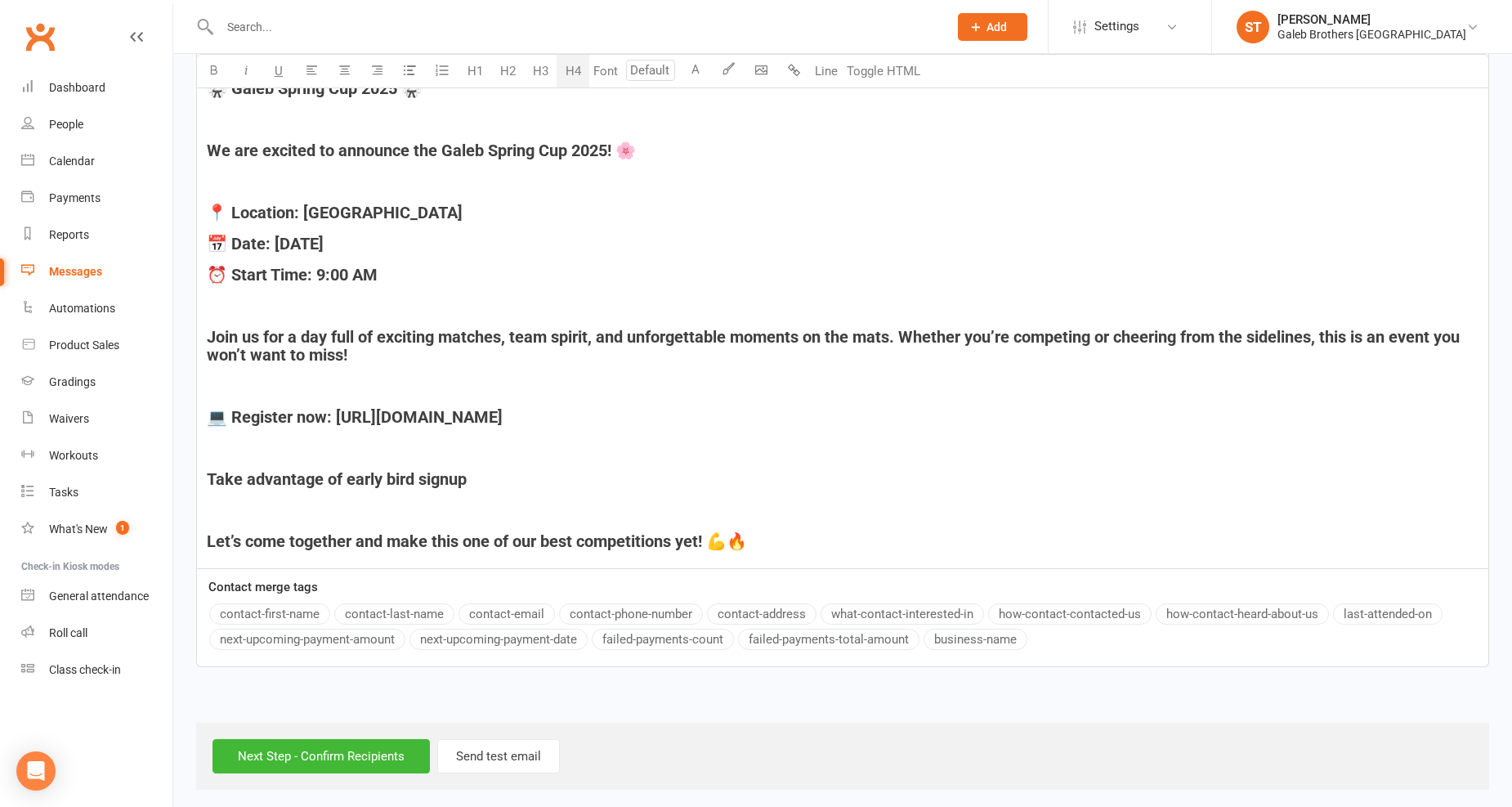
click at [418, 416] on h4 "💻 Register now: https://smoothcomp.com/en/event/26637" at bounding box center [842, 417] width 1271 height 18
drag, startPoint x: 369, startPoint y: 416, endPoint x: 343, endPoint y: 417, distance: 26.0
click at [343, 417] on span "💻 Register now: https://smoothcomp.com/en/event/26637" at bounding box center [354, 417] width 296 height 20
click at [414, 420] on span "💻 Register now: https://smoothcomp.com/en/event/26637" at bounding box center [354, 417] width 296 height 20
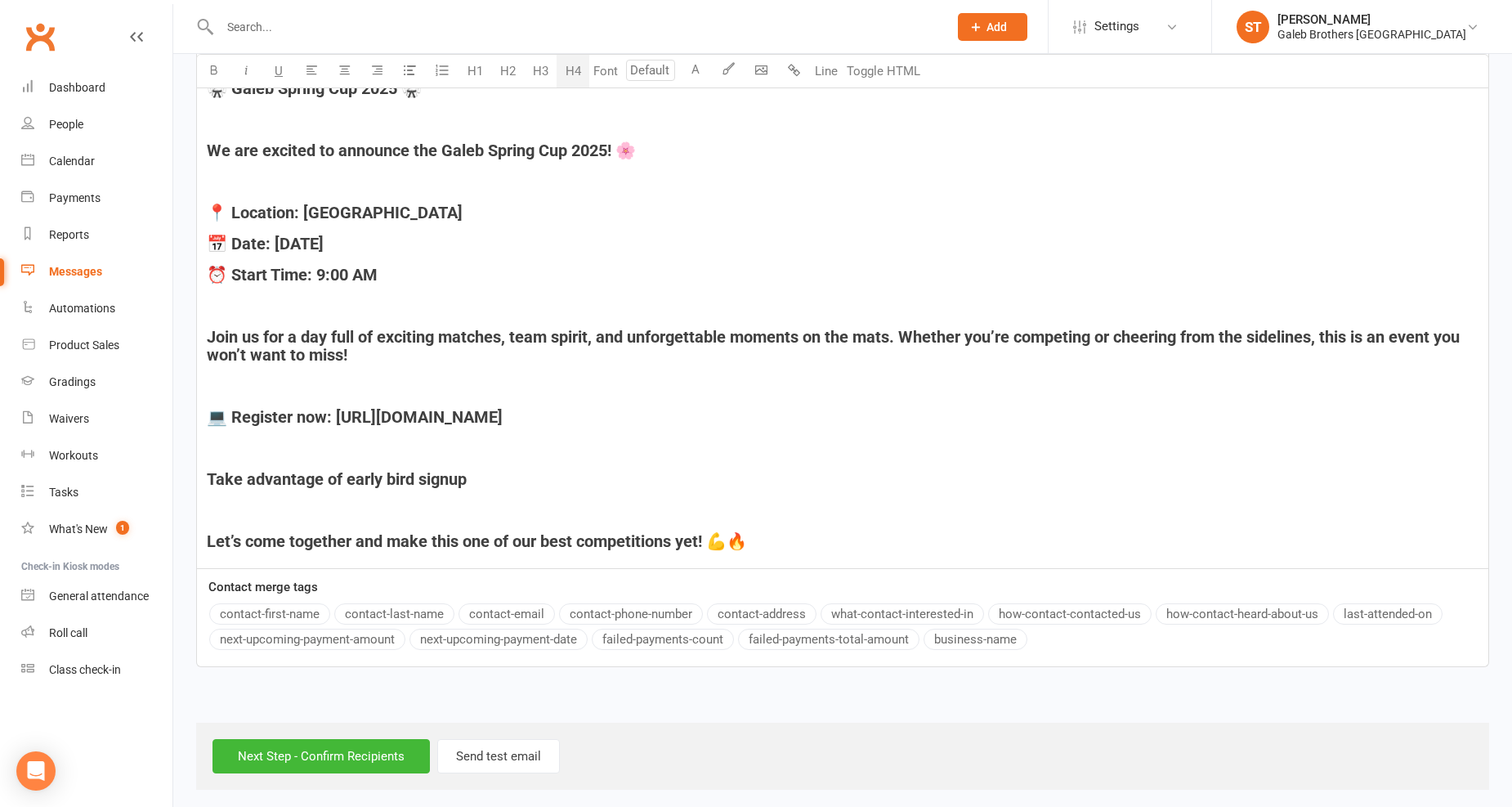
click at [502, 407] on span "💻 Register now: https://smoothcomp.com/en/event/26637" at bounding box center [354, 417] width 296 height 20
drag, startPoint x: 337, startPoint y: 410, endPoint x: 364, endPoint y: 410, distance: 27.0
click at [364, 410] on span "💻 Register now: https://smoothcomp.com/en/event/26637" at bounding box center [354, 417] width 296 height 20
click at [366, 410] on span "💻 Register now: https://smoothcomp.com/en/event/26637" at bounding box center [354, 417] width 296 height 20
drag, startPoint x: 388, startPoint y: 411, endPoint x: 445, endPoint y: 412, distance: 57.0
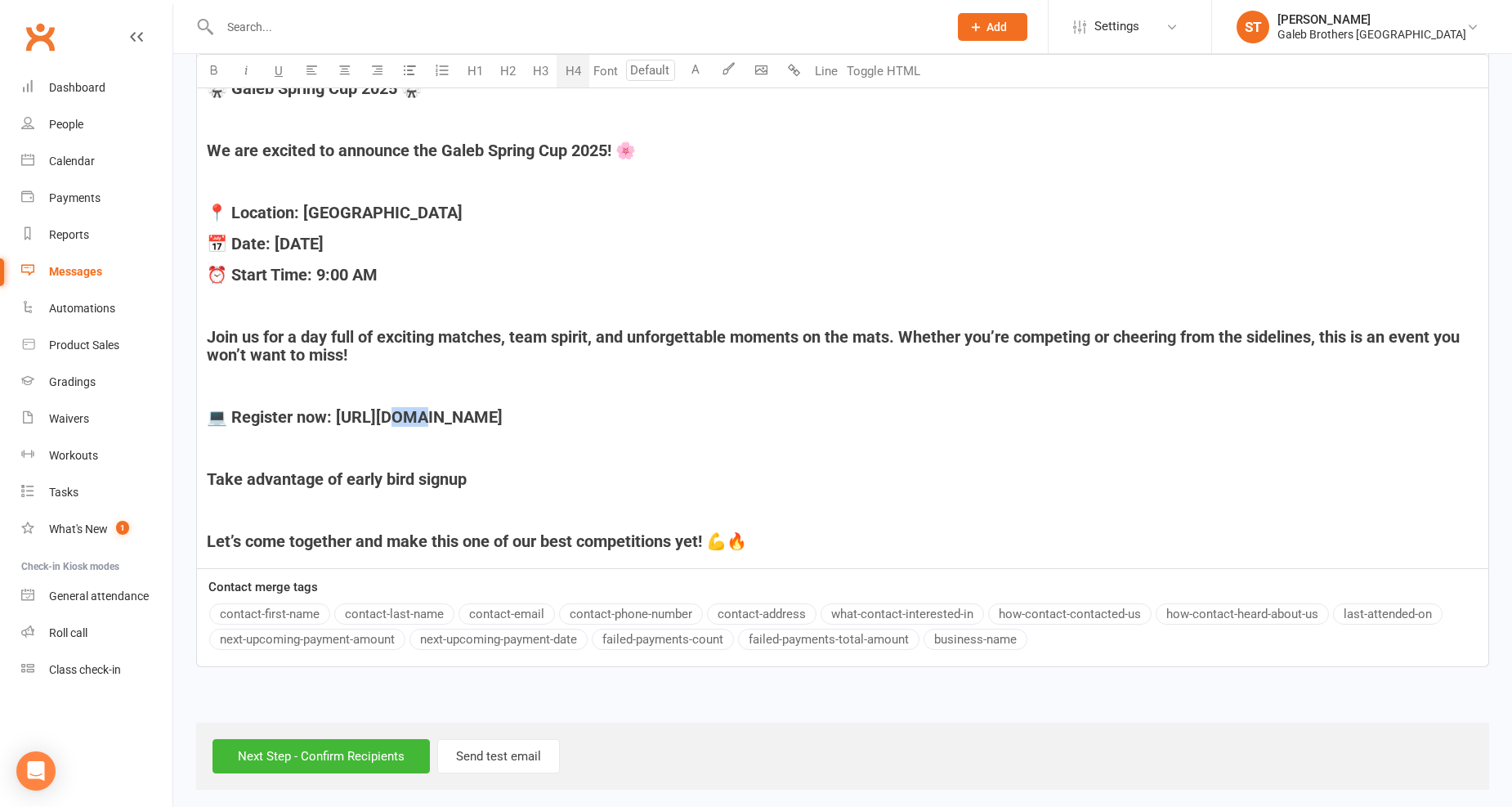
click at [421, 411] on span "💻 Register now: https://smoothcomp.com/en/event/26637" at bounding box center [354, 417] width 296 height 20
click at [476, 412] on span "💻 Register now: https://smoothcomp.com/en/event/26637" at bounding box center [354, 417] width 296 height 20
click at [493, 414] on span "💻 Register now: https://smoothcomp.com/en/event/26637" at bounding box center [354, 417] width 296 height 20
click at [502, 407] on span "💻 Register now: https://smoothcomp.com/en/event/26637" at bounding box center [354, 417] width 296 height 20
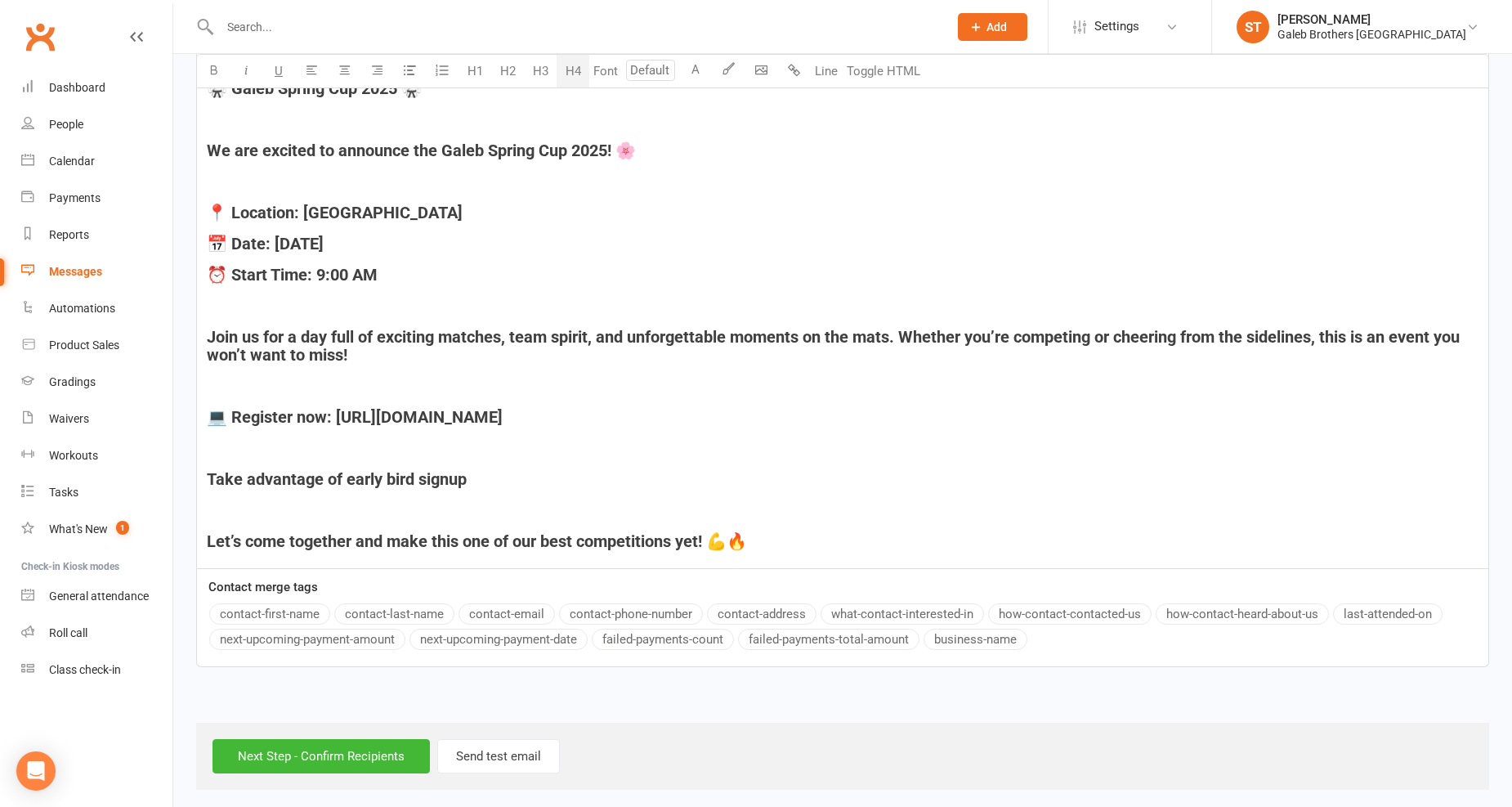
click at [658, 406] on div "﻿ ﻿ ﻿ 🥋 Galeb Spring Cup 2025 🥋 ﻿ We are excited to announce the Galeb Spring C…" at bounding box center [842, 233] width 1291 height 669
click at [674, 413] on h4 "💻 Register now: https://smoothcomp.com/en/event/26637" at bounding box center [842, 417] width 1271 height 18
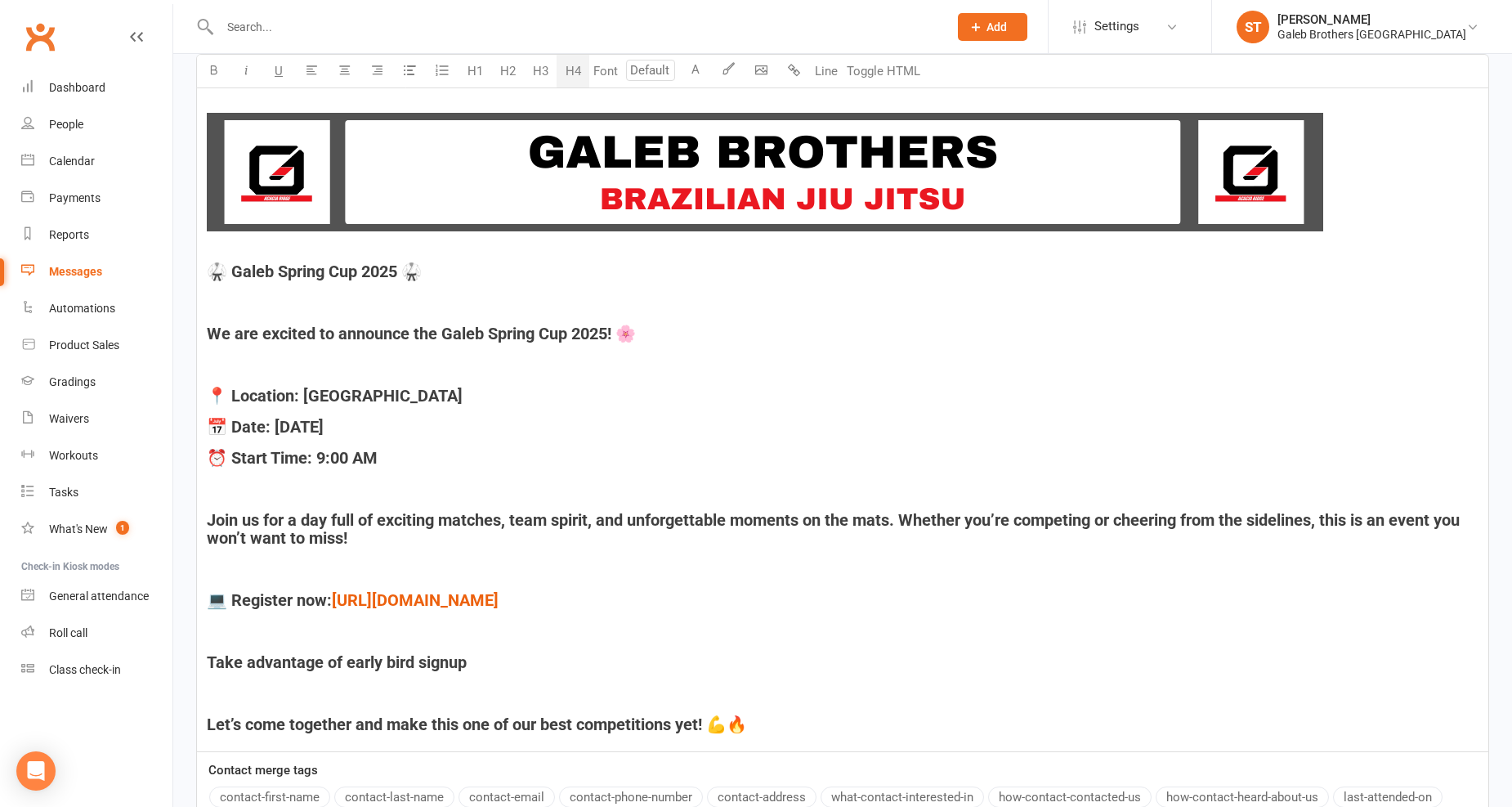
scroll to position [386, 0]
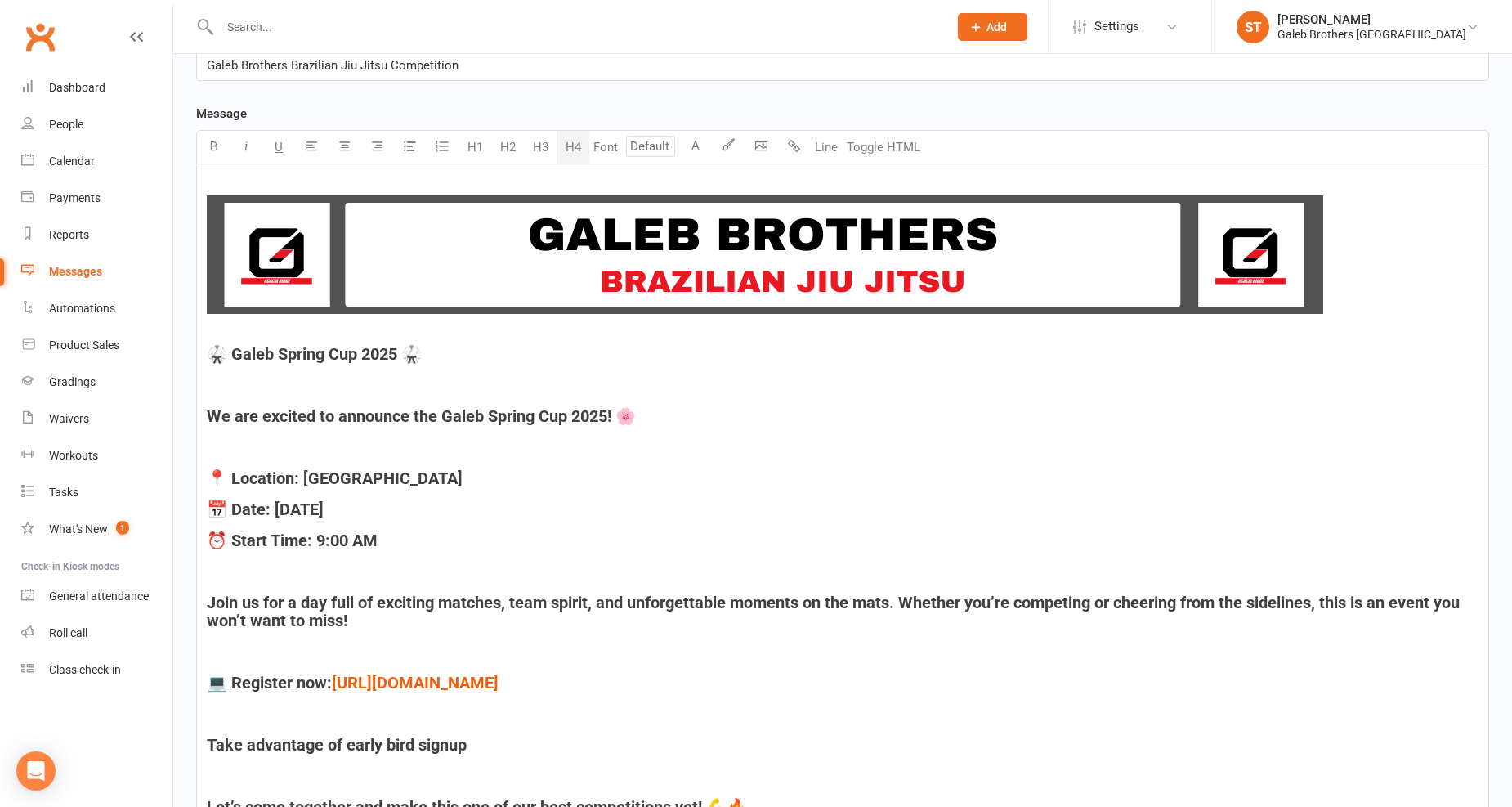
click at [303, 331] on p "﻿ ﻿ ﻿" at bounding box center [842, 258] width 1271 height 163
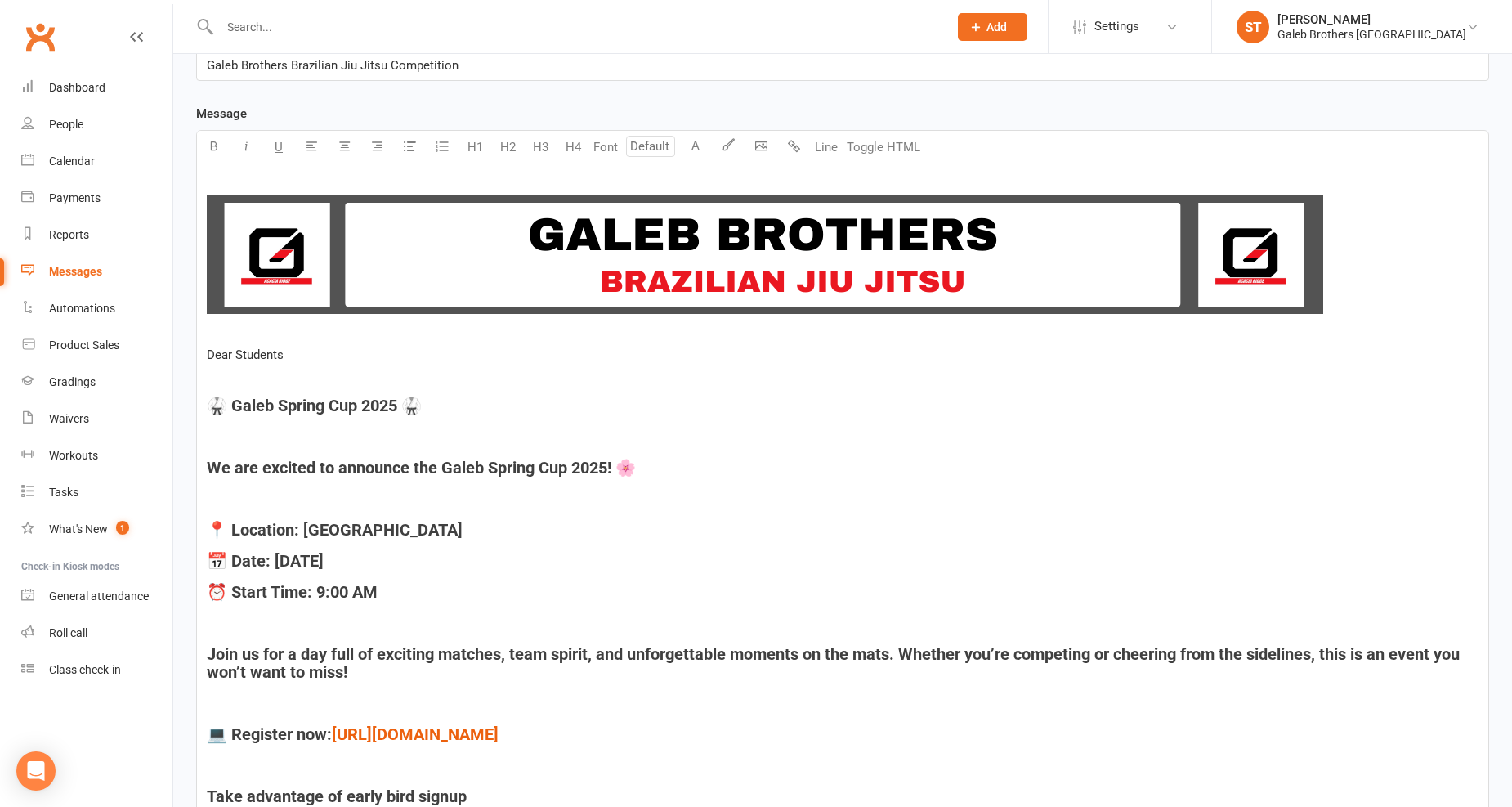
click at [211, 348] on span "Dear Students" at bounding box center [245, 354] width 77 height 15
drag, startPoint x: 206, startPoint y: 348, endPoint x: 308, endPoint y: 356, distance: 102.3
click at [307, 357] on p "Dear Students" at bounding box center [842, 355] width 1271 height 20
click at [577, 147] on button "H4" at bounding box center [572, 146] width 32 height 32
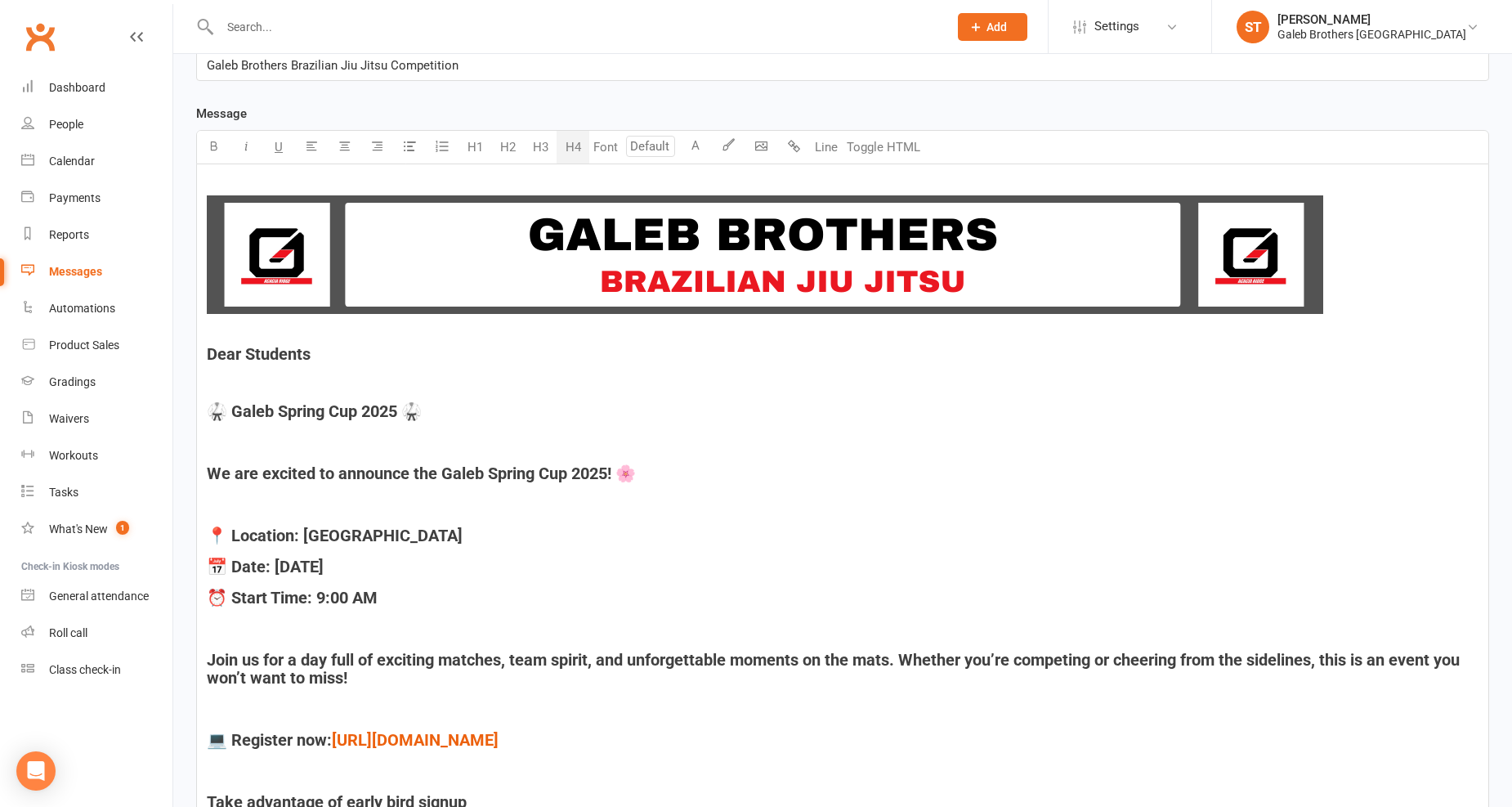
click at [388, 341] on div "﻿ ﻿ ﻿ Dear Students ﻿ 🥋 Galeb Spring Cup 2025 🥋 ﻿ We are excited to announce th…" at bounding box center [842, 527] width 1291 height 726
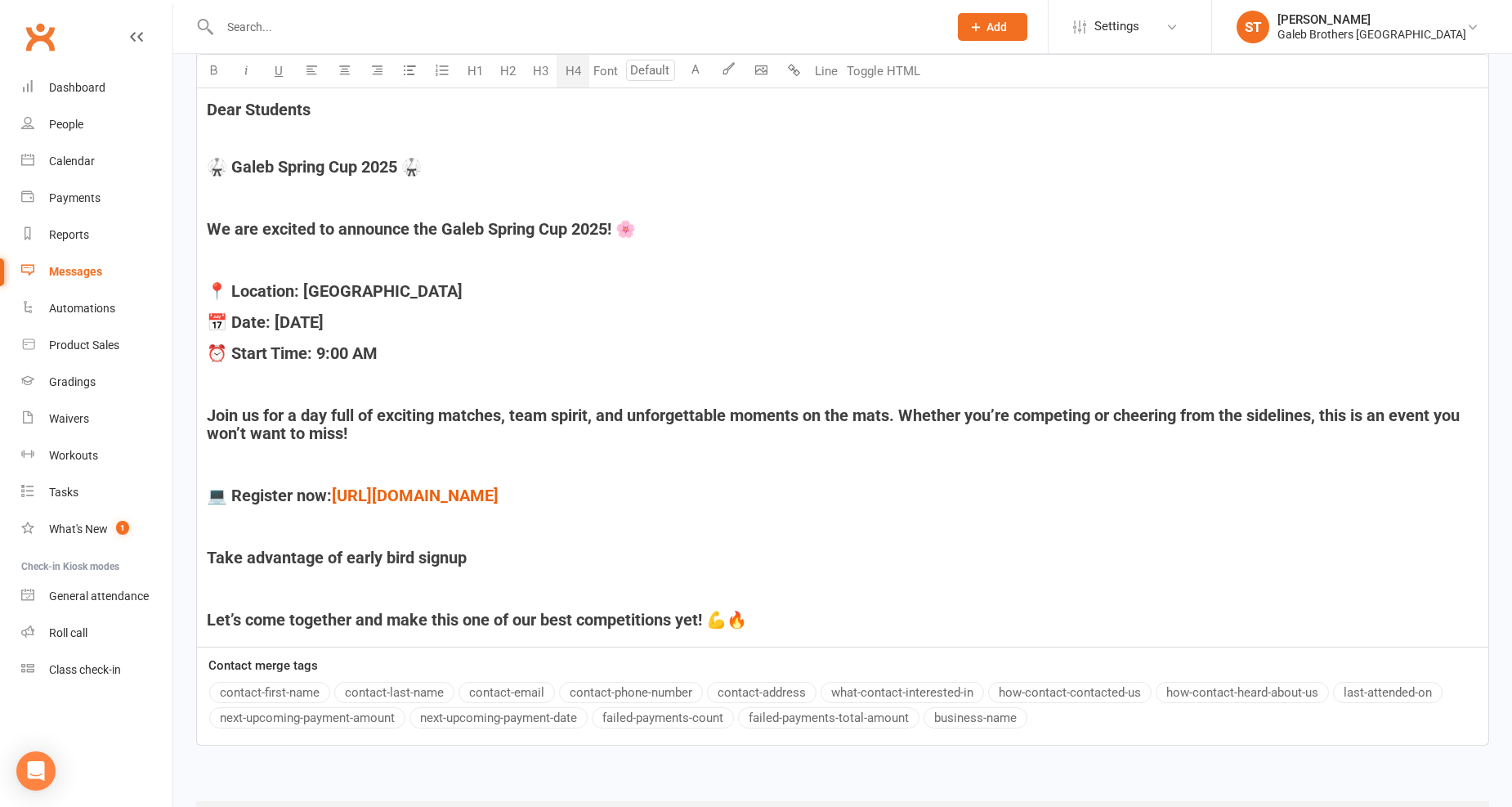
scroll to position [659, 0]
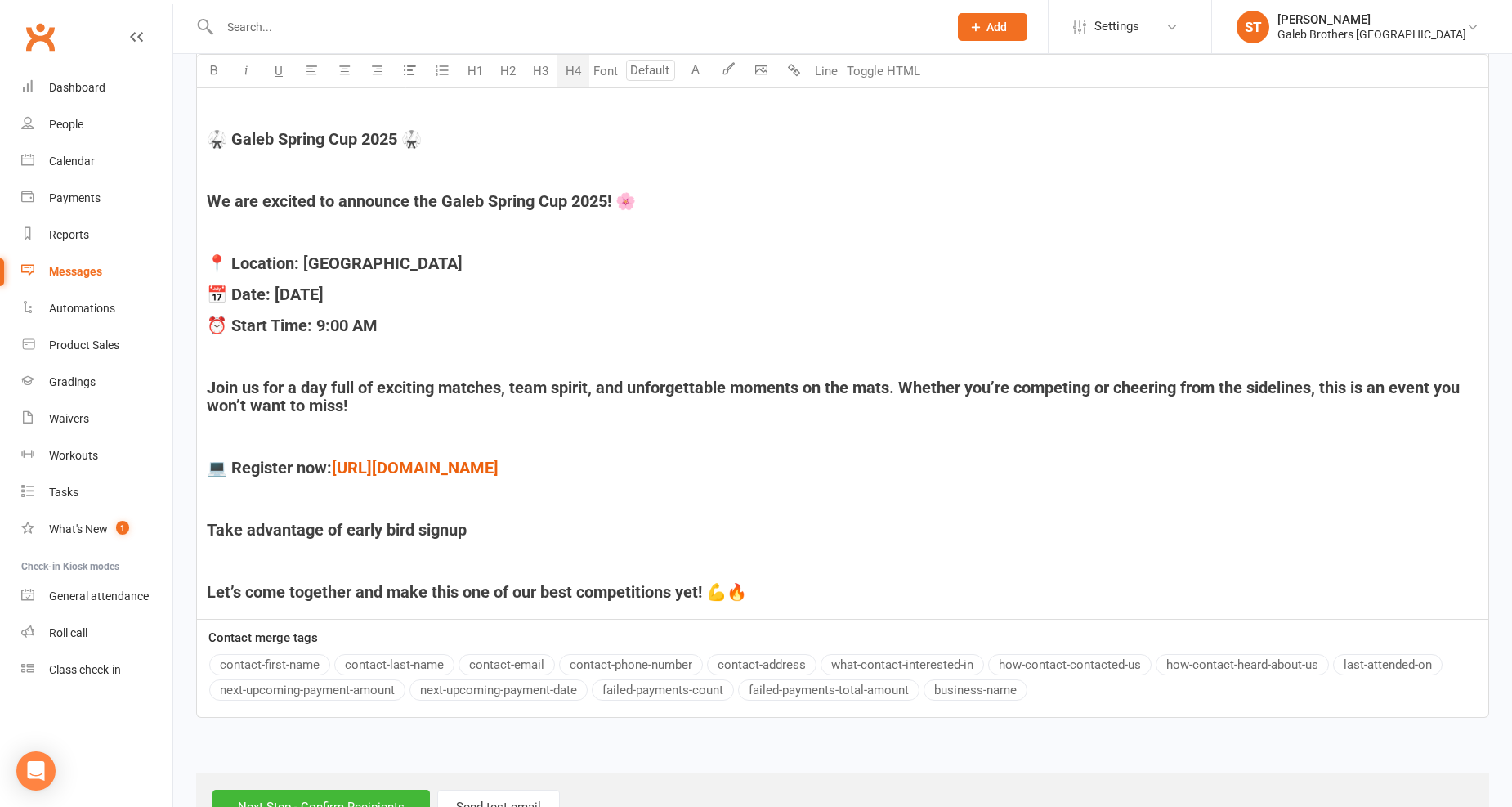
click at [799, 586] on h4 "Let’s come together and make this one of our best competitions yet! 💪🔥" at bounding box center [842, 592] width 1271 height 18
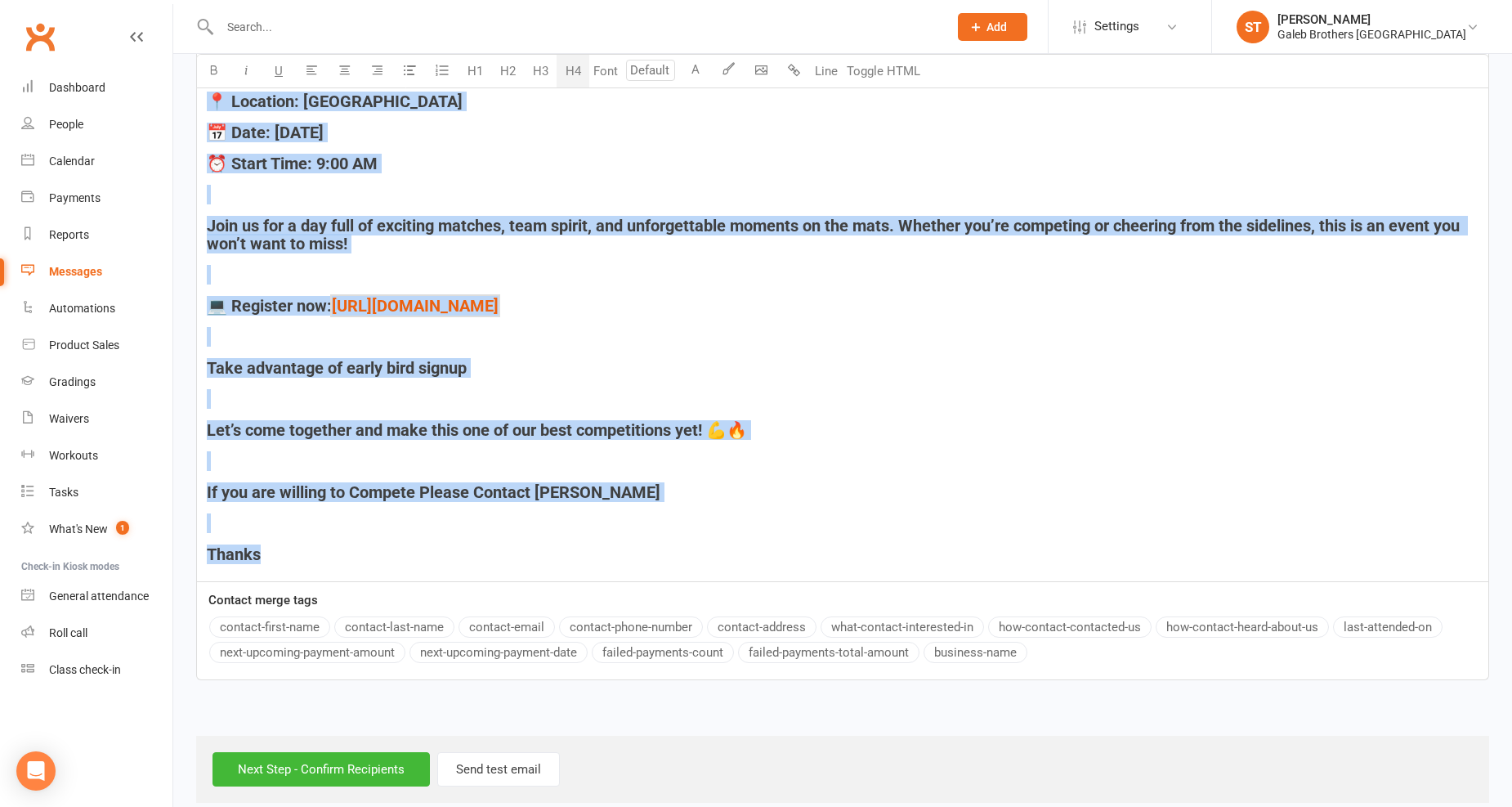
scroll to position [840, 0]
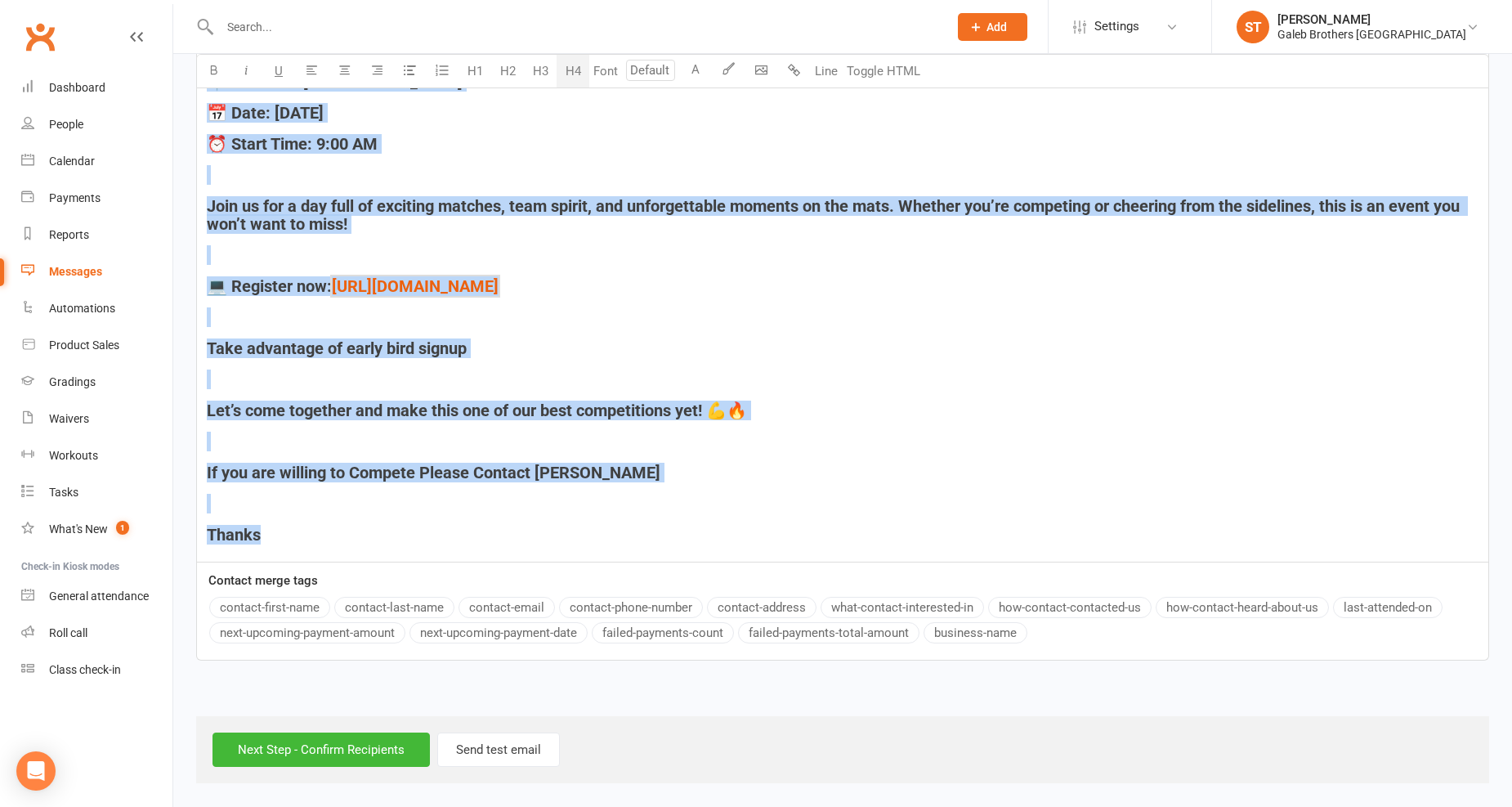
drag, startPoint x: 204, startPoint y: 534, endPoint x: 658, endPoint y: 542, distance: 454.1
click at [658, 542] on div "﻿ ﻿ ﻿ Dear Students ﻿ 🥋 Galeb Spring Cup 2025 🥋 ﻿ We are excited to announce th…" at bounding box center [842, 137] width 1291 height 851
copy div "Dear Students ﻿ 🥋 Galeb Spring Cup 2025 🥋 ﻿ We are excited to announce the Gale…"
click at [1063, 369] on div "﻿ ﻿ ﻿ Dear Students ﻿ 🥋 Galeb Spring Cup 2025 🥋 ﻿ We are excited to announce th…" at bounding box center [842, 137] width 1291 height 851
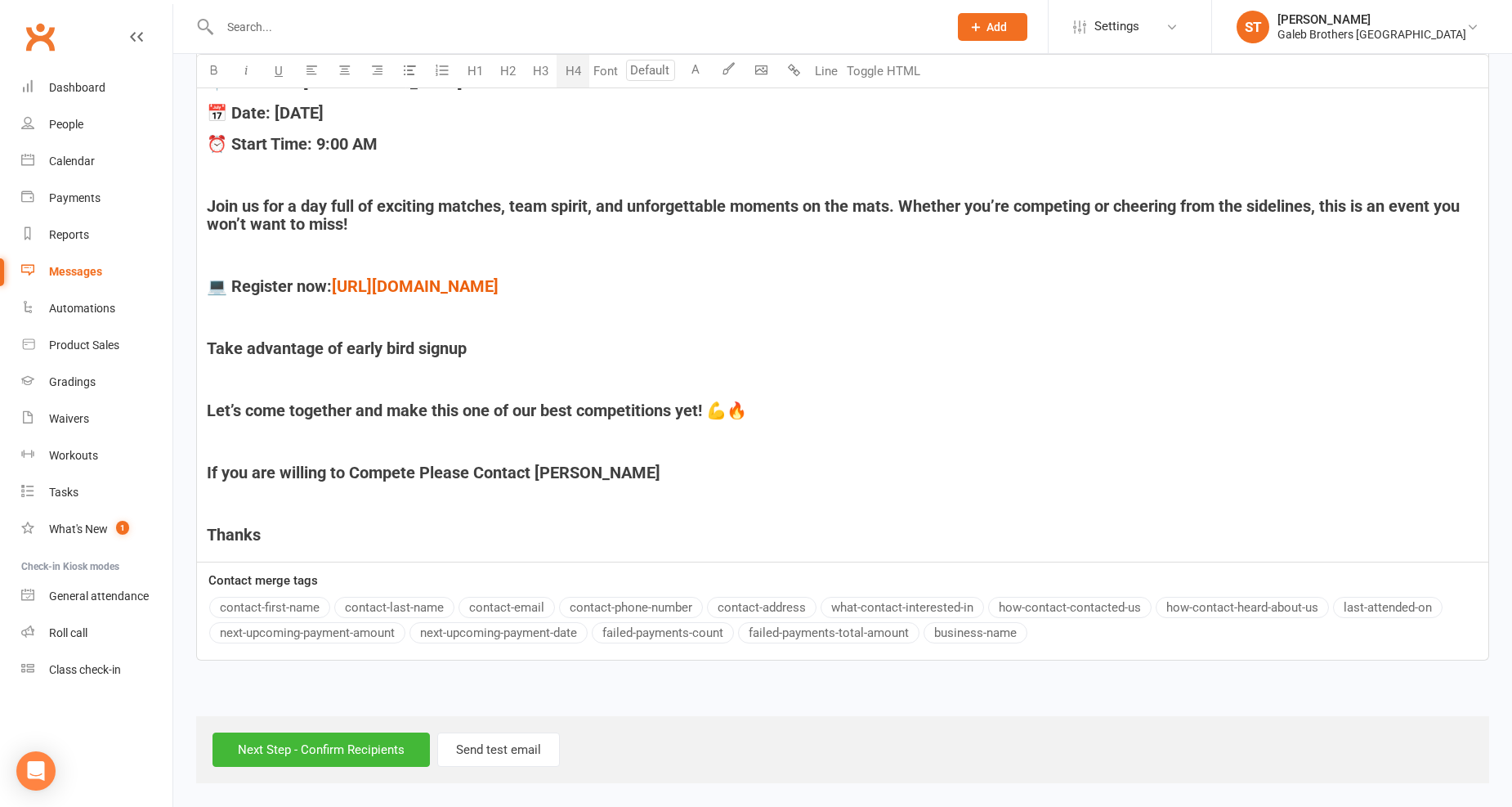
click at [836, 401] on h4 "Let’s come together and make this one of our best competitions yet! 💪🔥" at bounding box center [842, 410] width 1271 height 18
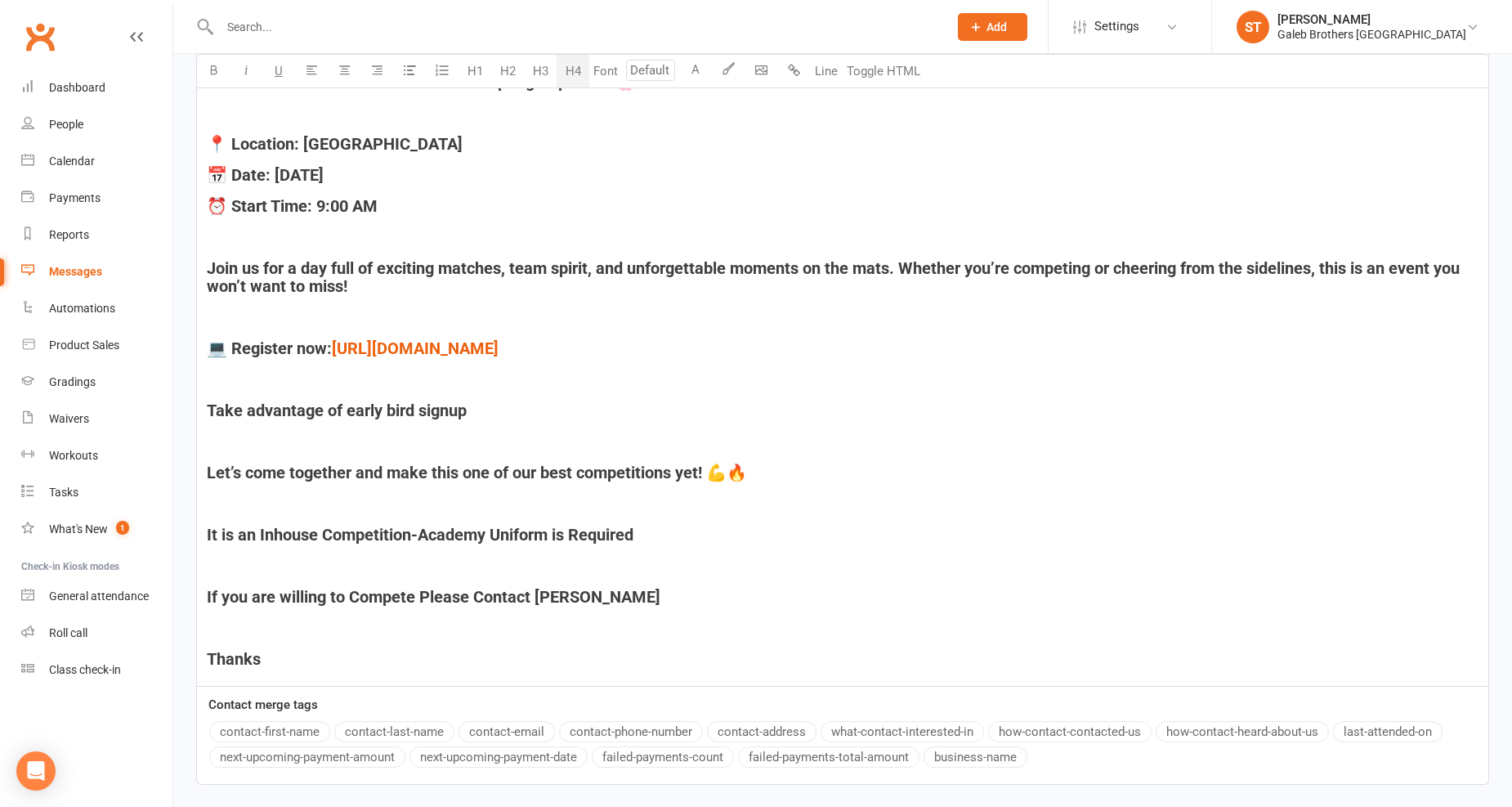
scroll to position [750, 0]
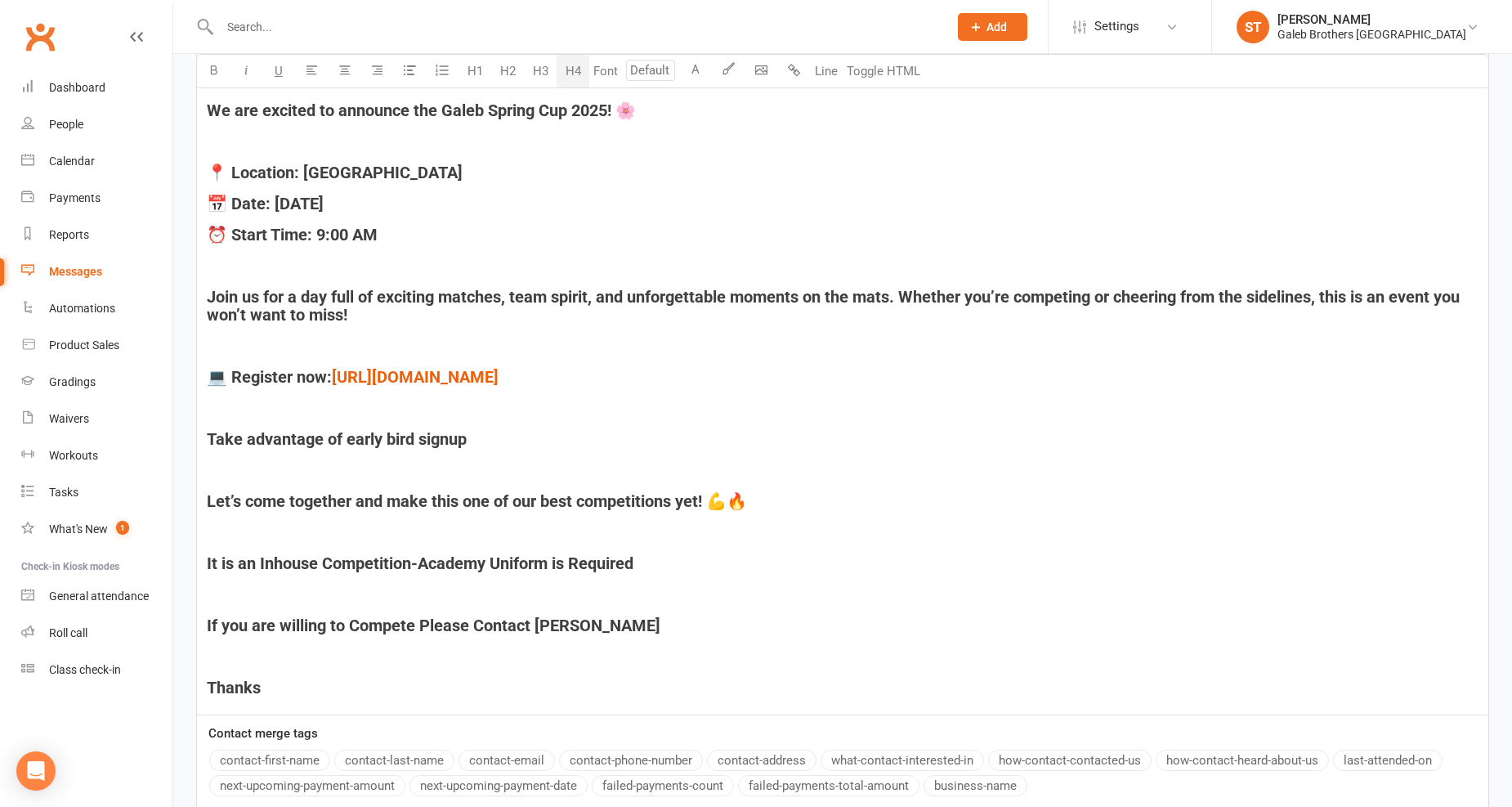
click at [406, 687] on h4 "Thanks" at bounding box center [842, 687] width 1271 height 18
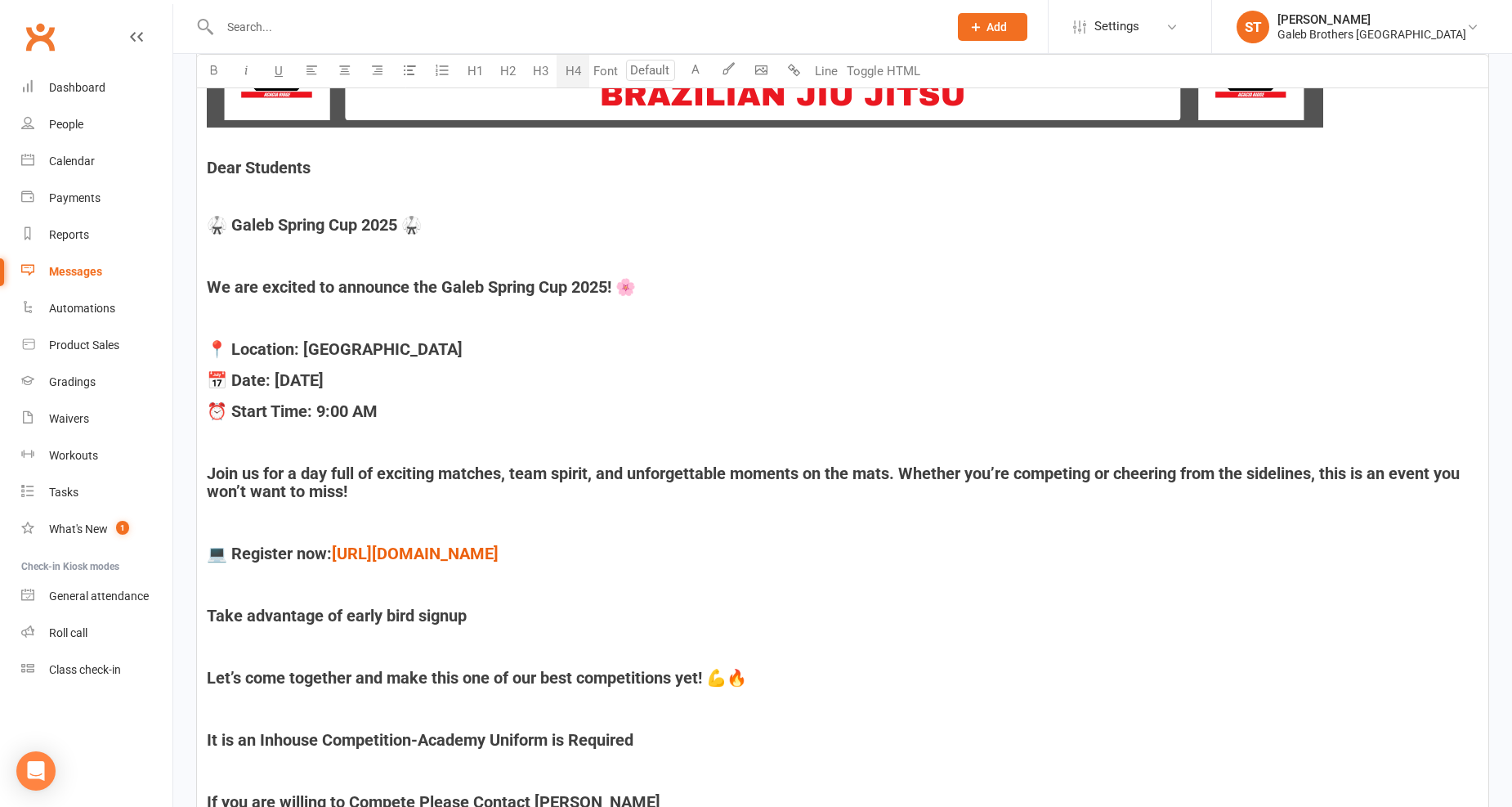
scroll to position [568, 0]
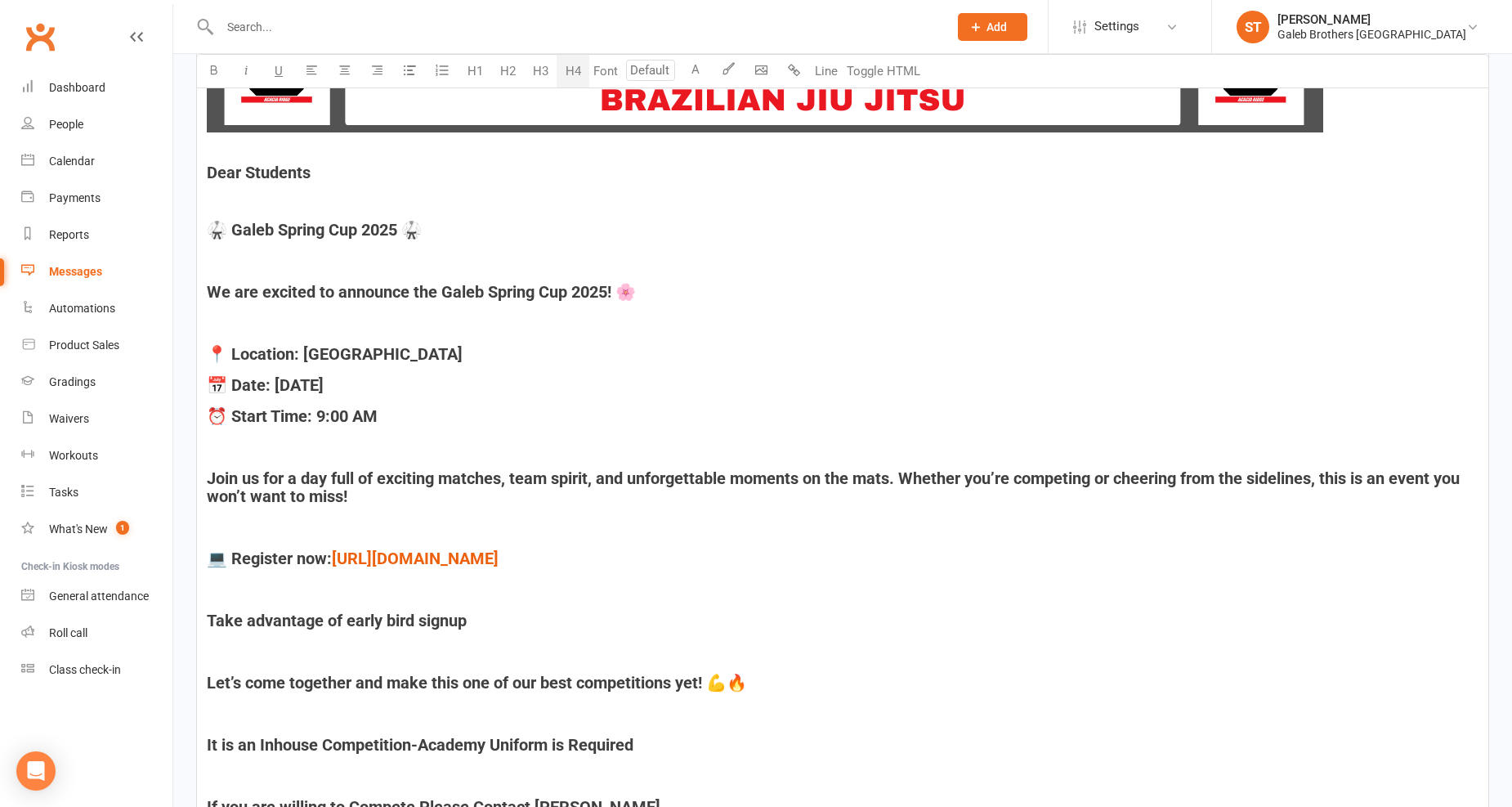
click at [205, 166] on div "﻿ ﻿ ﻿ Dear Students ﻿ 🥋 Galeb Spring Cup 2025 🥋 ﻿ We are excited to announce th…" at bounding box center [842, 439] width 1291 height 913
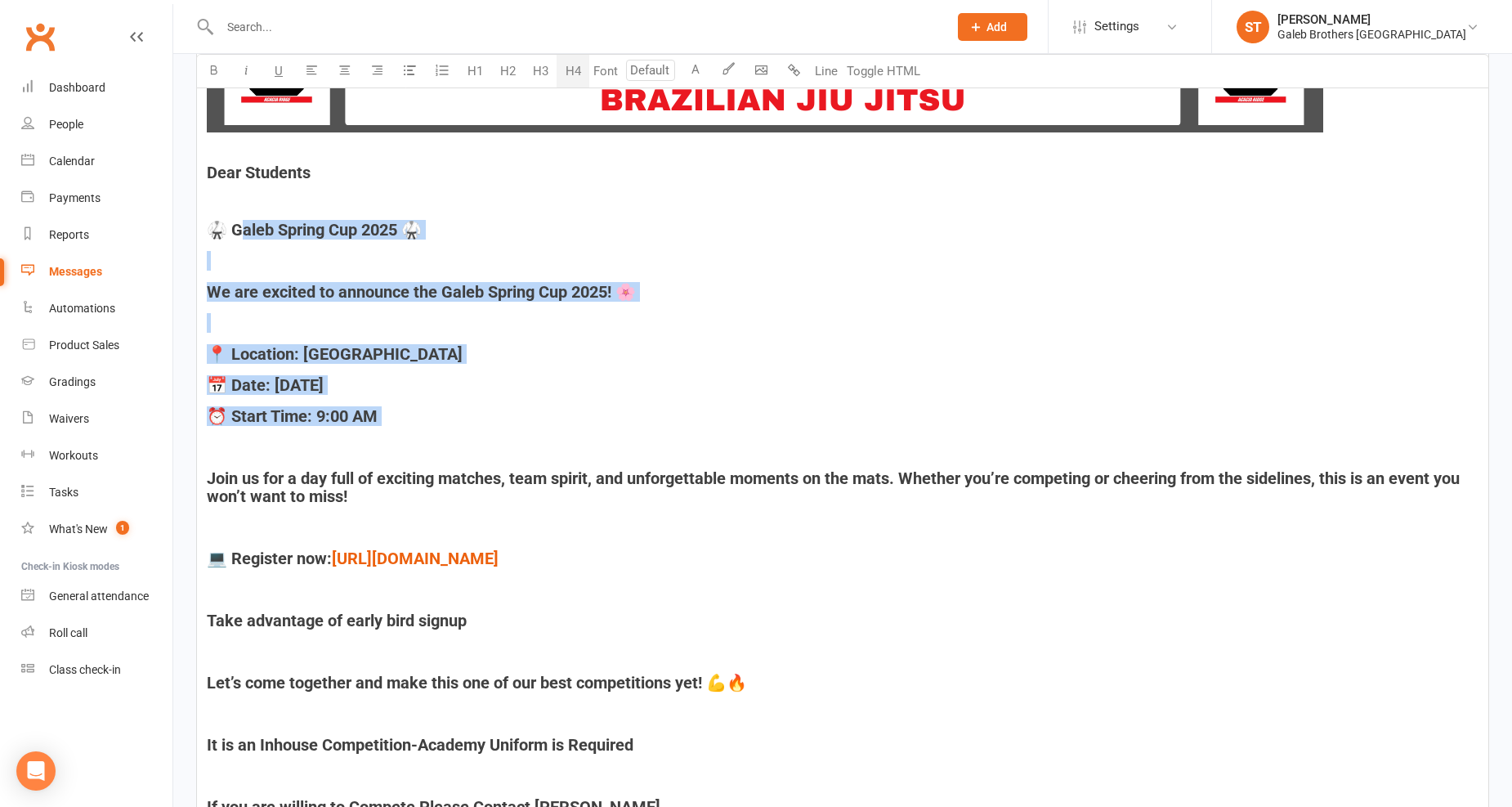
drag, startPoint x: 251, startPoint y: 224, endPoint x: 388, endPoint y: 311, distance: 162.3
click at [446, 436] on div "﻿ ﻿ ﻿ Dear Students ﻿ 🥋 Galeb Spring Cup 2025 🥋 ﻿ We are excited to announce th…" at bounding box center [842, 439] width 1291 height 913
click at [243, 177] on span "Dear Students" at bounding box center [258, 173] width 104 height 20
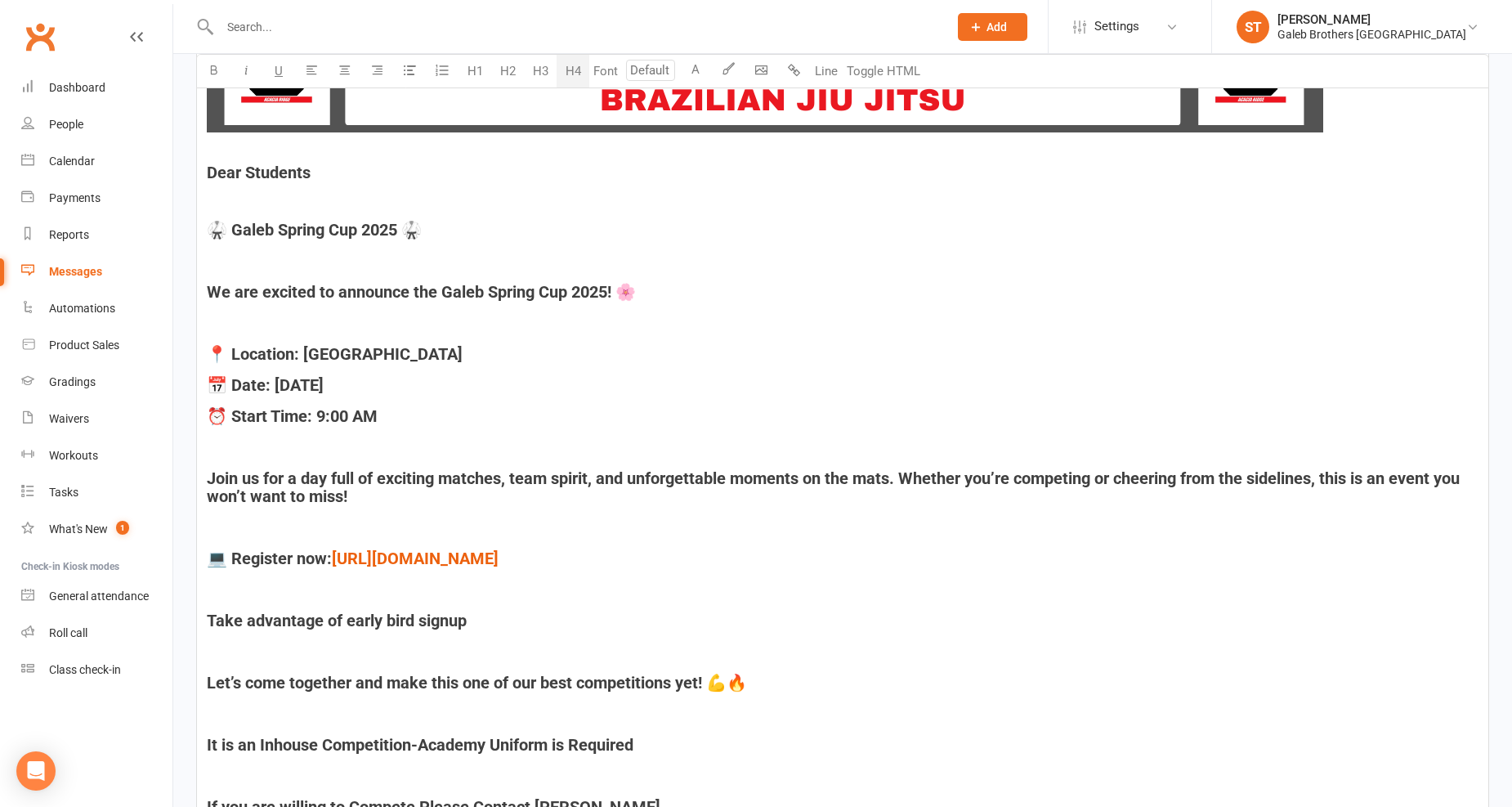
drag, startPoint x: 208, startPoint y: 164, endPoint x: 246, endPoint y: 176, distance: 39.8
click at [213, 165] on span "Dear Students" at bounding box center [258, 173] width 104 height 20
drag, startPoint x: 246, startPoint y: 176, endPoint x: 312, endPoint y: 206, distance: 72.5
click at [312, 206] on div "﻿ ﻿ ﻿ Dear Students ﻿ 🥋 Galeb Spring Cup 2025 🥋 ﻿ We are excited to announce th…" at bounding box center [842, 439] width 1291 height 913
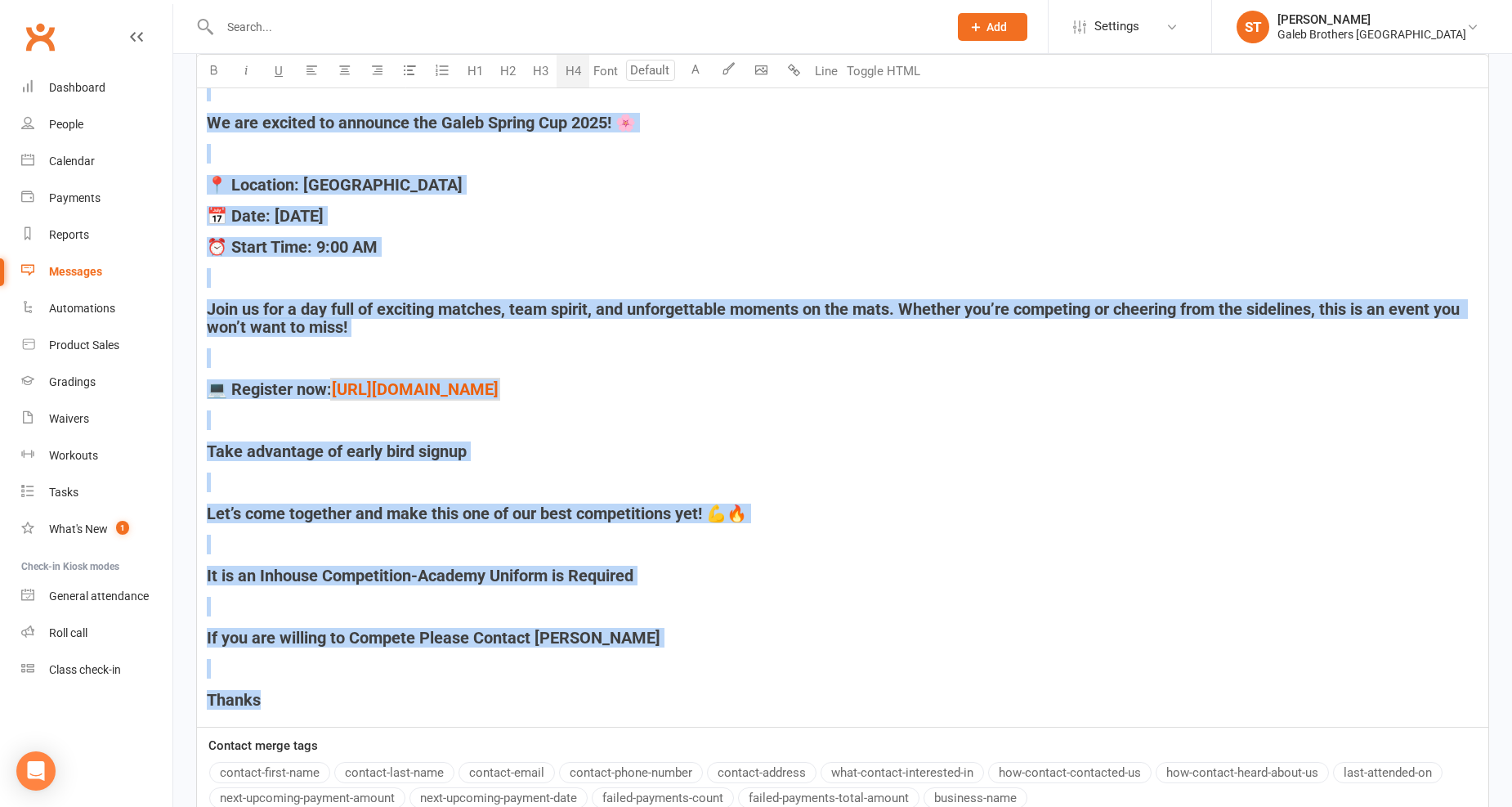
scroll to position [779, 0]
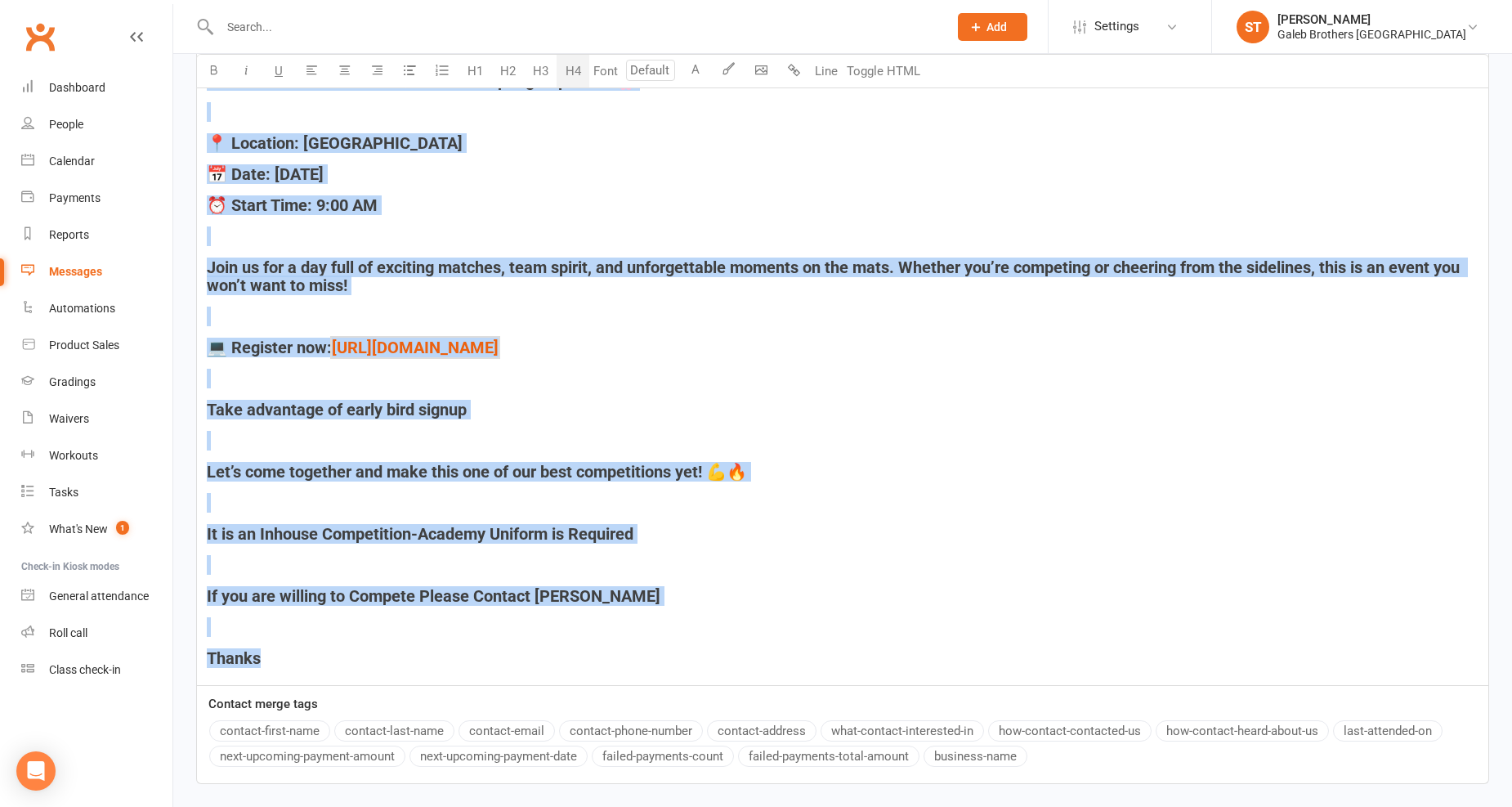
drag, startPoint x: 202, startPoint y: 172, endPoint x: 626, endPoint y: 659, distance: 645.7
click at [626, 659] on div "﻿ ﻿ ﻿ Dear Students ﻿ 🥋 Galeb Spring Cup 2025 🥋 ﻿ We are excited to announce th…" at bounding box center [842, 228] width 1291 height 913
copy div "Dear Students ﻿ 🥋 Galeb Spring Cup 2025 🥋 ﻿ We are excited to announce the Gale…"
click at [771, 382] on h4 "﻿" at bounding box center [842, 378] width 1271 height 18
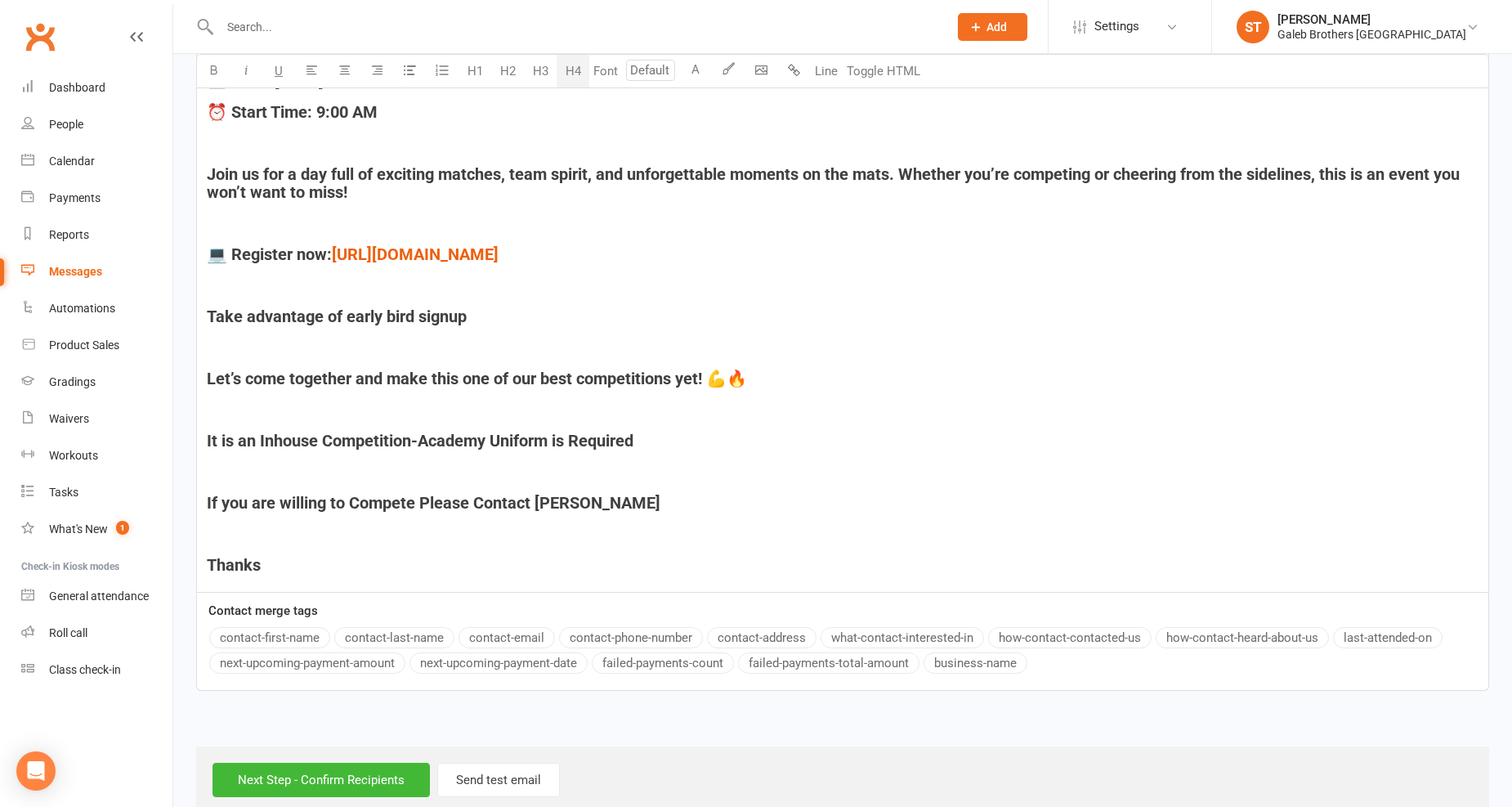
scroll to position [902, 0]
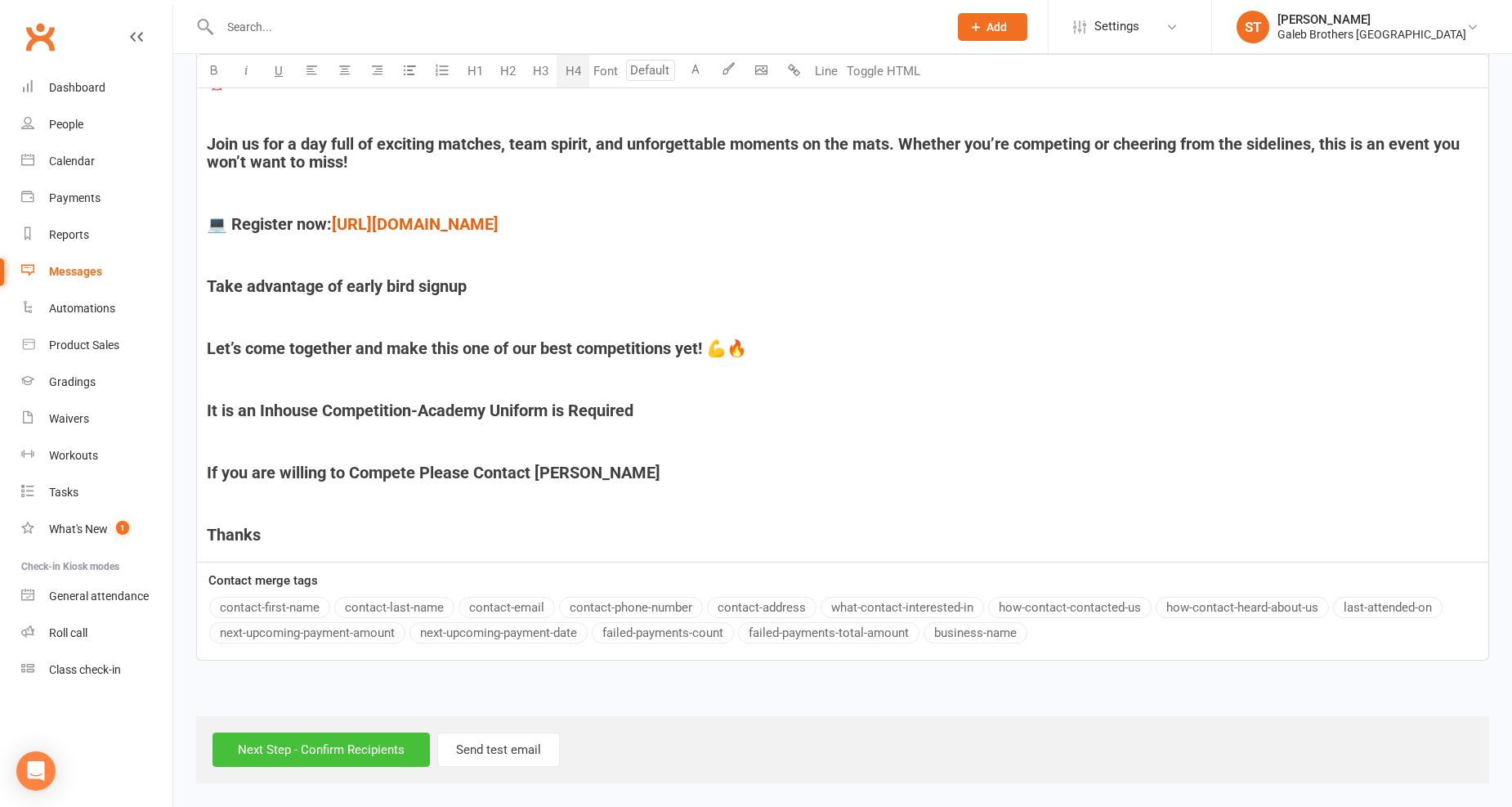
click at [373, 750] on input "Next Step - Confirm Recipients" at bounding box center [320, 749] width 217 height 34
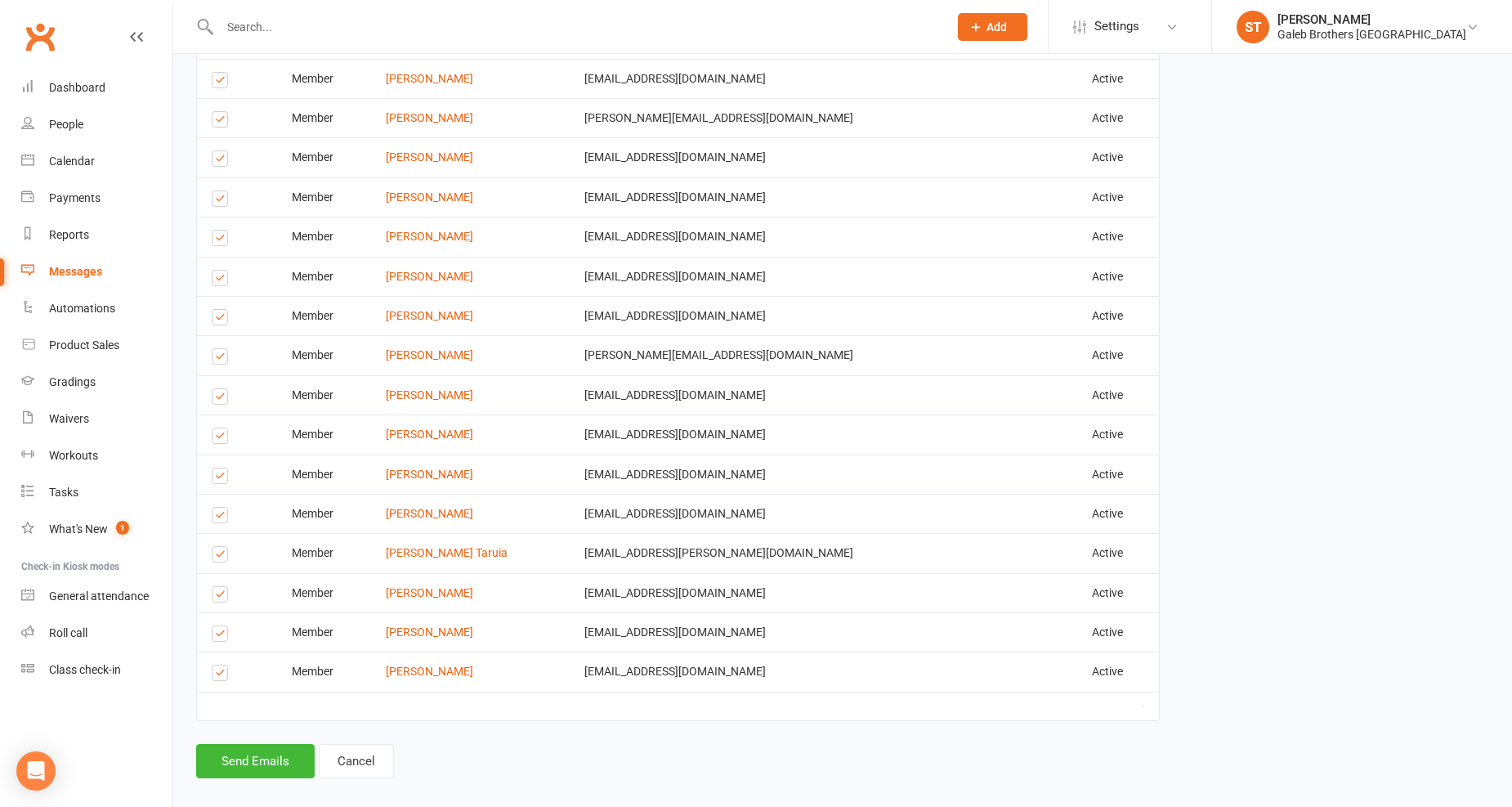
scroll to position [1369, 0]
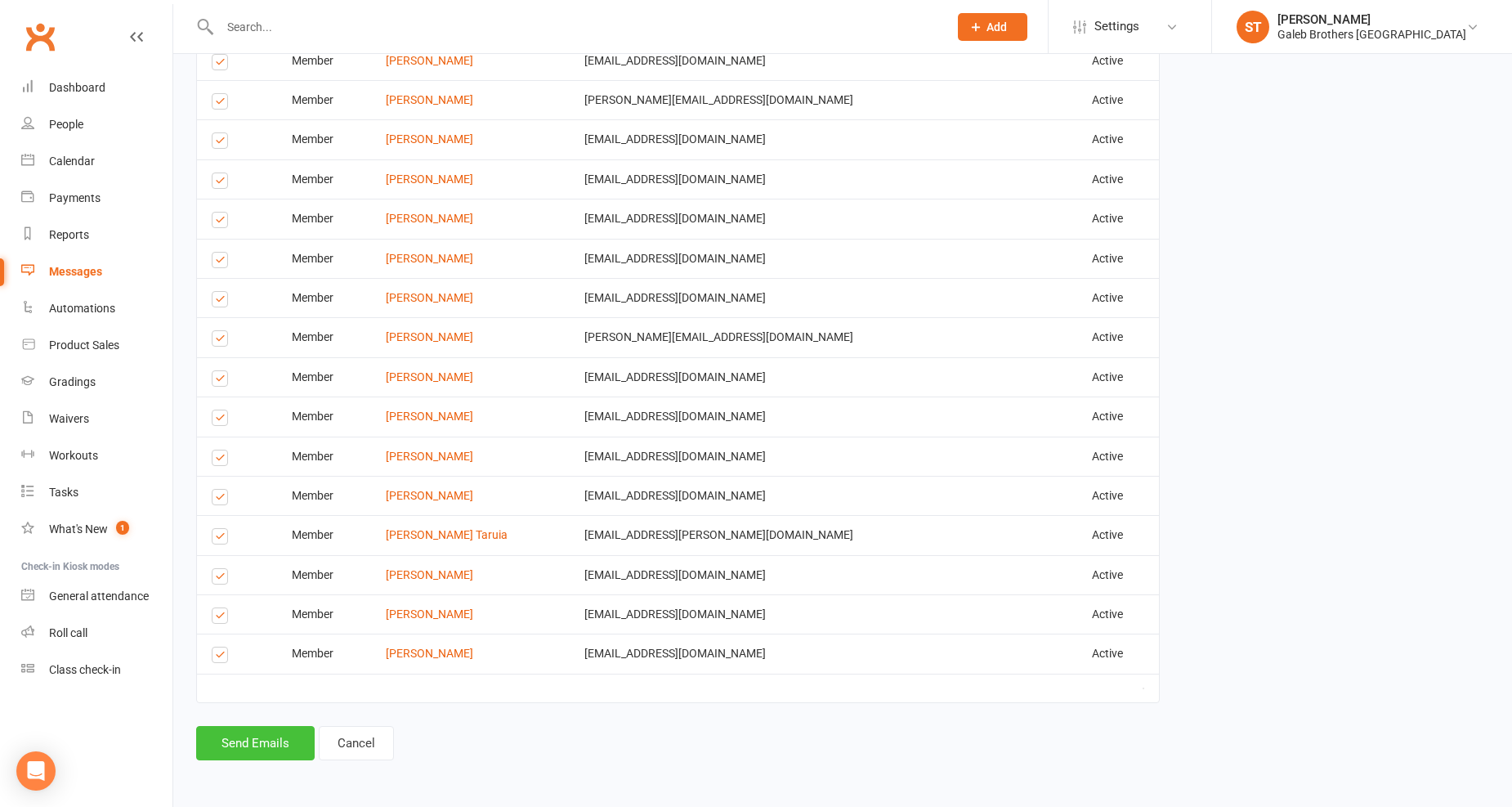
click at [234, 741] on button "Send Emails" at bounding box center [255, 743] width 119 height 34
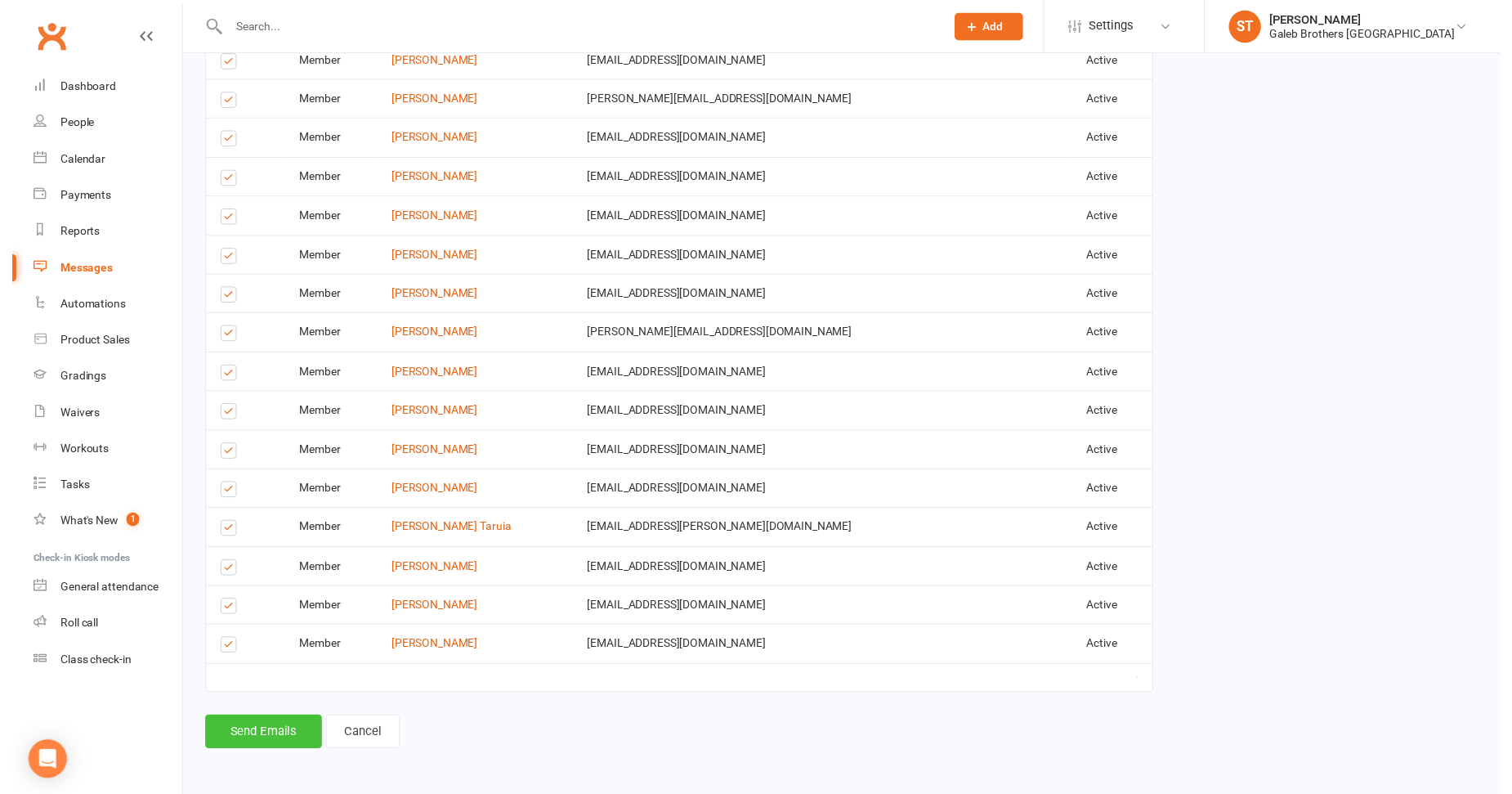
scroll to position [1362, 0]
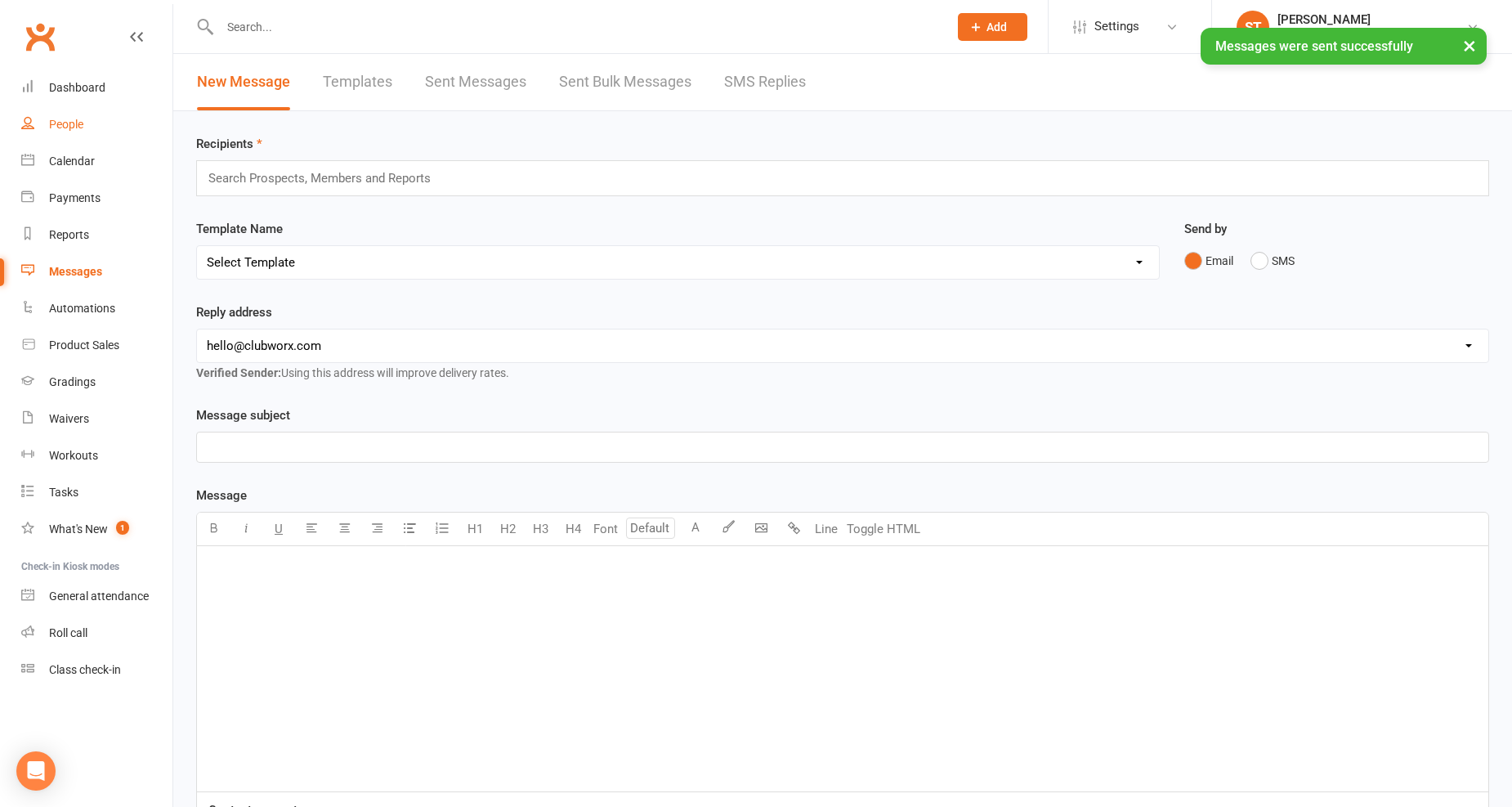
click at [57, 119] on div "People" at bounding box center [66, 124] width 34 height 13
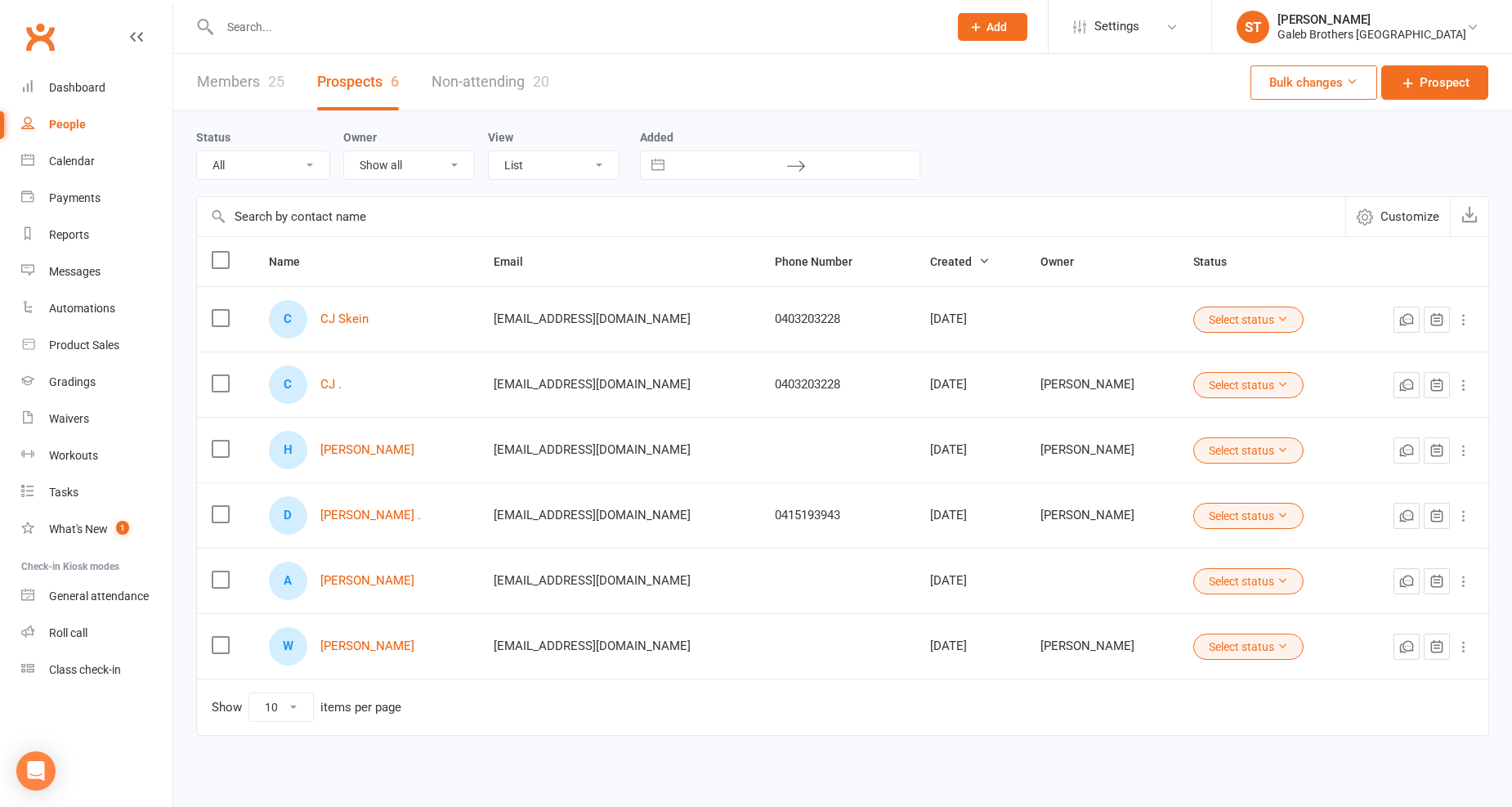
click at [226, 72] on link "Members 25" at bounding box center [240, 82] width 87 height 56
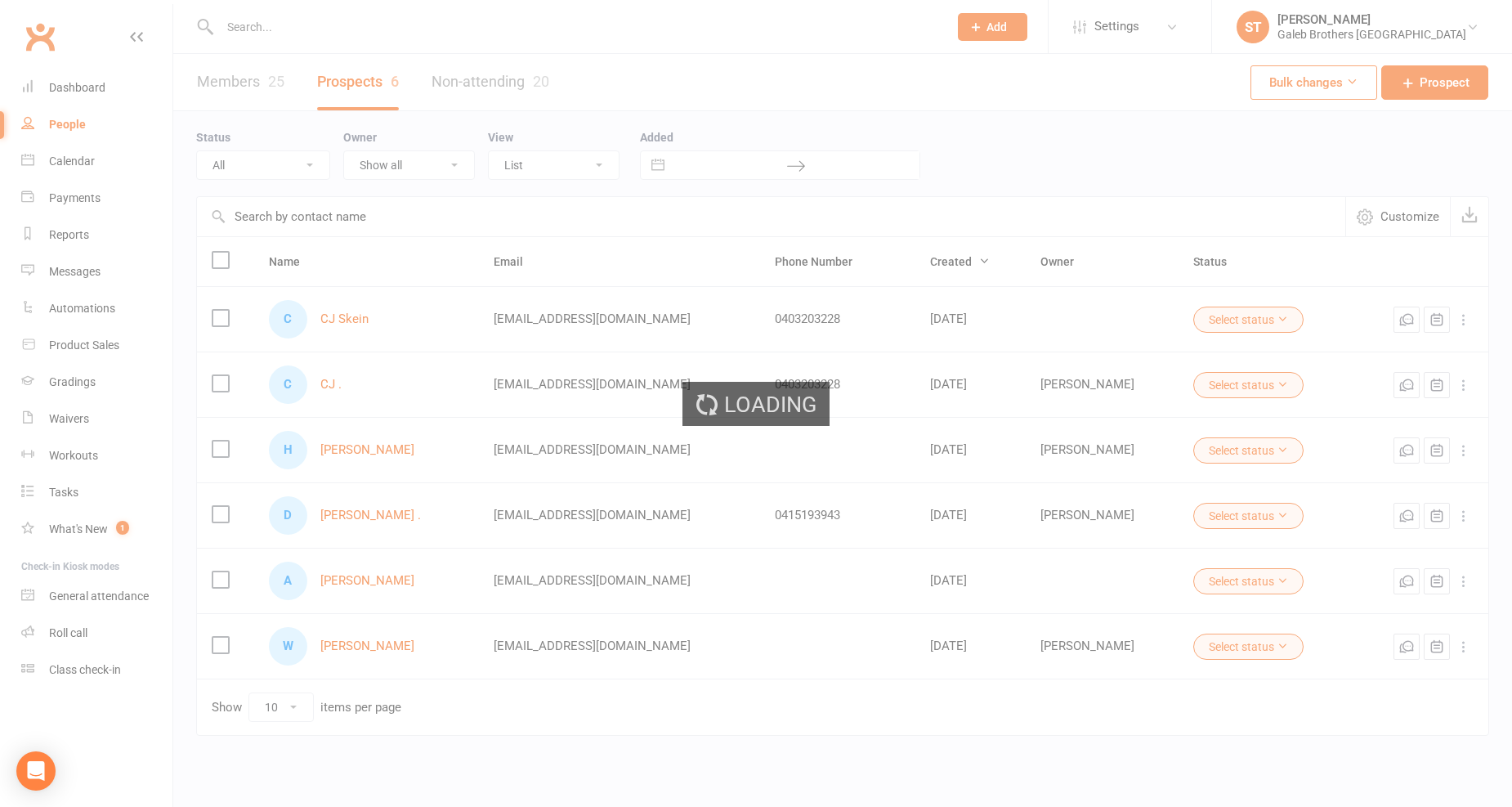
select select "100"
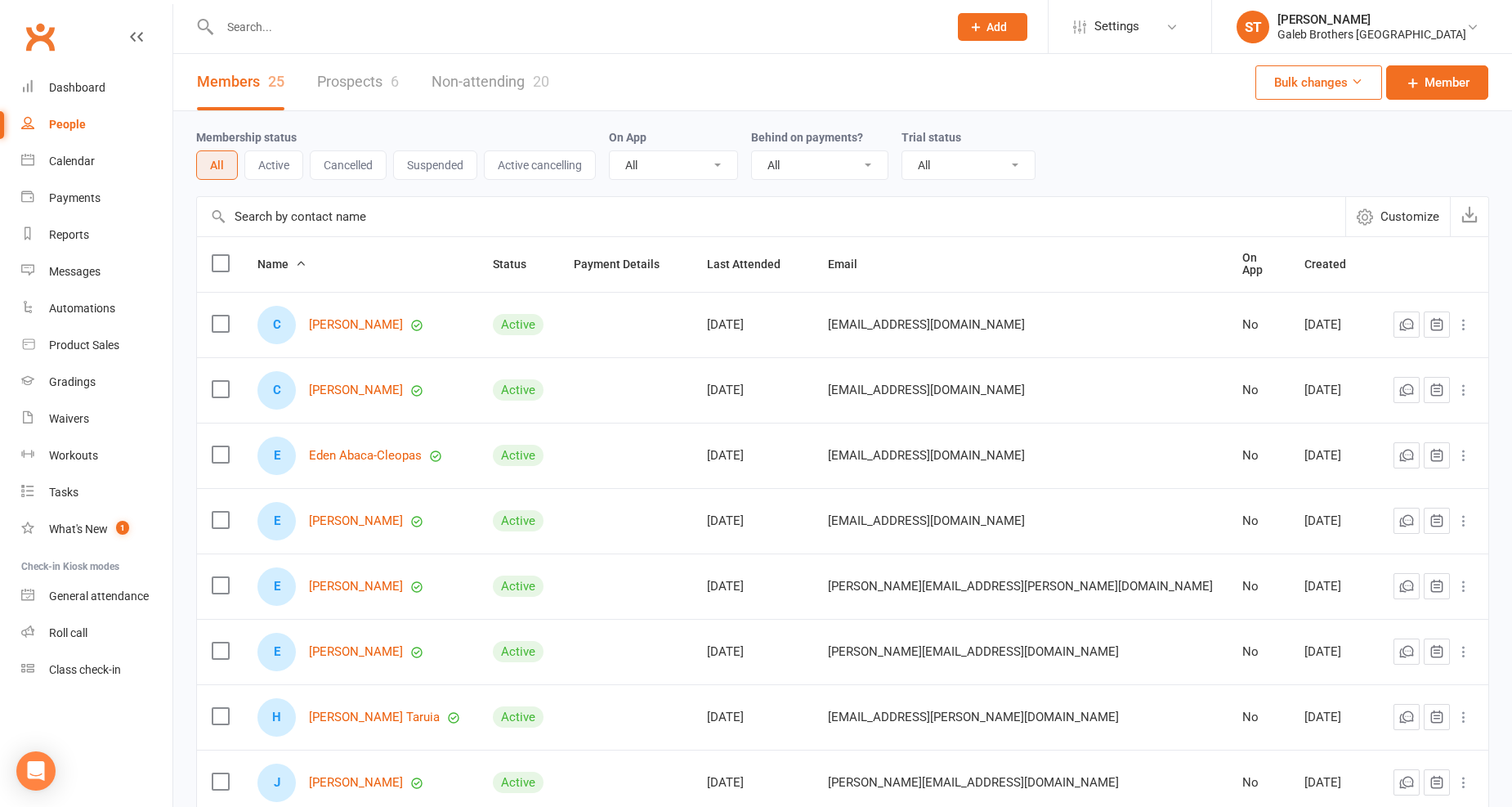
click at [497, 66] on link "Non-attending 20" at bounding box center [490, 82] width 118 height 56
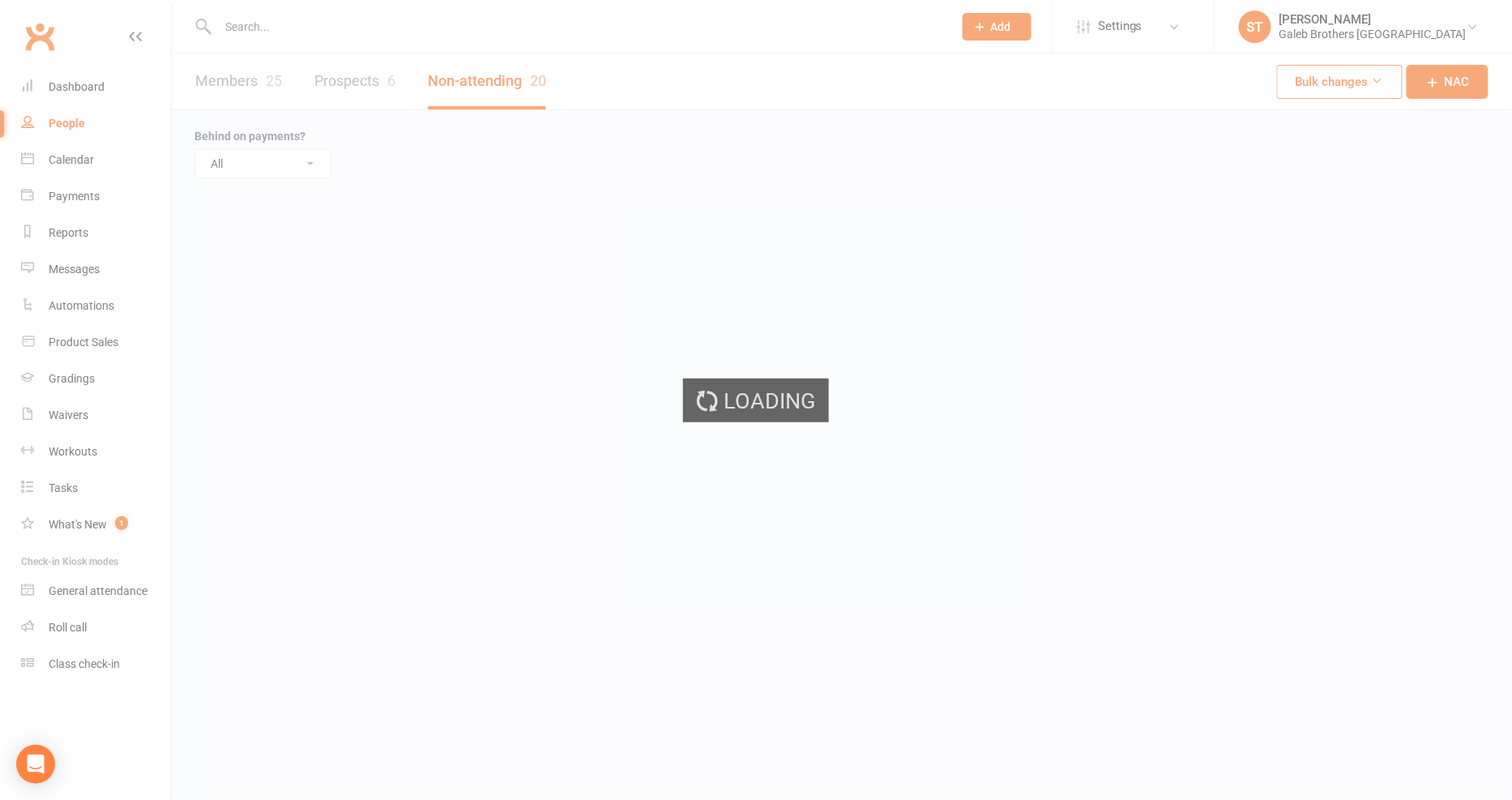
select select "25"
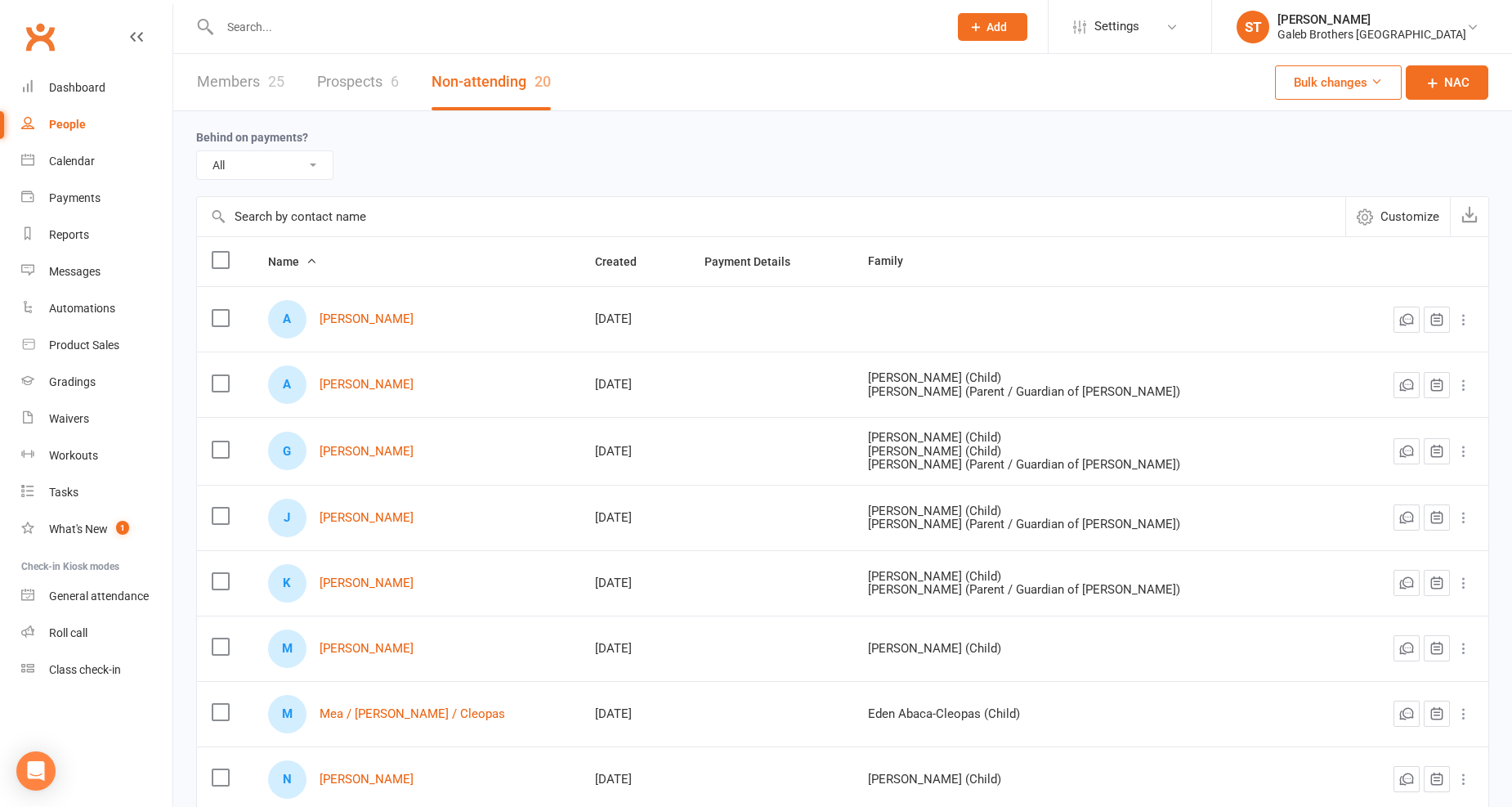
click at [223, 259] on label at bounding box center [219, 259] width 17 height 17
click at [223, 252] on input "checkbox" at bounding box center [219, 252] width 17 height 0
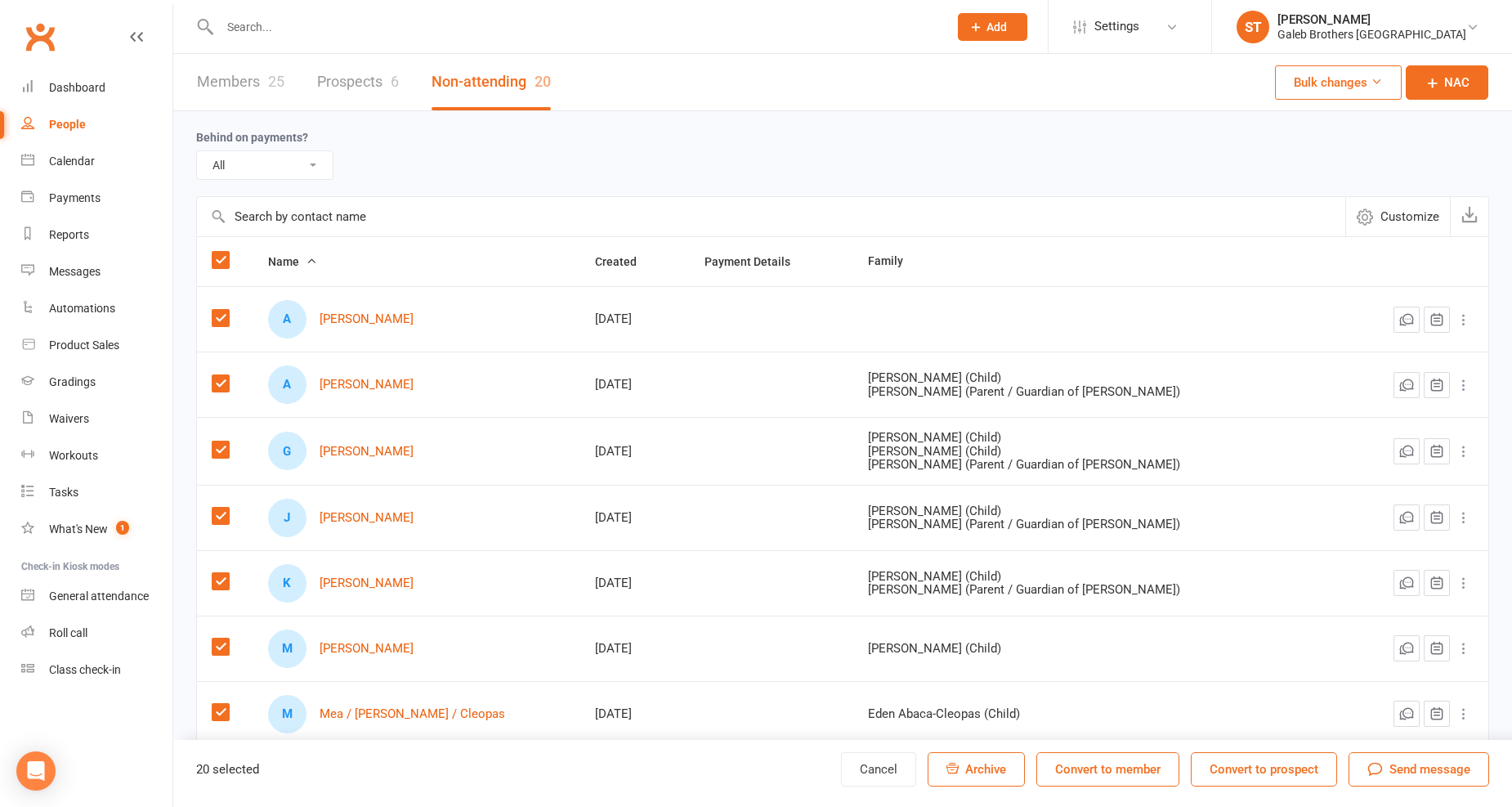
click at [1391, 775] on span "Send message" at bounding box center [1429, 770] width 81 height 20
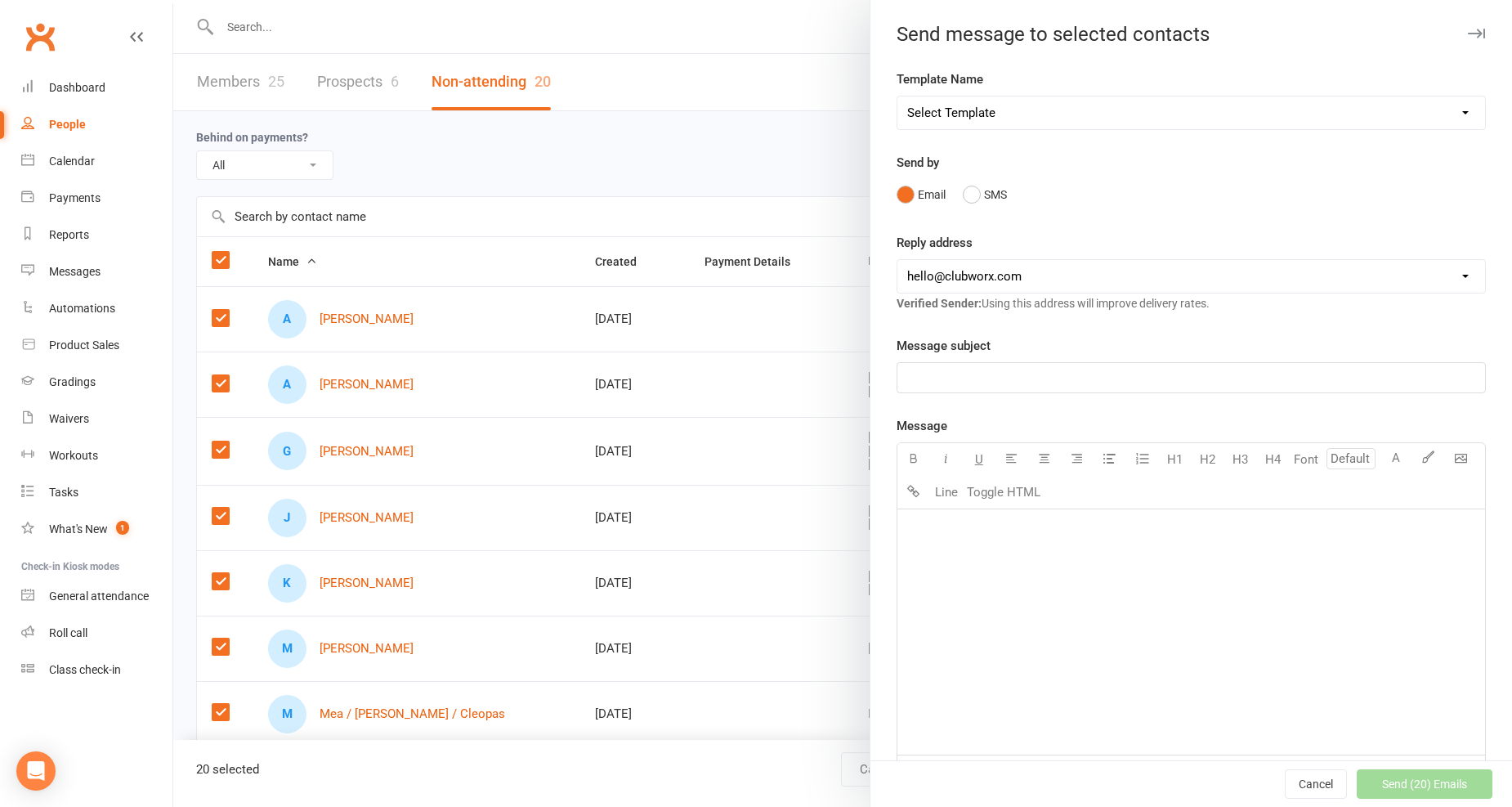
click at [1017, 372] on p "﻿" at bounding box center [1191, 377] width 568 height 20
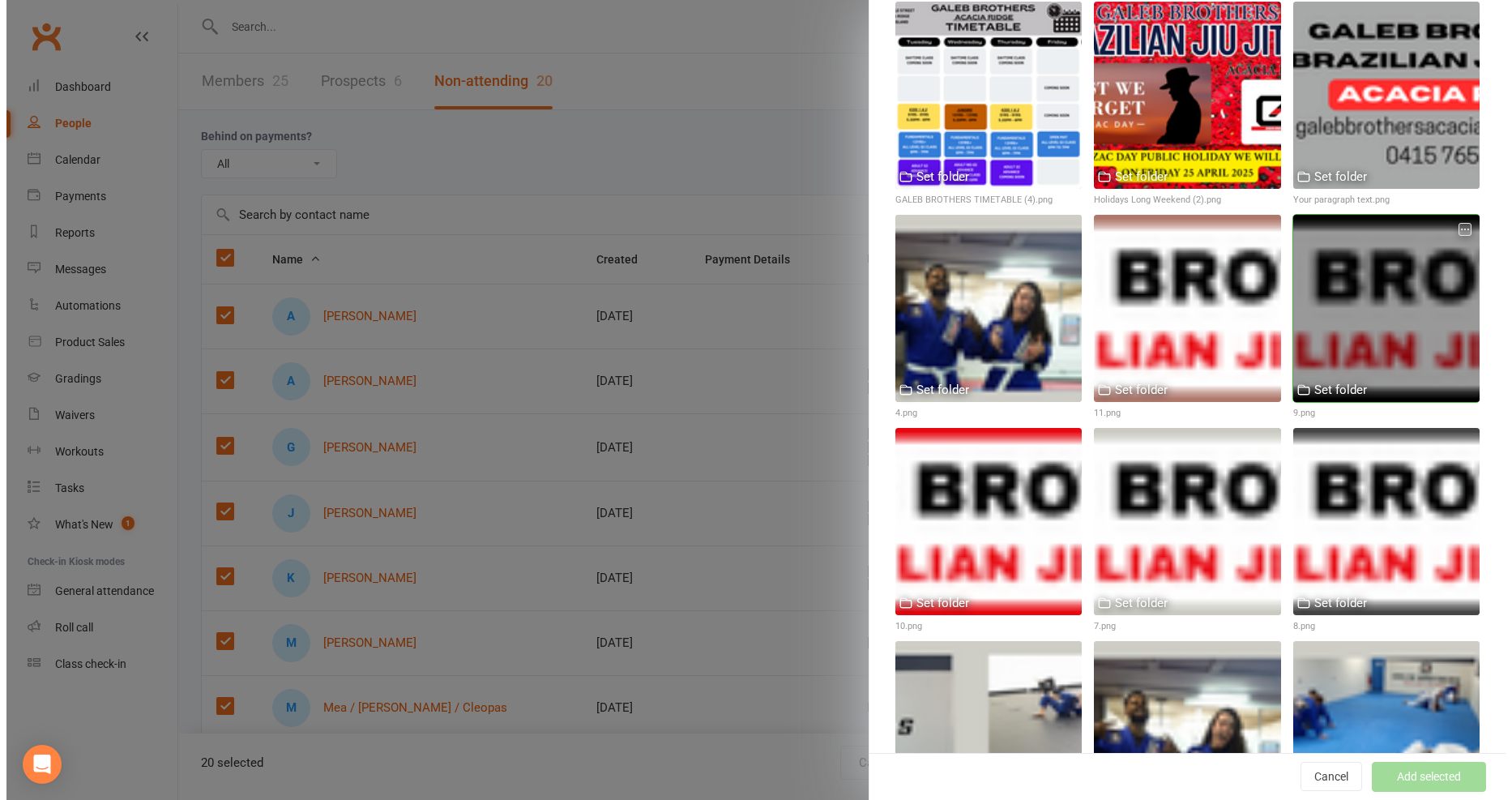
scroll to position [450, 0]
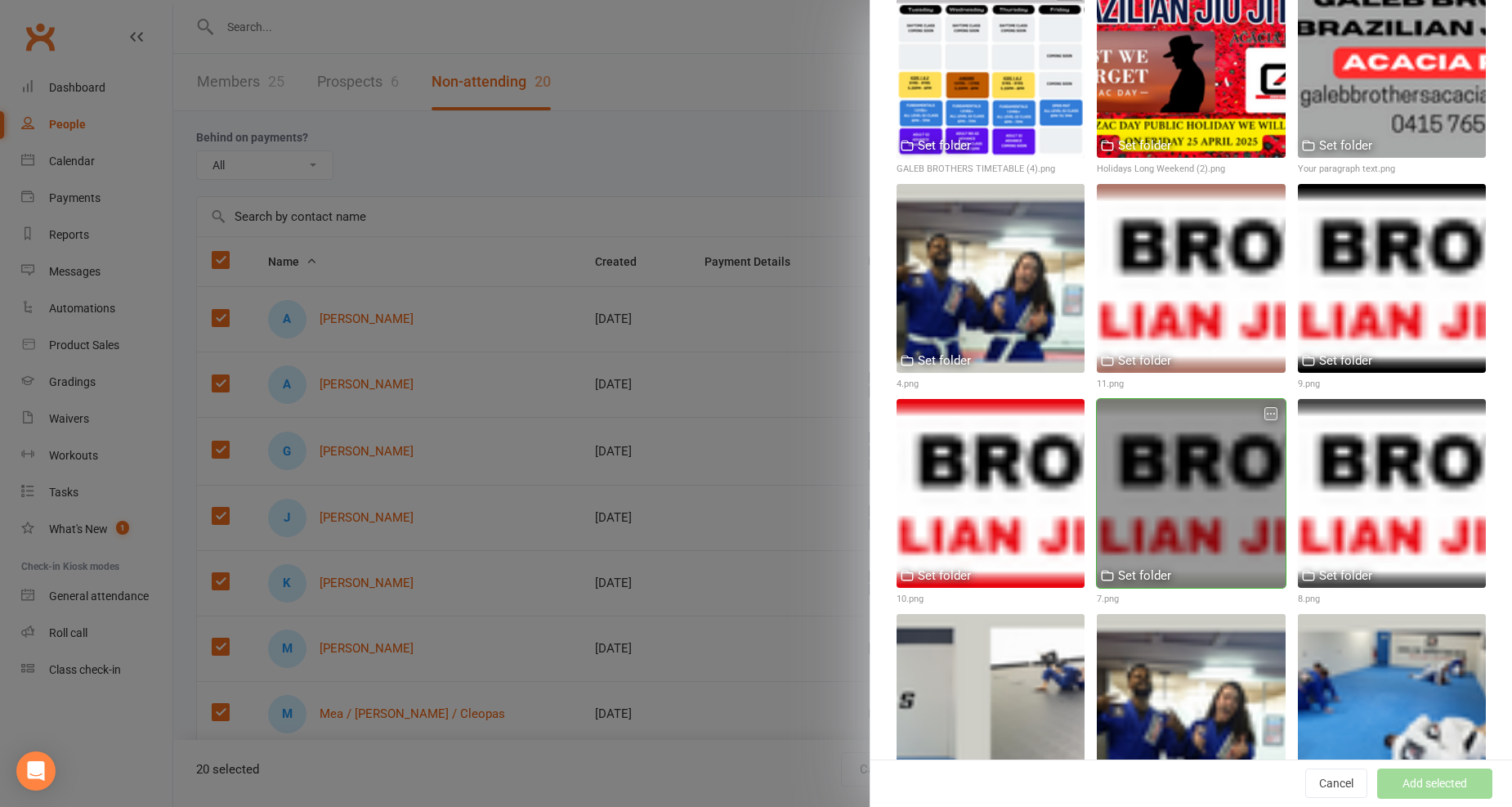
click at [1188, 512] on div at bounding box center [1190, 492] width 188 height 188
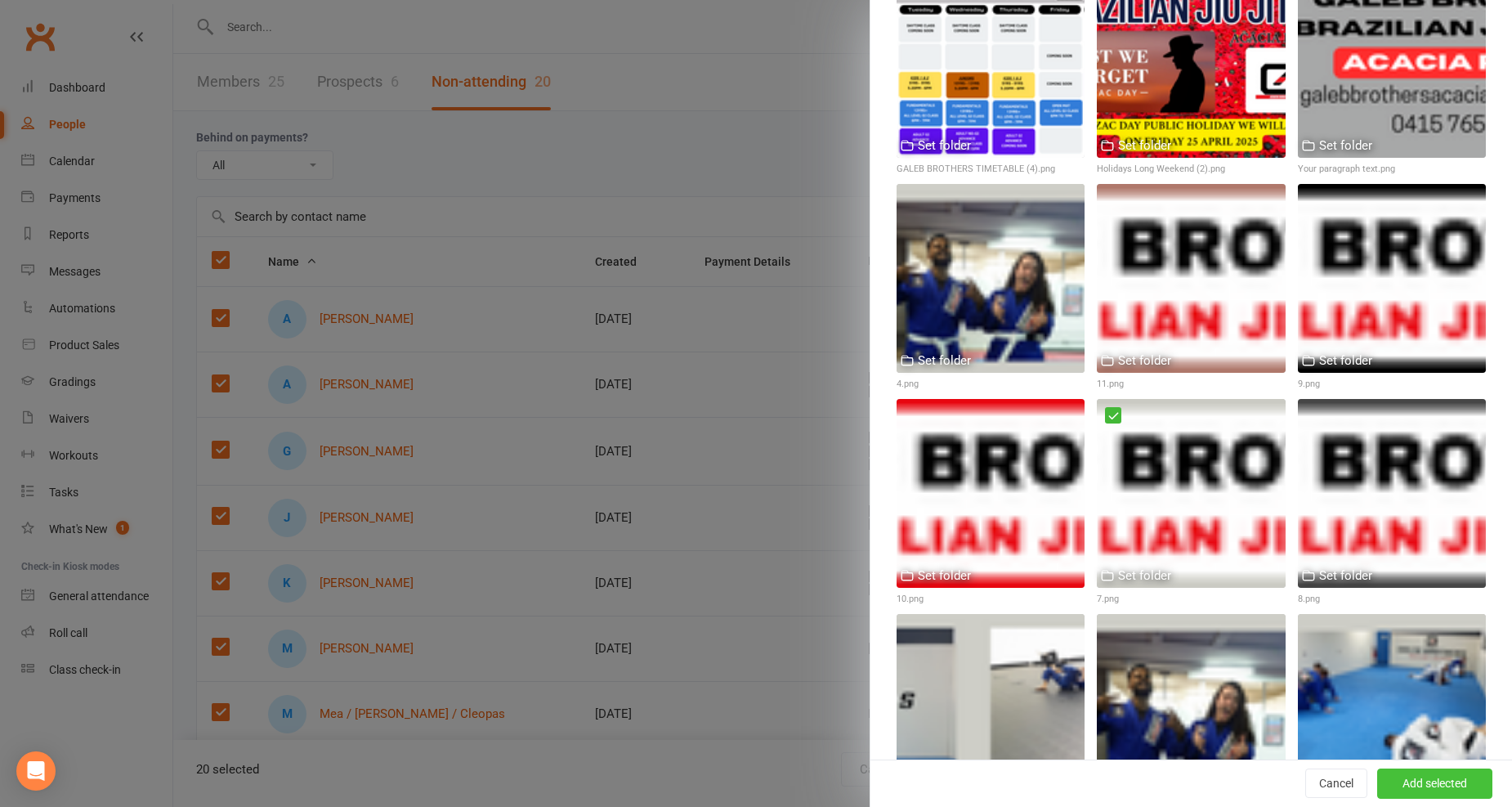
click at [1425, 782] on button "Add selected" at bounding box center [1433, 784] width 115 height 29
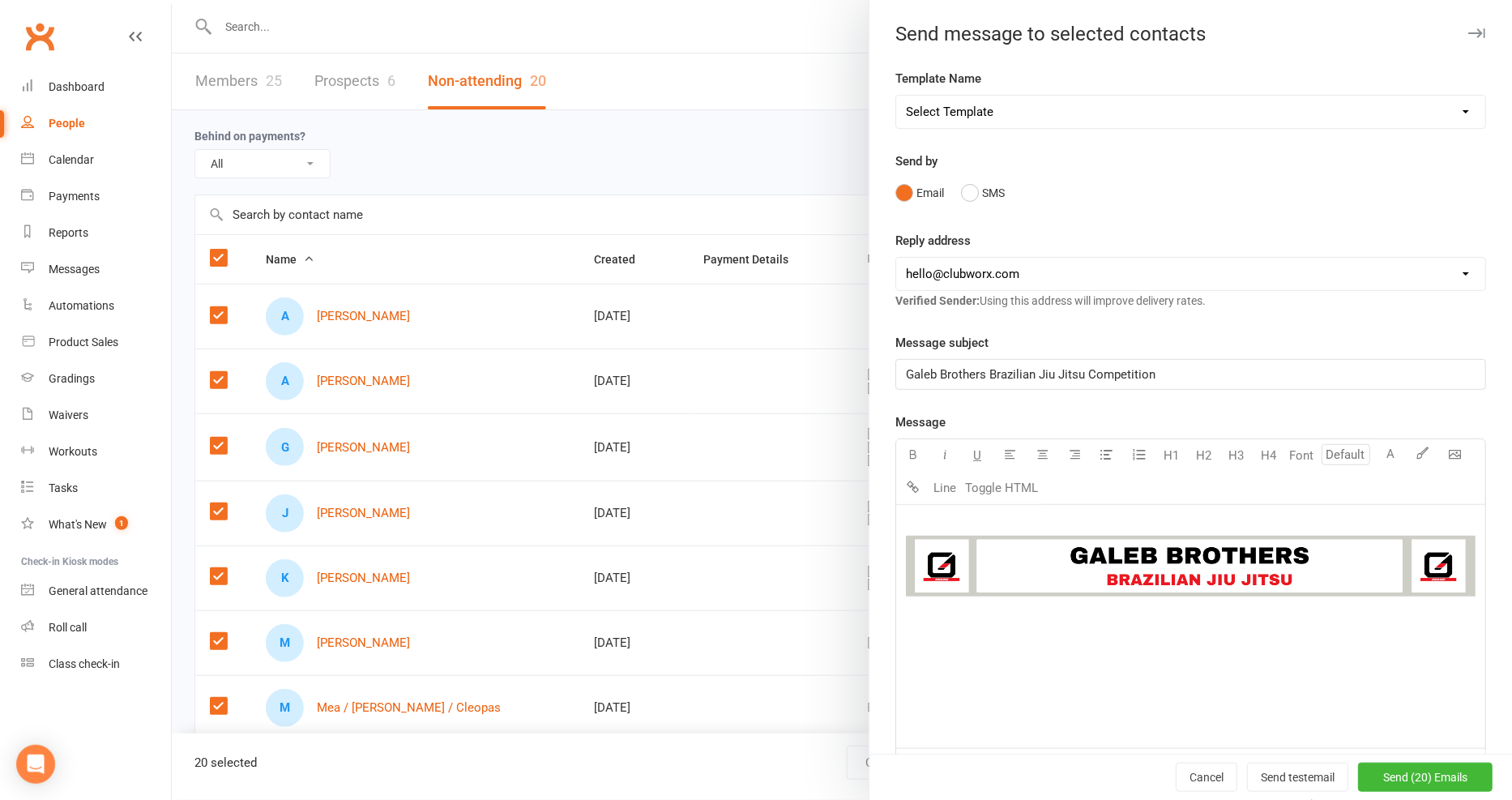
click at [1170, 634] on div "﻿ ﻿ ﻿" at bounding box center [1191, 627] width 589 height 244
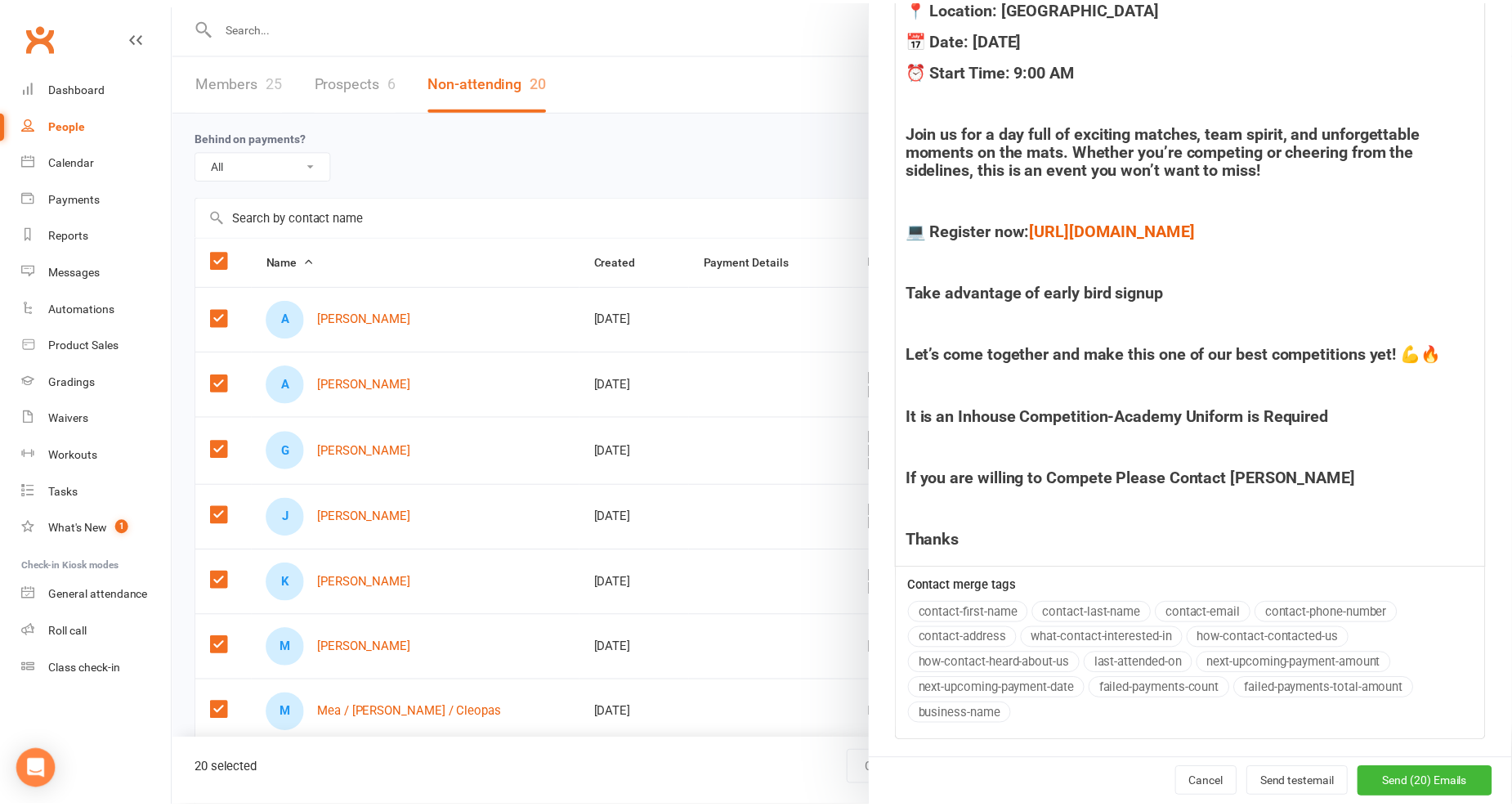
scroll to position [828, 0]
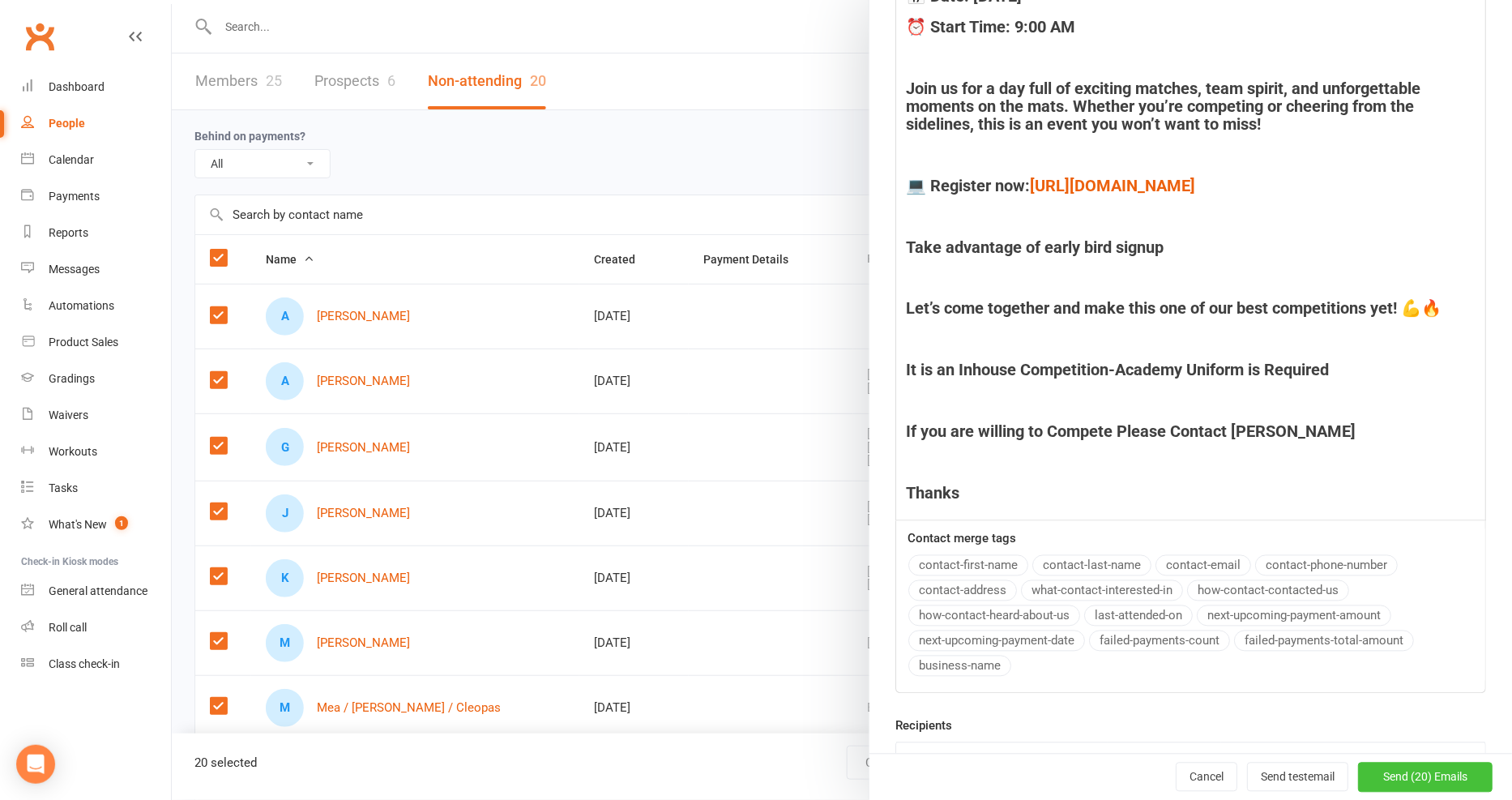
click at [1404, 778] on span "Send (20) Emails" at bounding box center [1425, 777] width 84 height 13
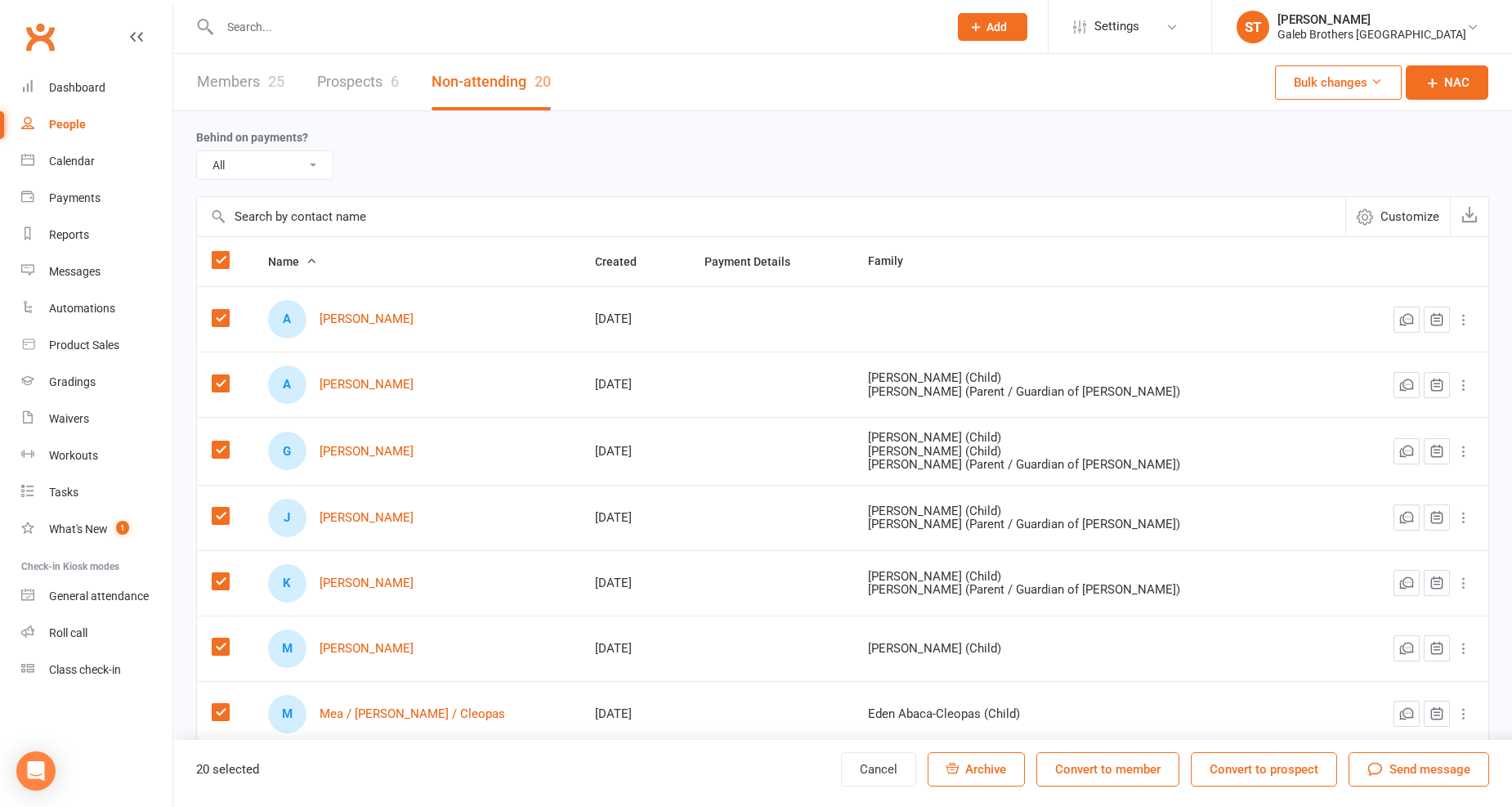
click at [74, 124] on div "People" at bounding box center [67, 124] width 36 height 13
click at [95, 87] on div "Dashboard" at bounding box center [77, 86] width 56 height 13
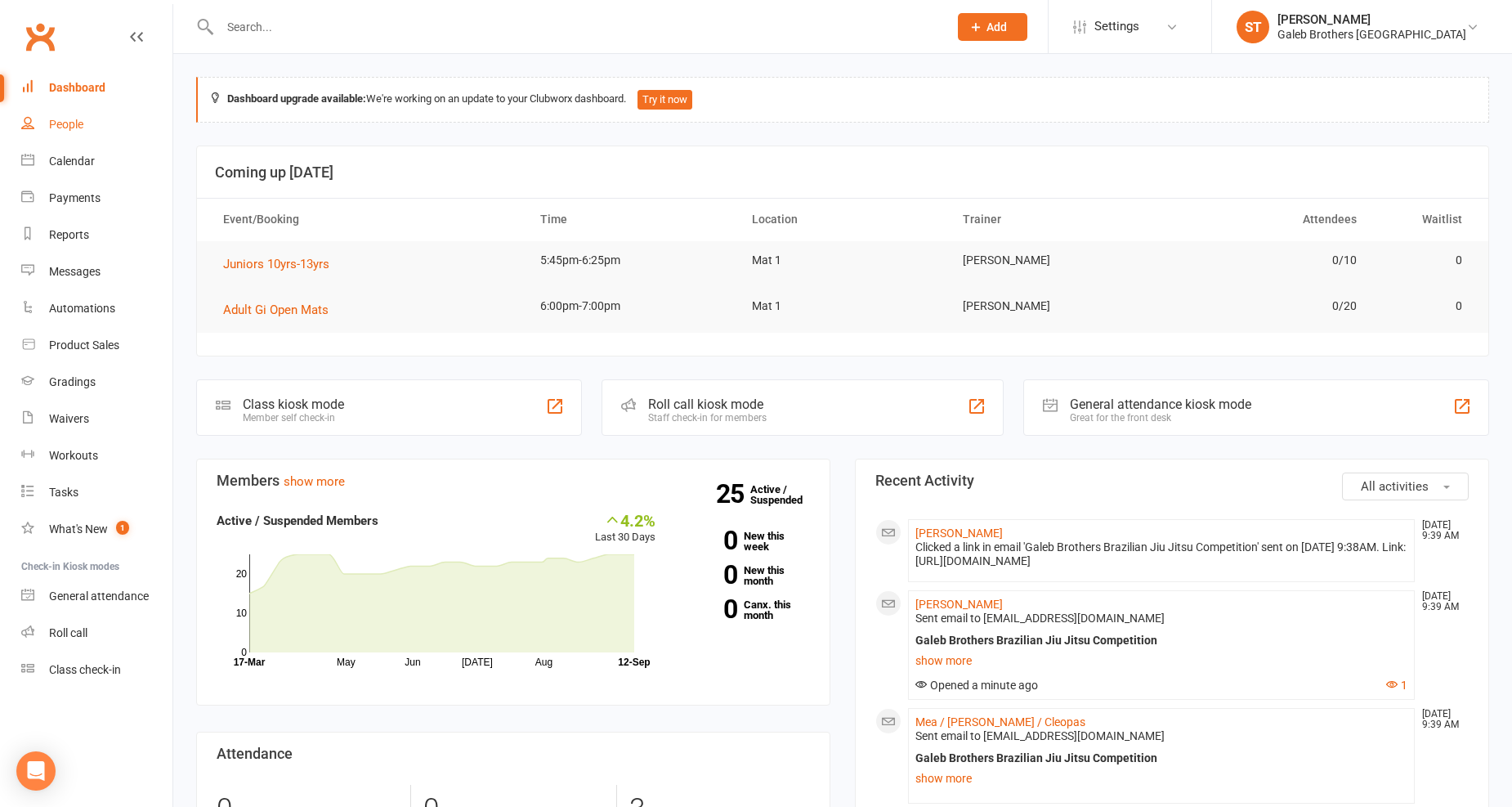
click at [75, 118] on div "People" at bounding box center [66, 124] width 34 height 13
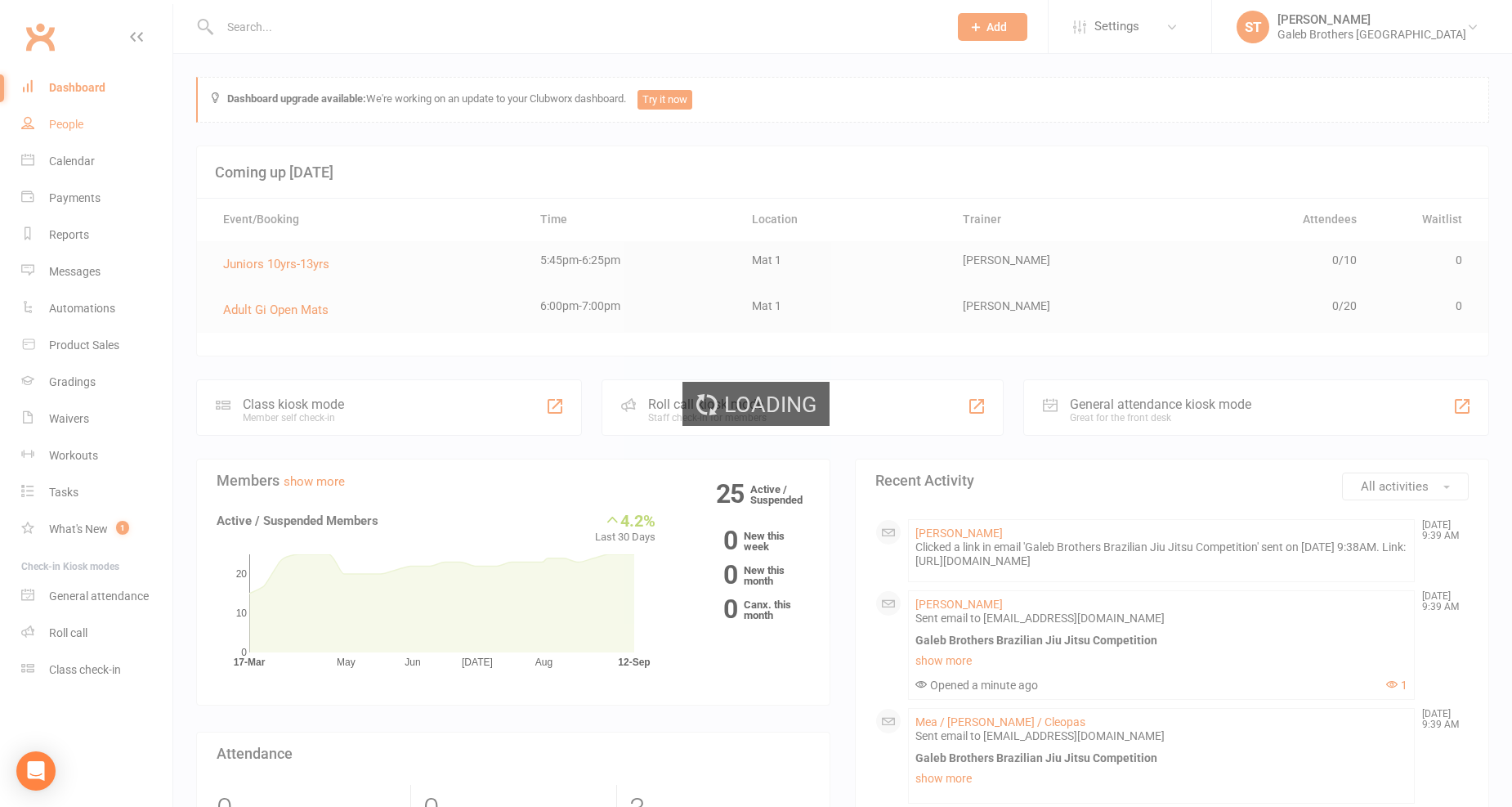
select select "25"
